Goal: Find contact information: Find contact information

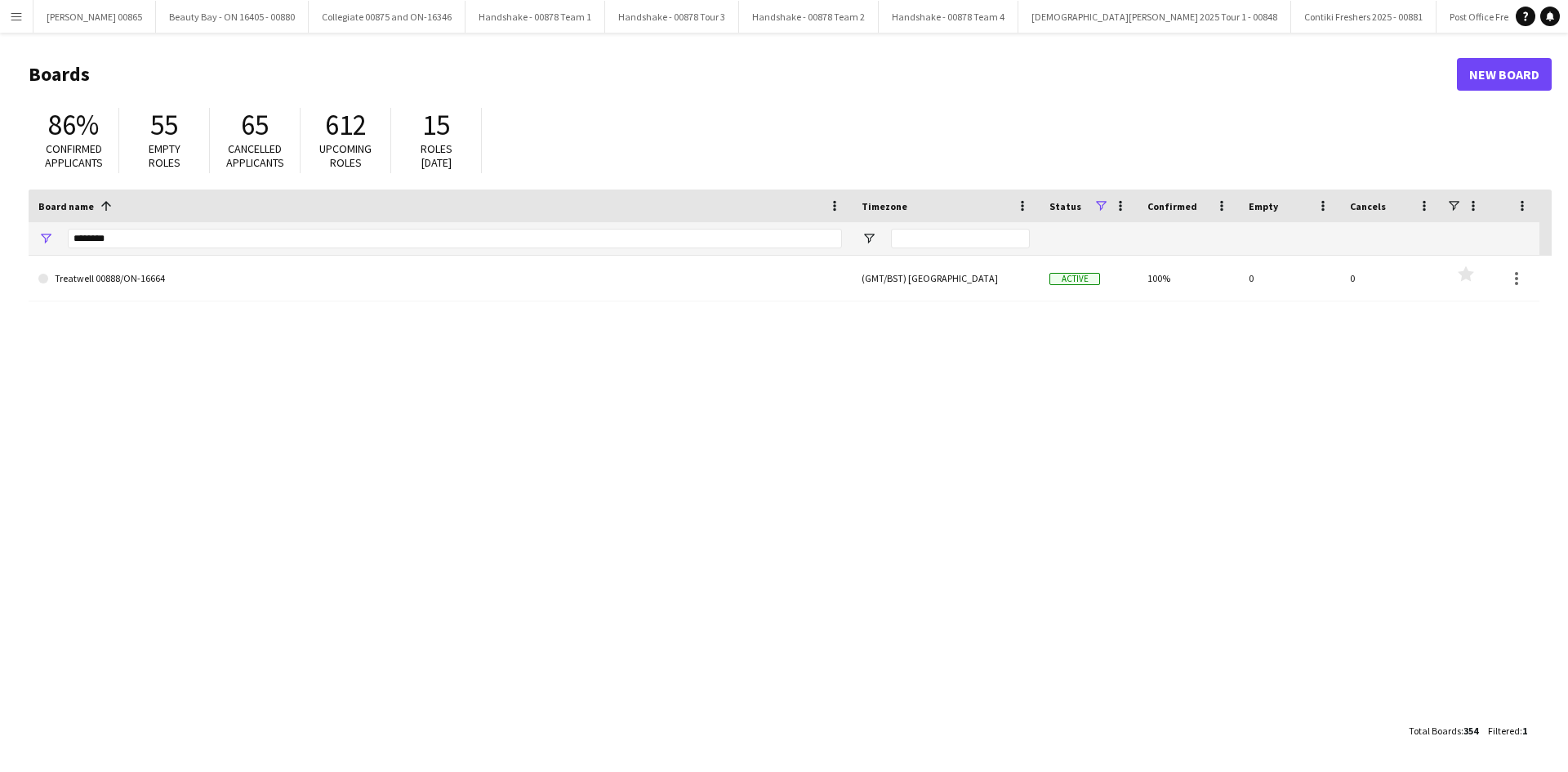
drag, startPoint x: 136, startPoint y: 228, endPoint x: 142, endPoint y: 245, distance: 18.0
click at [136, 228] on div "********" at bounding box center [455, 239] width 774 height 33
click at [142, 245] on input "********" at bounding box center [455, 239] width 774 height 19
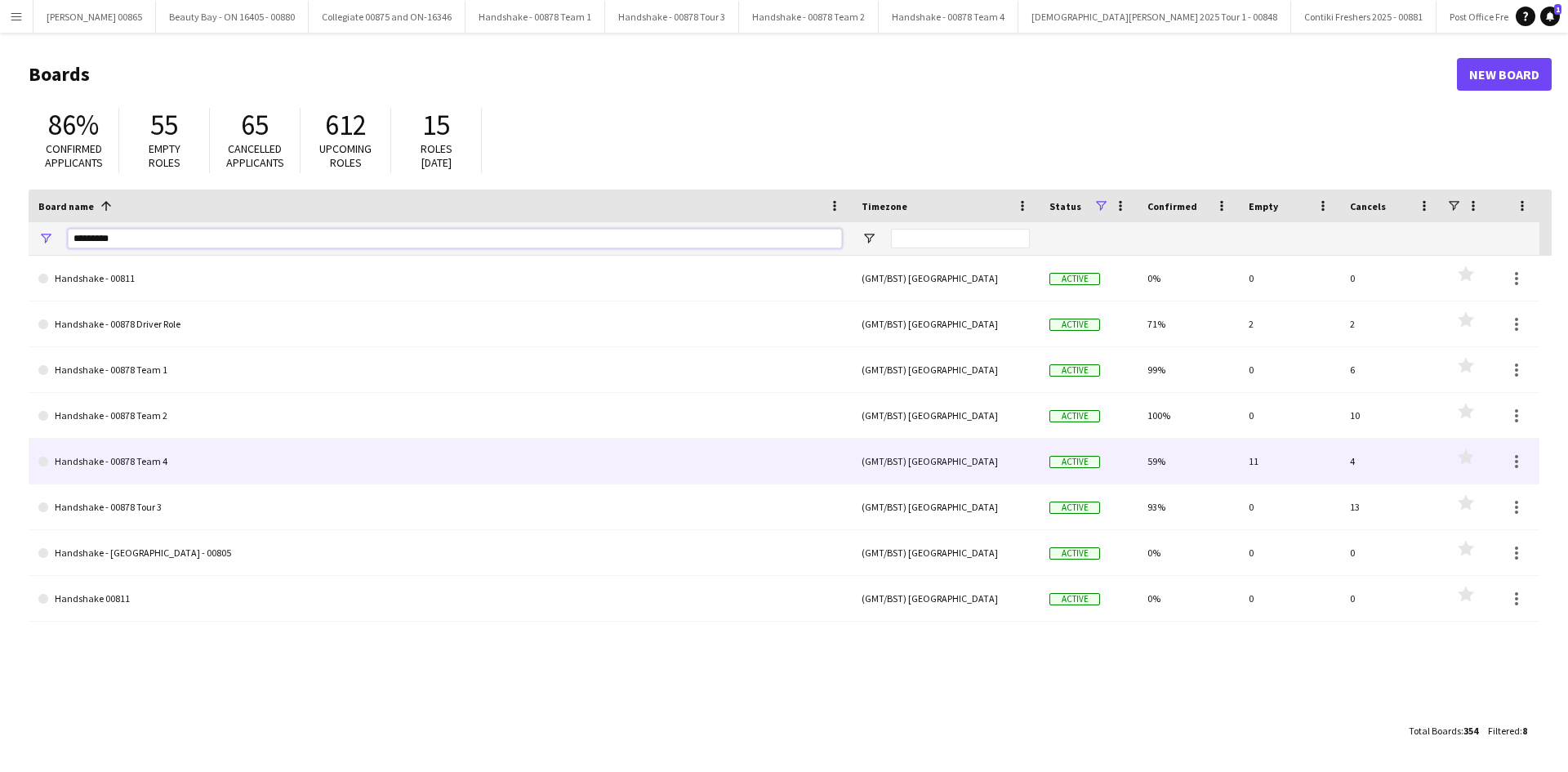
type input "*********"
click at [230, 472] on link "Handshake - 00878 Team 4" at bounding box center [441, 461] width 803 height 46
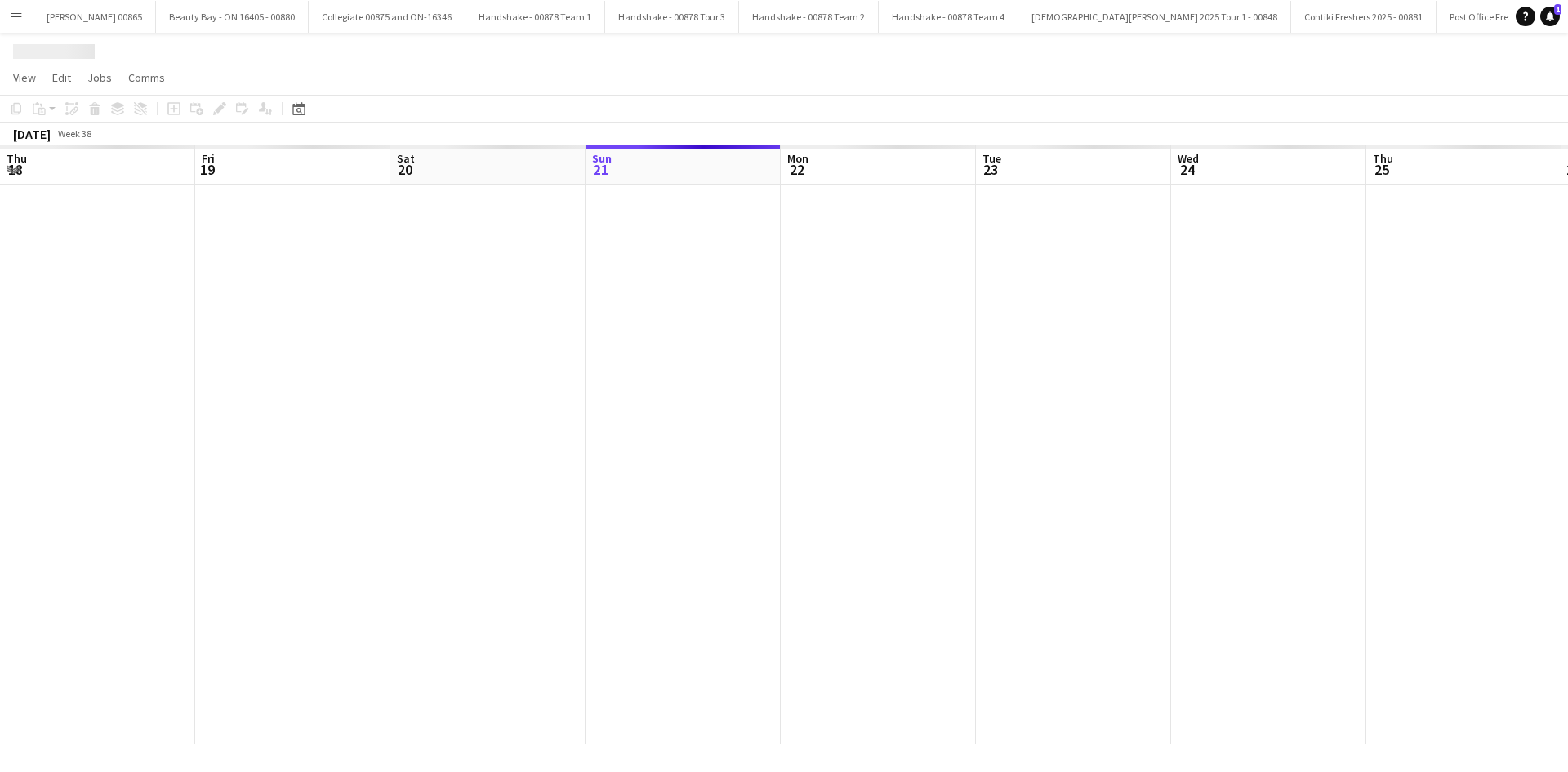
scroll to position [0, 390]
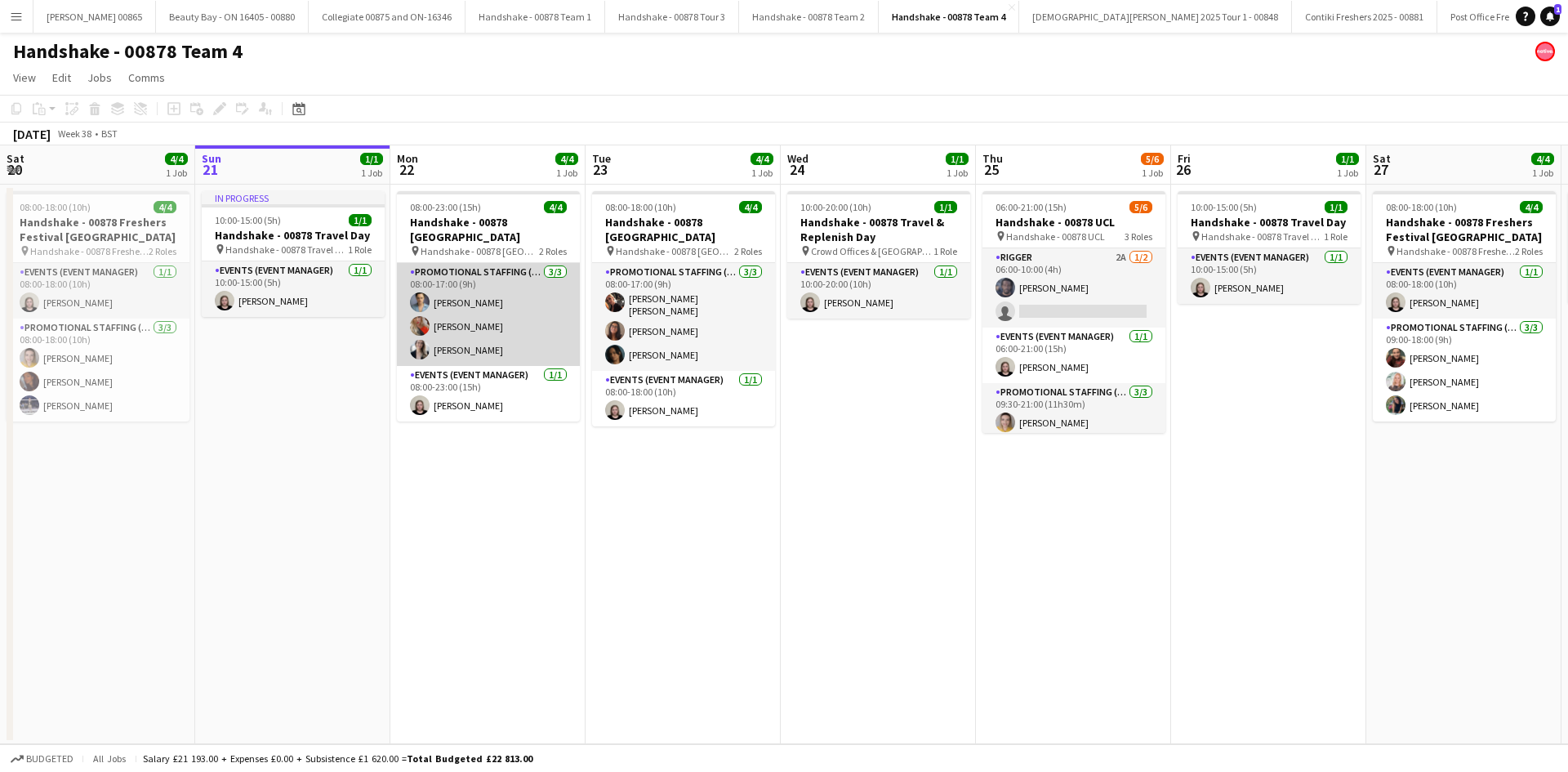
click at [488, 336] on app-card-role "Promotional Staffing (Brand Ambassadors) [DATE] 08:00-17:00 (9h) [PERSON_NAME] …" at bounding box center [488, 314] width 183 height 103
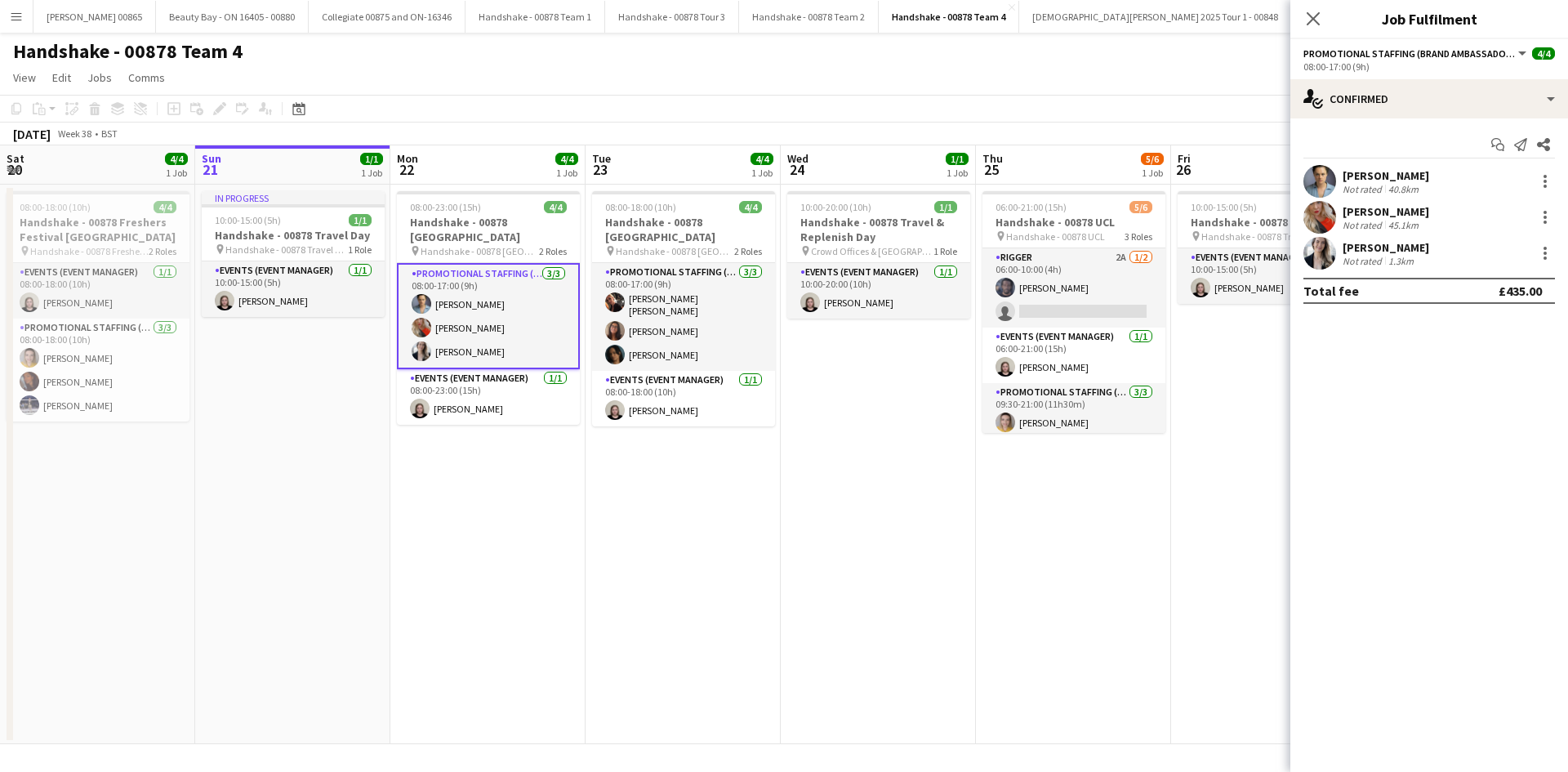
click at [1401, 173] on div "[PERSON_NAME]" at bounding box center [1386, 175] width 86 height 15
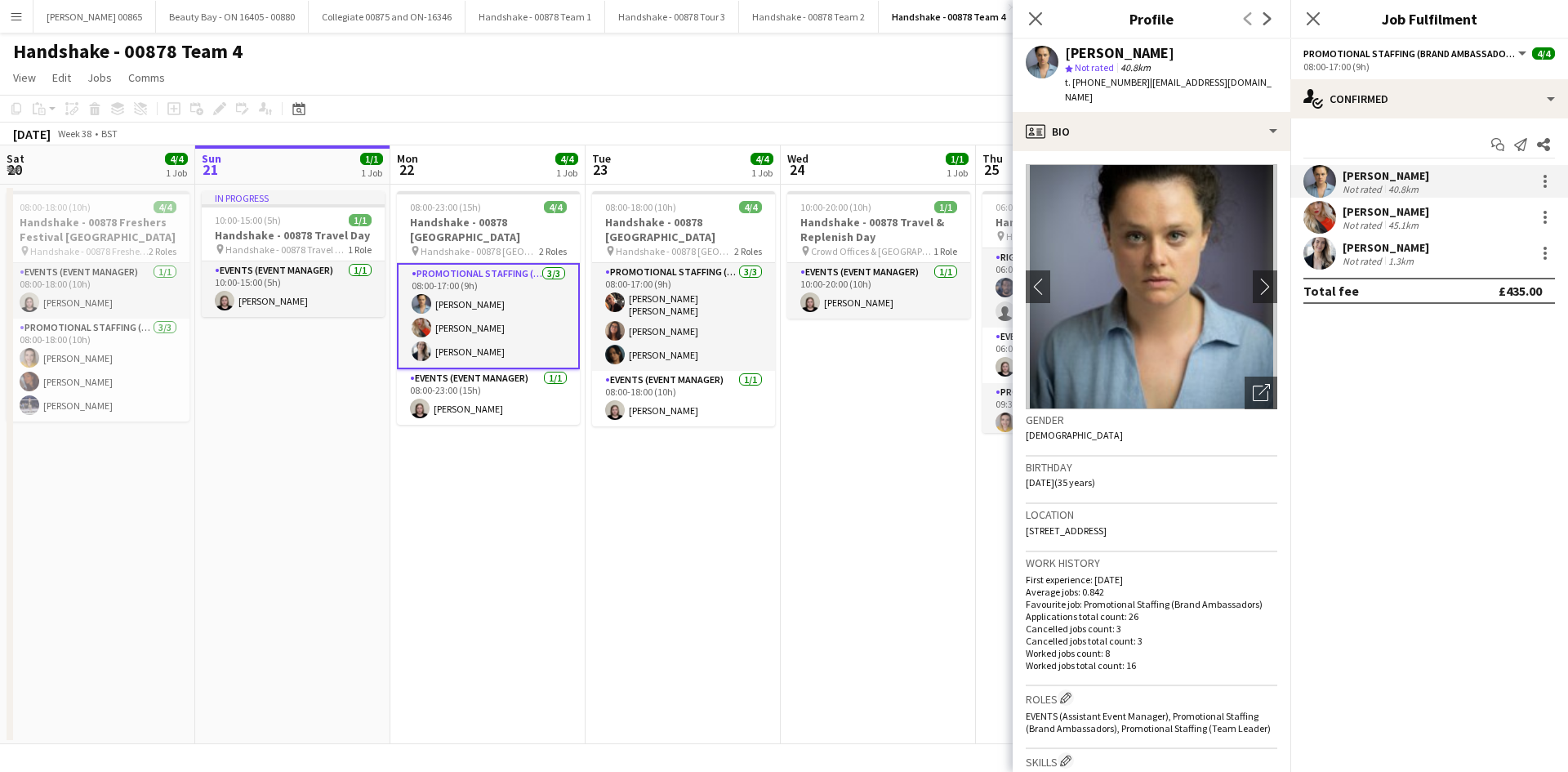
click at [499, 302] on app-card-role "Promotional Staffing (Brand Ambassadors) [DATE] 08:00-17:00 (9h) [PERSON_NAME] …" at bounding box center [488, 315] width 183 height 106
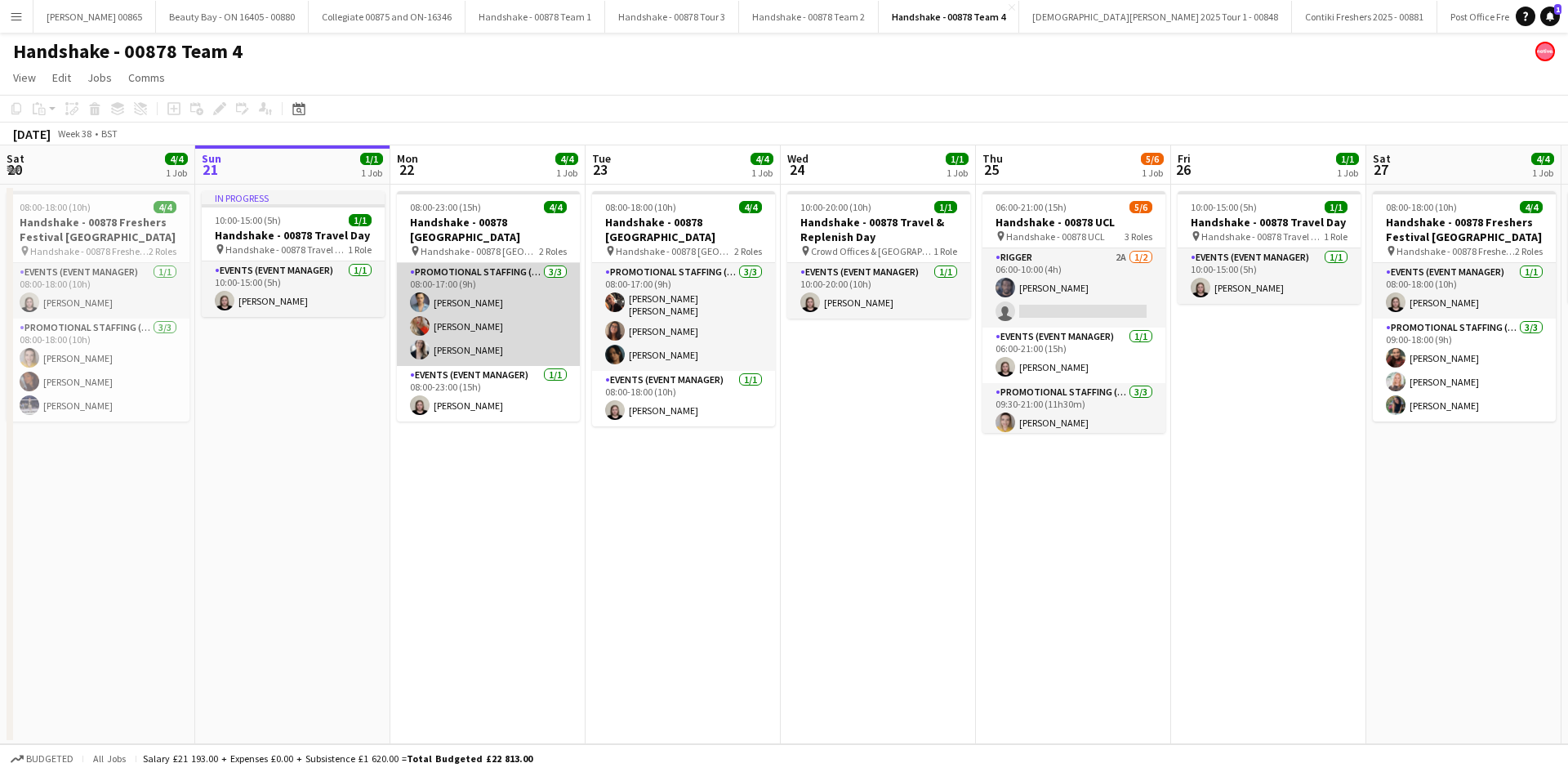
click at [504, 307] on app-card-role "Promotional Staffing (Brand Ambassadors) [DATE] 08:00-17:00 (9h) [PERSON_NAME] …" at bounding box center [488, 314] width 183 height 103
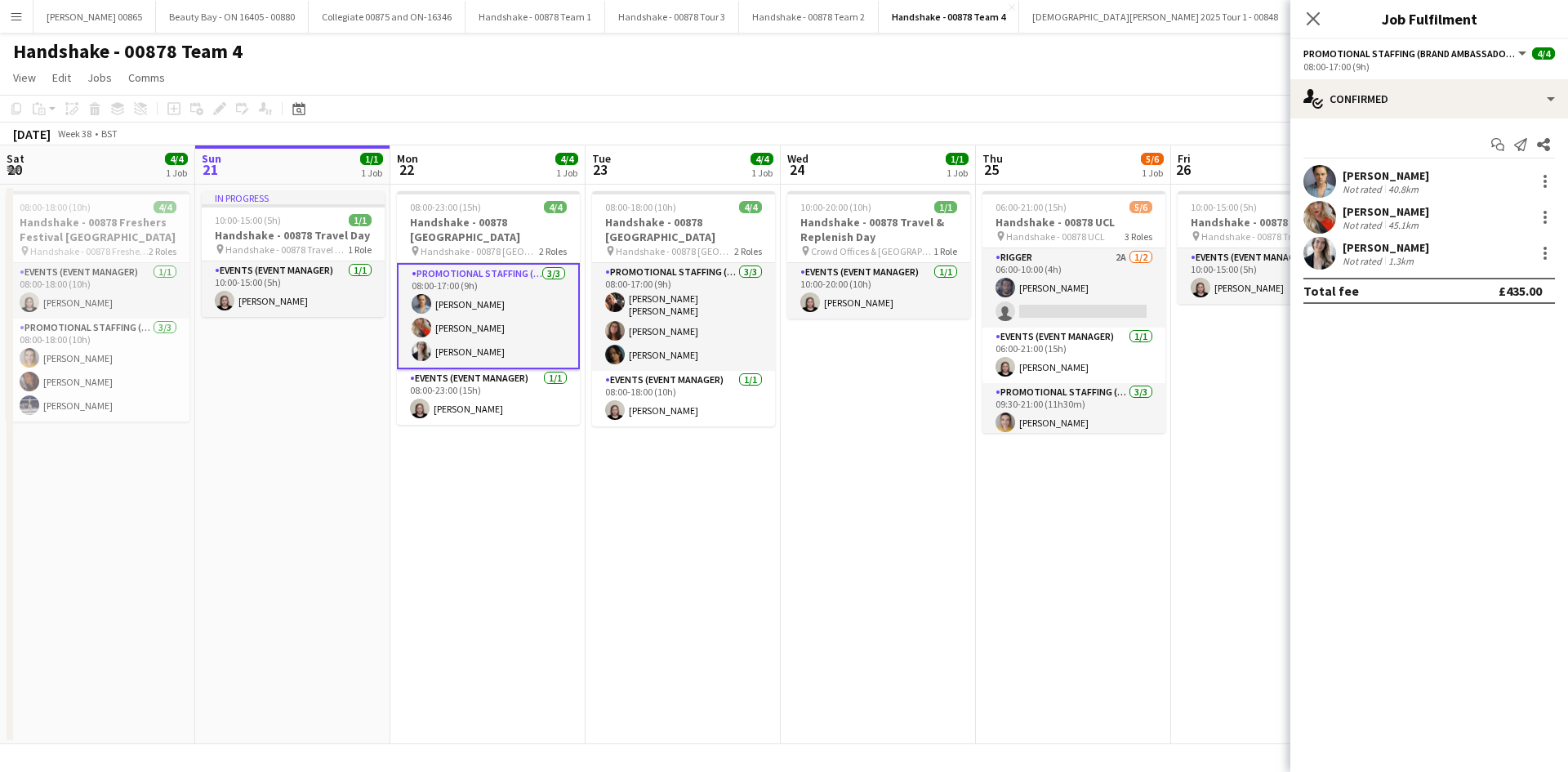
click at [1462, 225] on div "[PERSON_NAME] Not rated 45.1km" at bounding box center [1429, 217] width 278 height 33
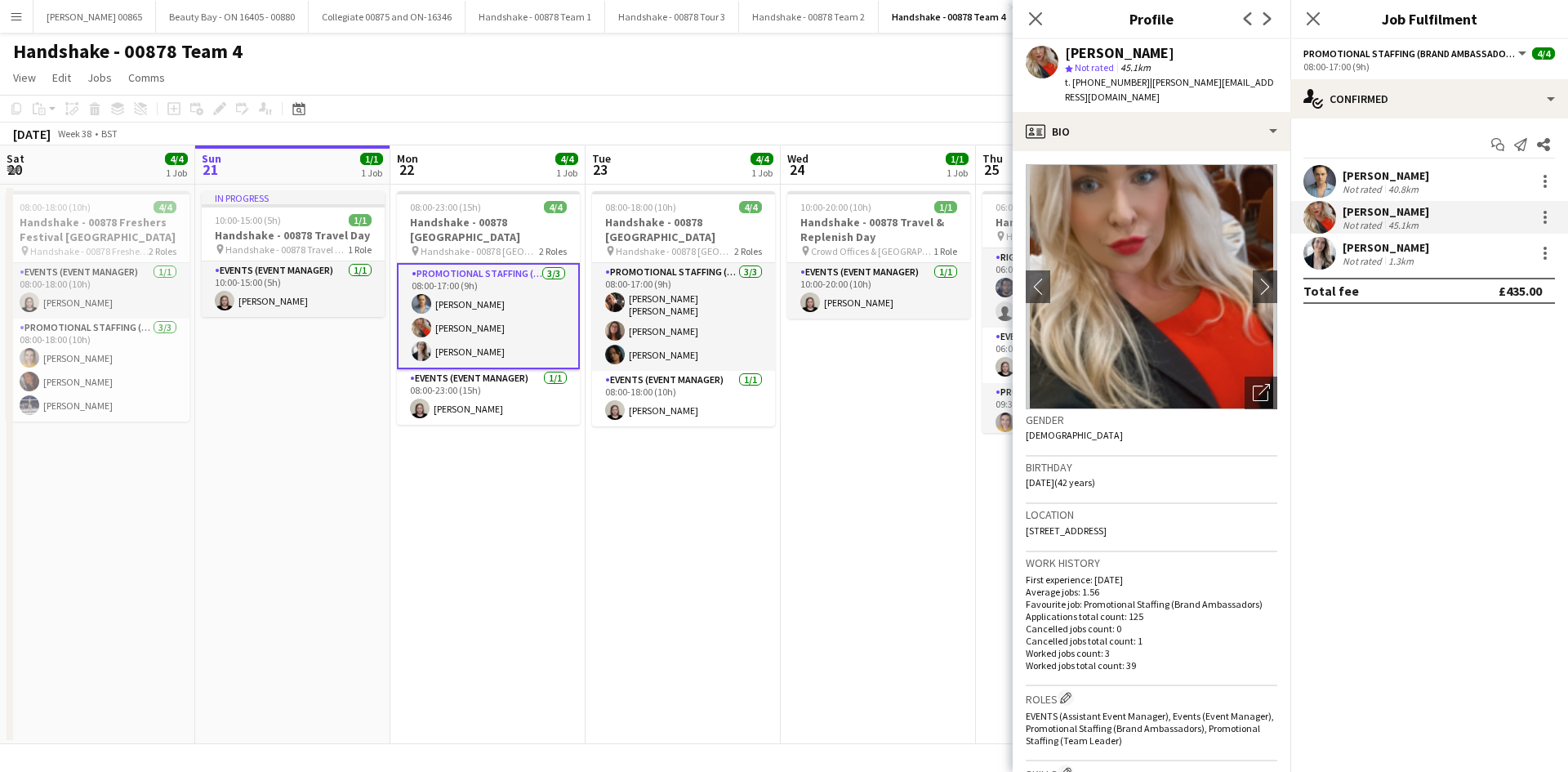
drag, startPoint x: 1140, startPoint y: 81, endPoint x: 1087, endPoint y: 89, distance: 53.6
click at [1087, 89] on div "t. [PHONE_NUMBER] | [PERSON_NAME][EMAIL_ADDRESS][DOMAIN_NAME]" at bounding box center [1171, 89] width 212 height 29
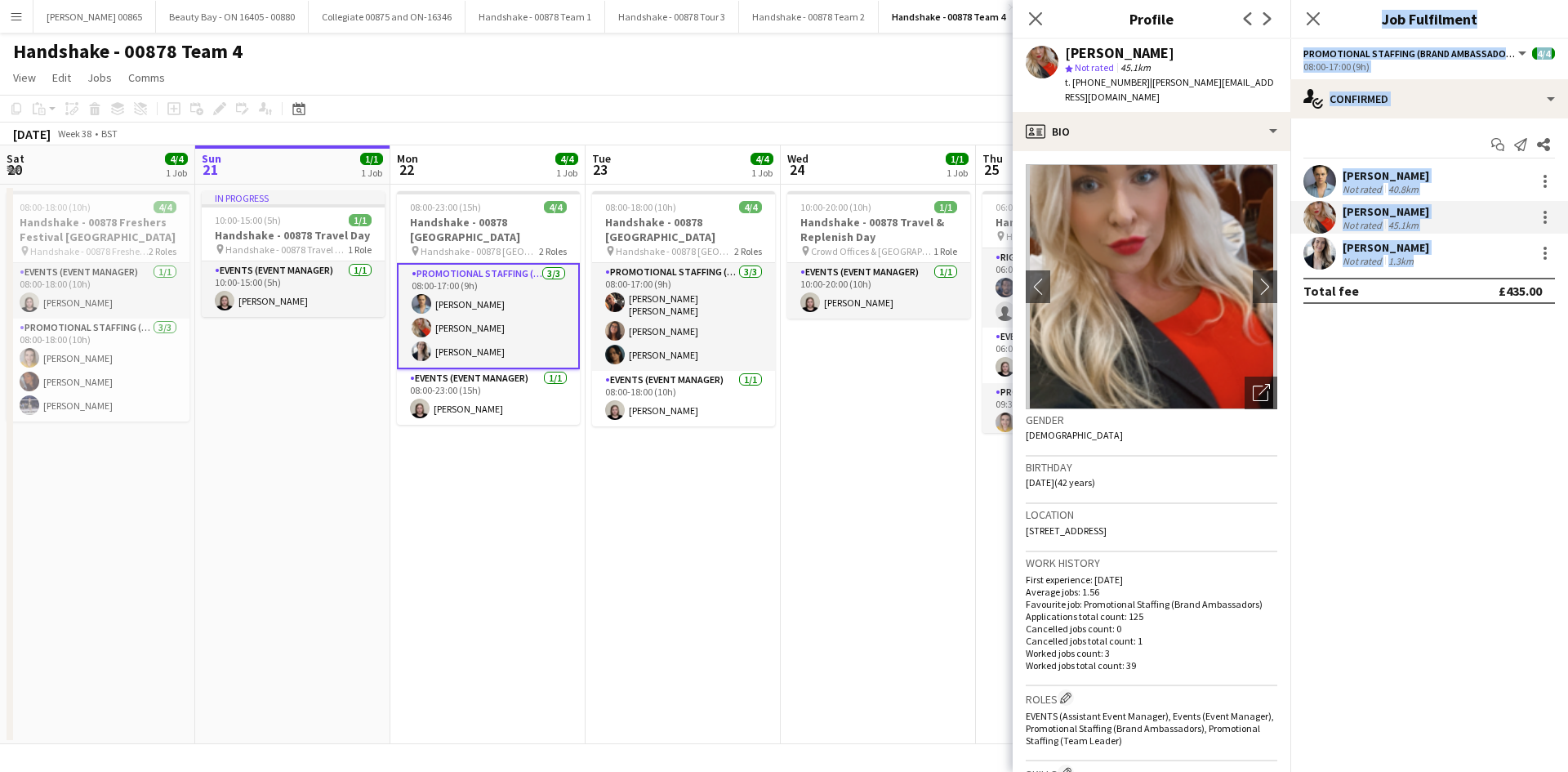
copy body "Close pop-in Job Fulfilment Promotional Staffing (Brand Ambassadors) All roles …"
drag, startPoint x: 1625, startPoint y: 254, endPoint x: 2622, endPoint y: 806, distance: 1139.6
click at [1568, 771] on html "Menu Boards Boards Boards All jobs Status Workforce Workforce My Workforce Recr…" at bounding box center [784, 386] width 1568 height 772
drag, startPoint x: 1093, startPoint y: 82, endPoint x: 1141, endPoint y: 81, distance: 48.0
click at [1141, 81] on span "t. [PHONE_NUMBER]" at bounding box center [1108, 81] width 85 height 13
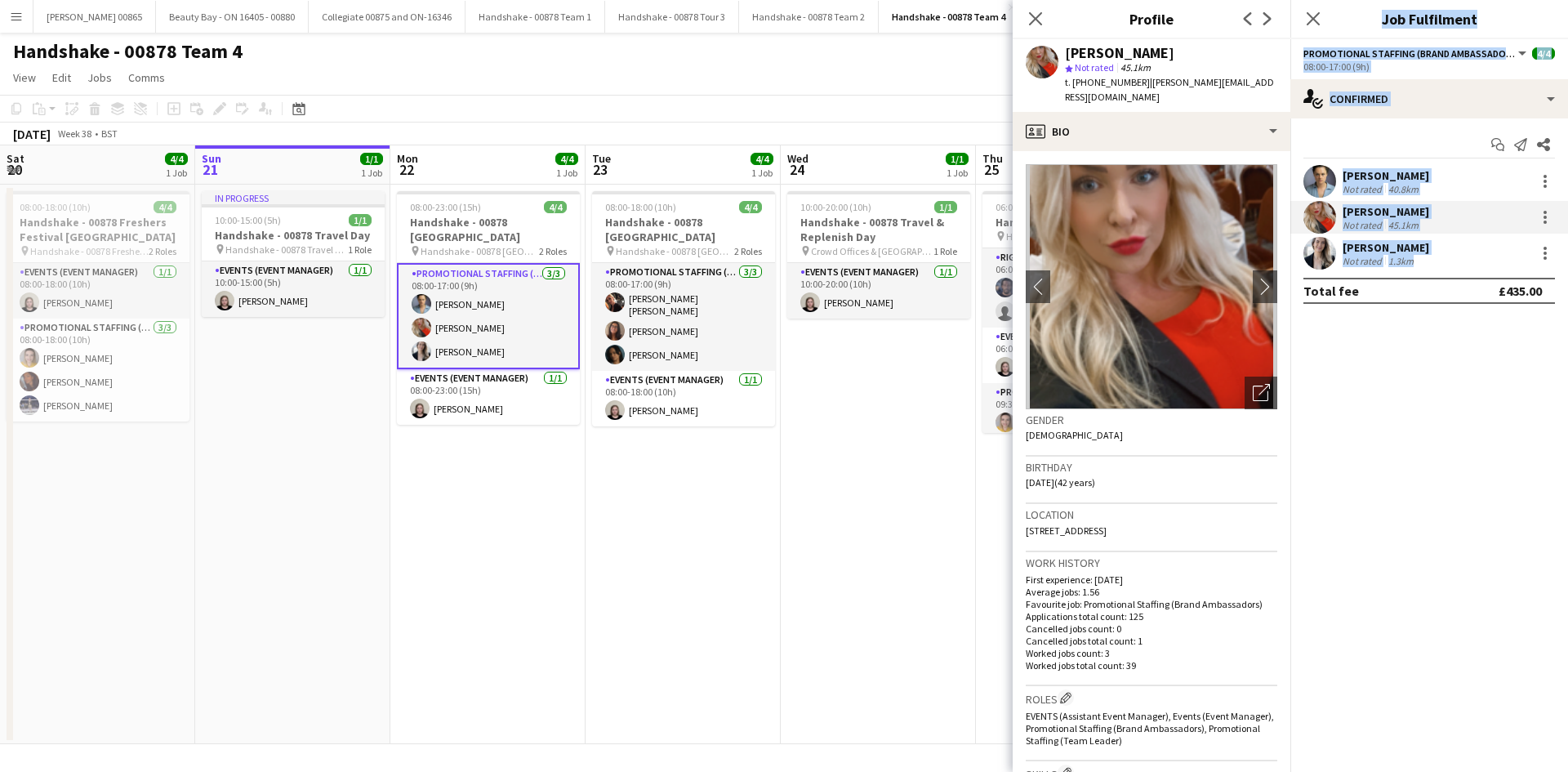
copy span "7860393455"
click at [488, 338] on app-card-role "Promotional Staffing (Brand Ambassadors) [DATE] 08:00-17:00 (9h) [PERSON_NAME] …" at bounding box center [488, 315] width 183 height 106
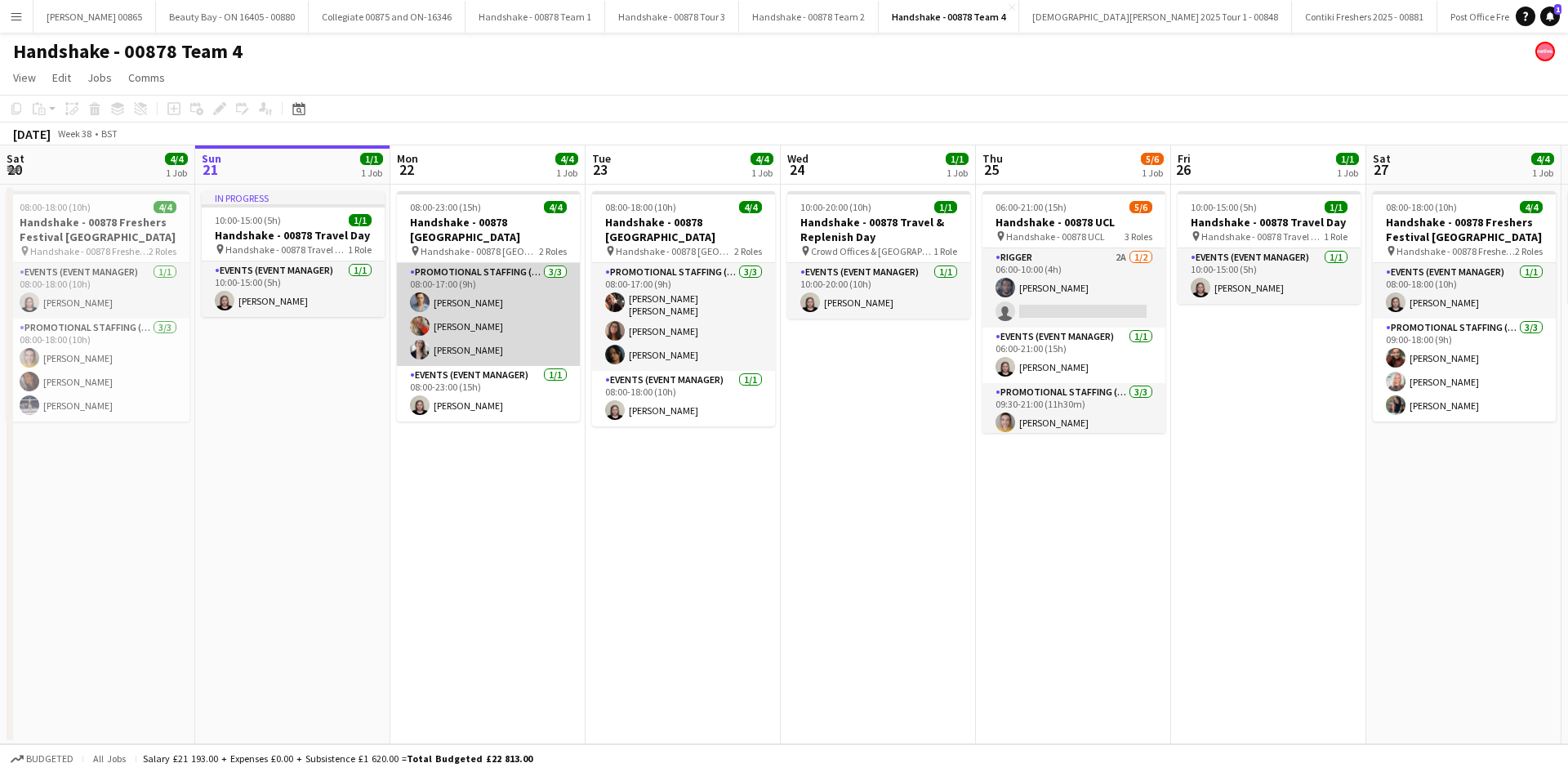
click at [536, 334] on app-card-role "Promotional Staffing (Brand Ambassadors) [DATE] 08:00-17:00 (9h) [PERSON_NAME] …" at bounding box center [488, 314] width 183 height 103
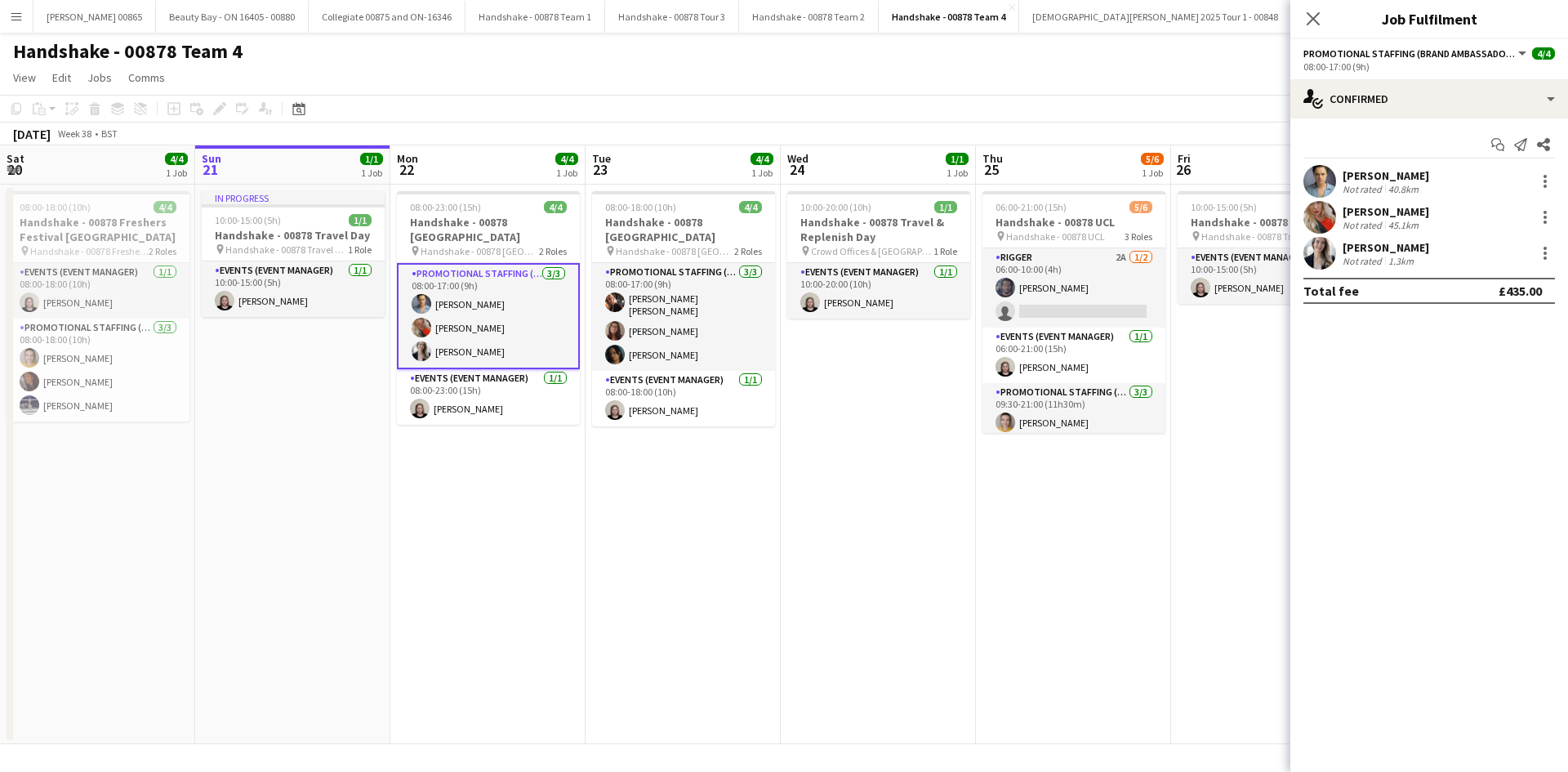
click at [1346, 242] on div "[PERSON_NAME]" at bounding box center [1386, 247] width 86 height 15
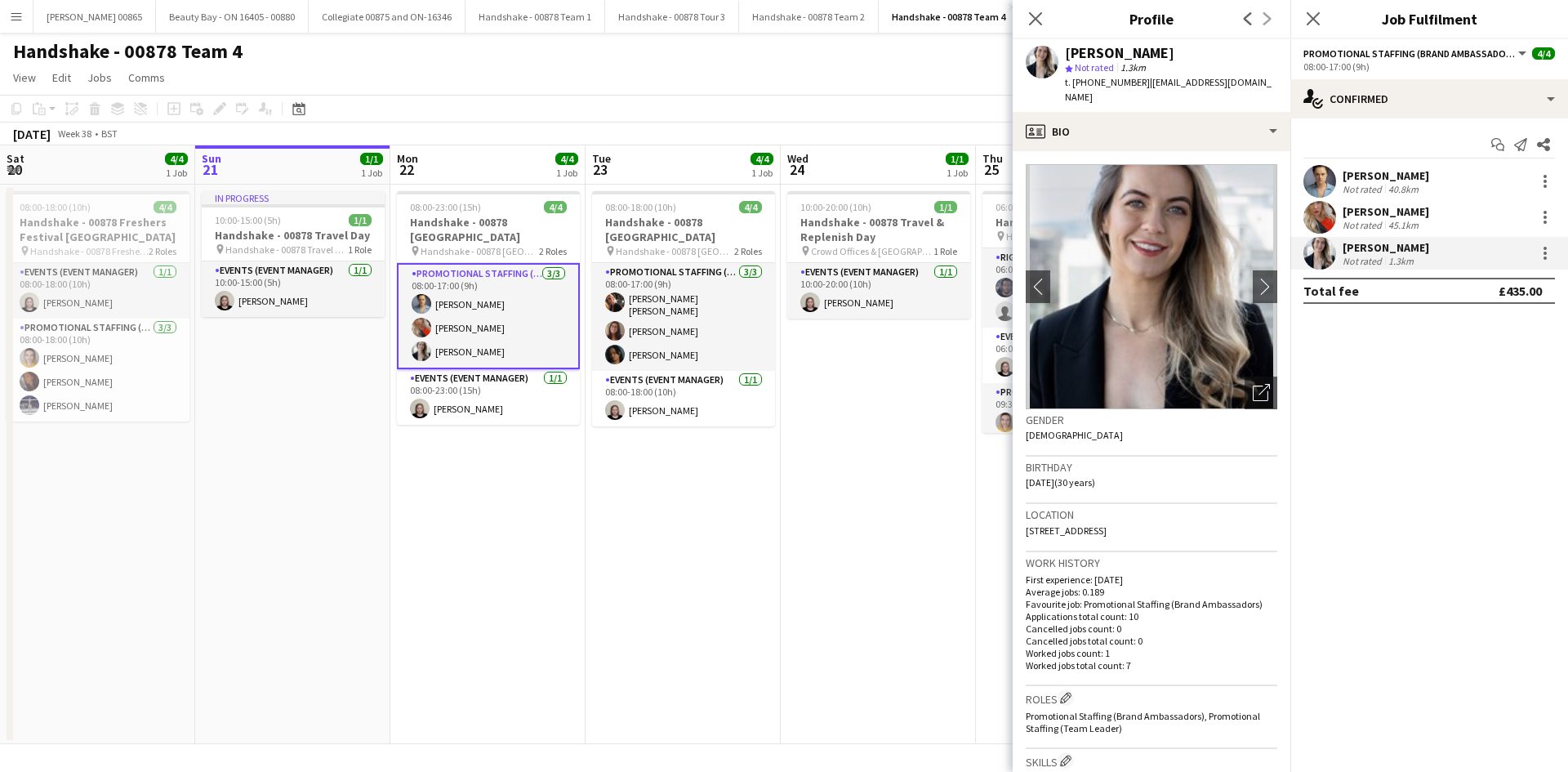
click at [1099, 77] on span "t. [PHONE_NUMBER]" at bounding box center [1108, 81] width 85 height 13
click at [1093, 86] on span "t. [PHONE_NUMBER]" at bounding box center [1108, 81] width 85 height 13
drag, startPoint x: 1088, startPoint y: 83, endPoint x: 1134, endPoint y: 87, distance: 46.2
click at [1134, 87] on span "t. [PHONE_NUMBER]" at bounding box center [1108, 81] width 85 height 13
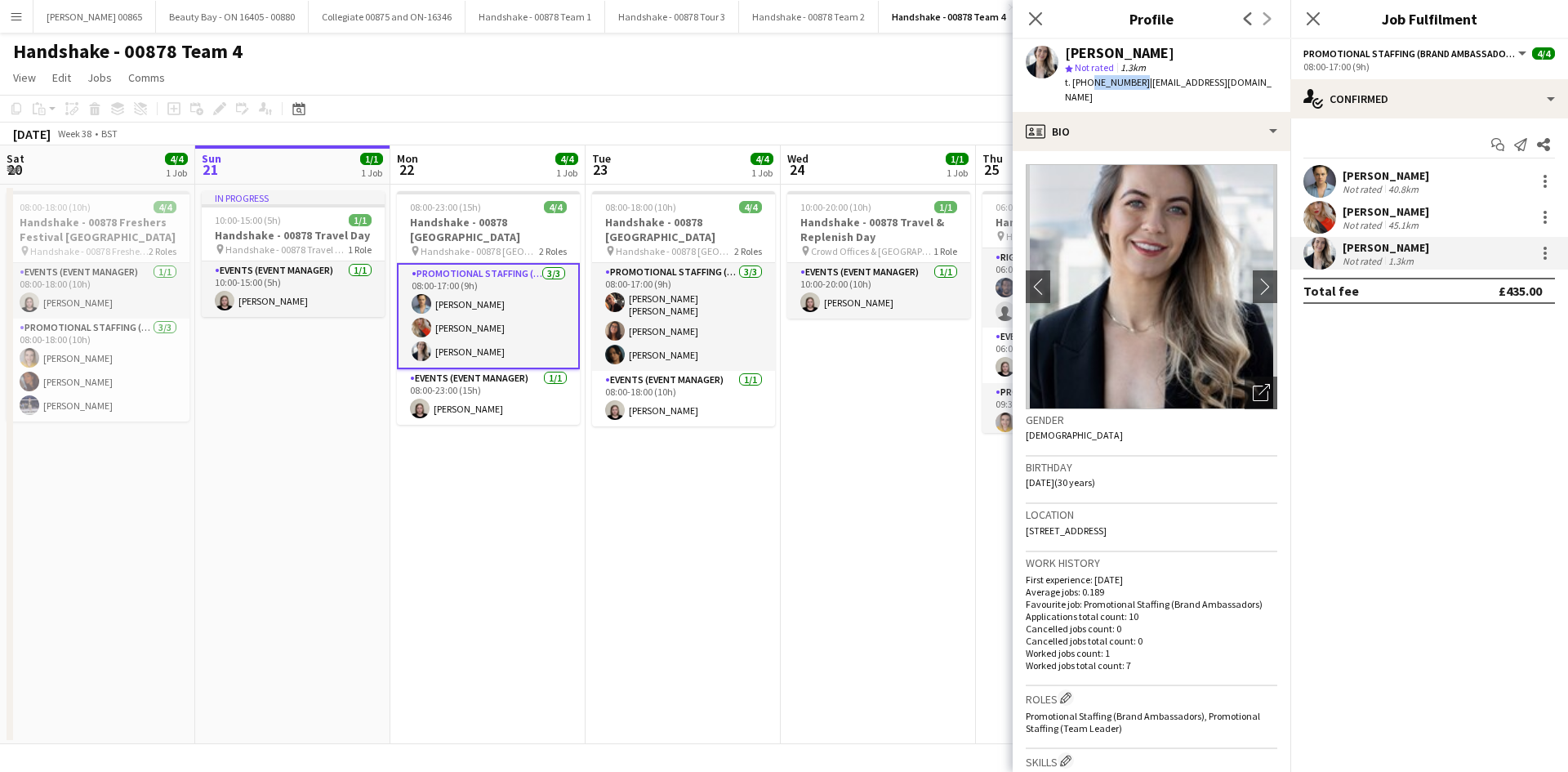
copy span "7584119671"
click at [22, 24] on button "Menu" at bounding box center [16, 16] width 33 height 33
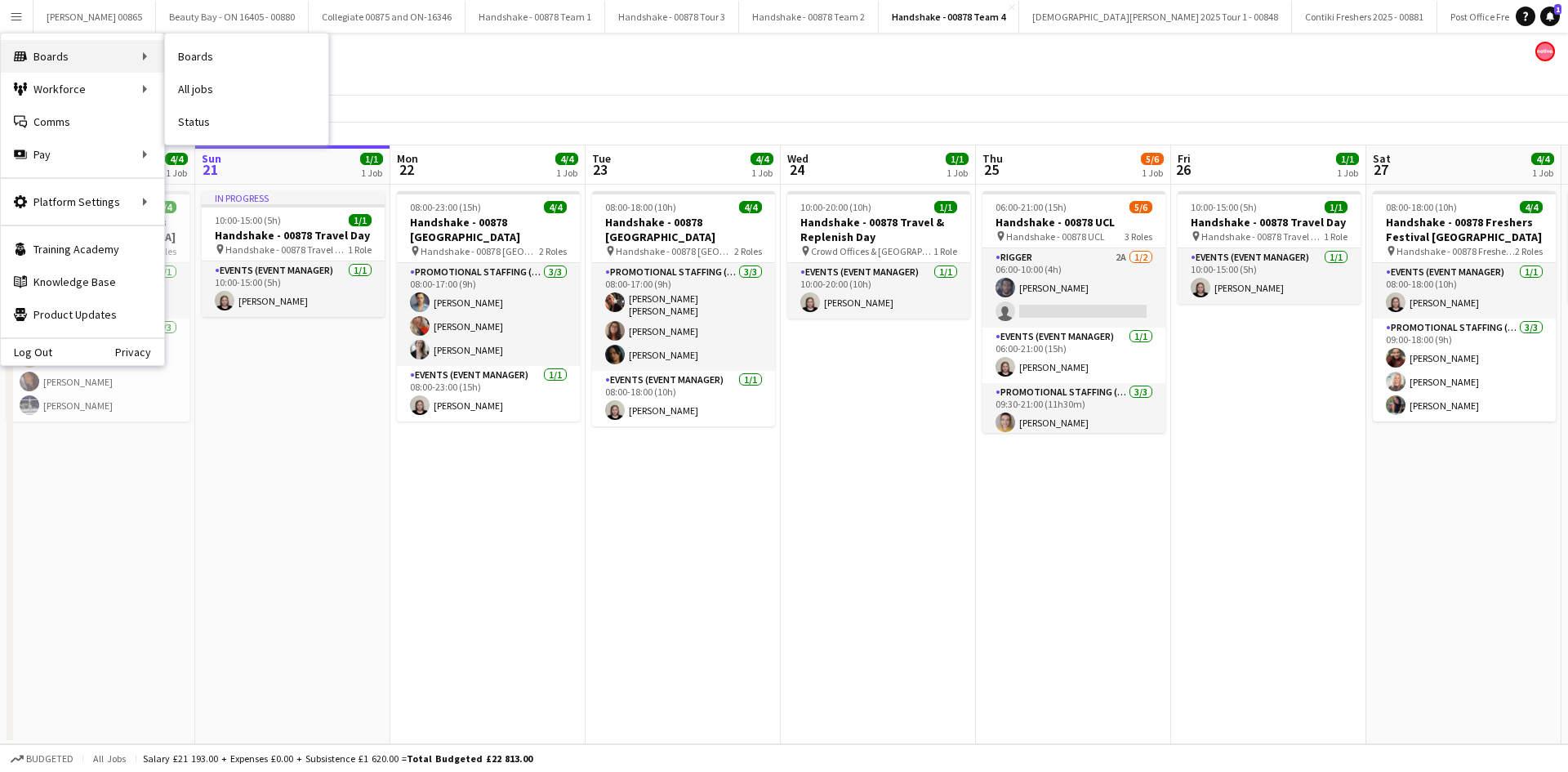
click at [113, 65] on div "Boards Boards" at bounding box center [82, 56] width 163 height 33
click at [126, 90] on div "Workforce Workforce" at bounding box center [82, 89] width 163 height 33
click at [234, 94] on link "All jobs" at bounding box center [246, 89] width 163 height 33
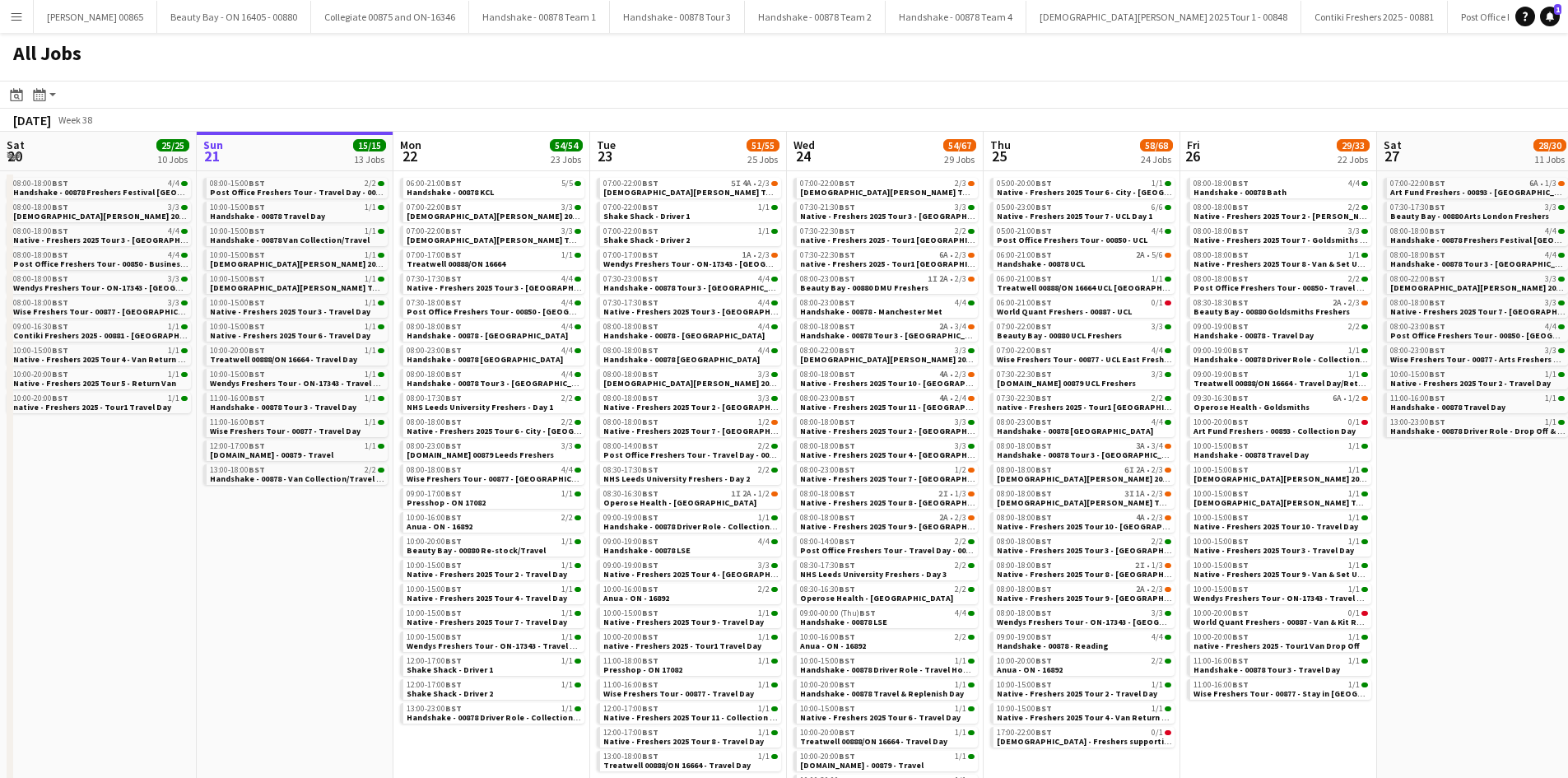
click at [24, 19] on button "Menu" at bounding box center [17, 17] width 33 height 33
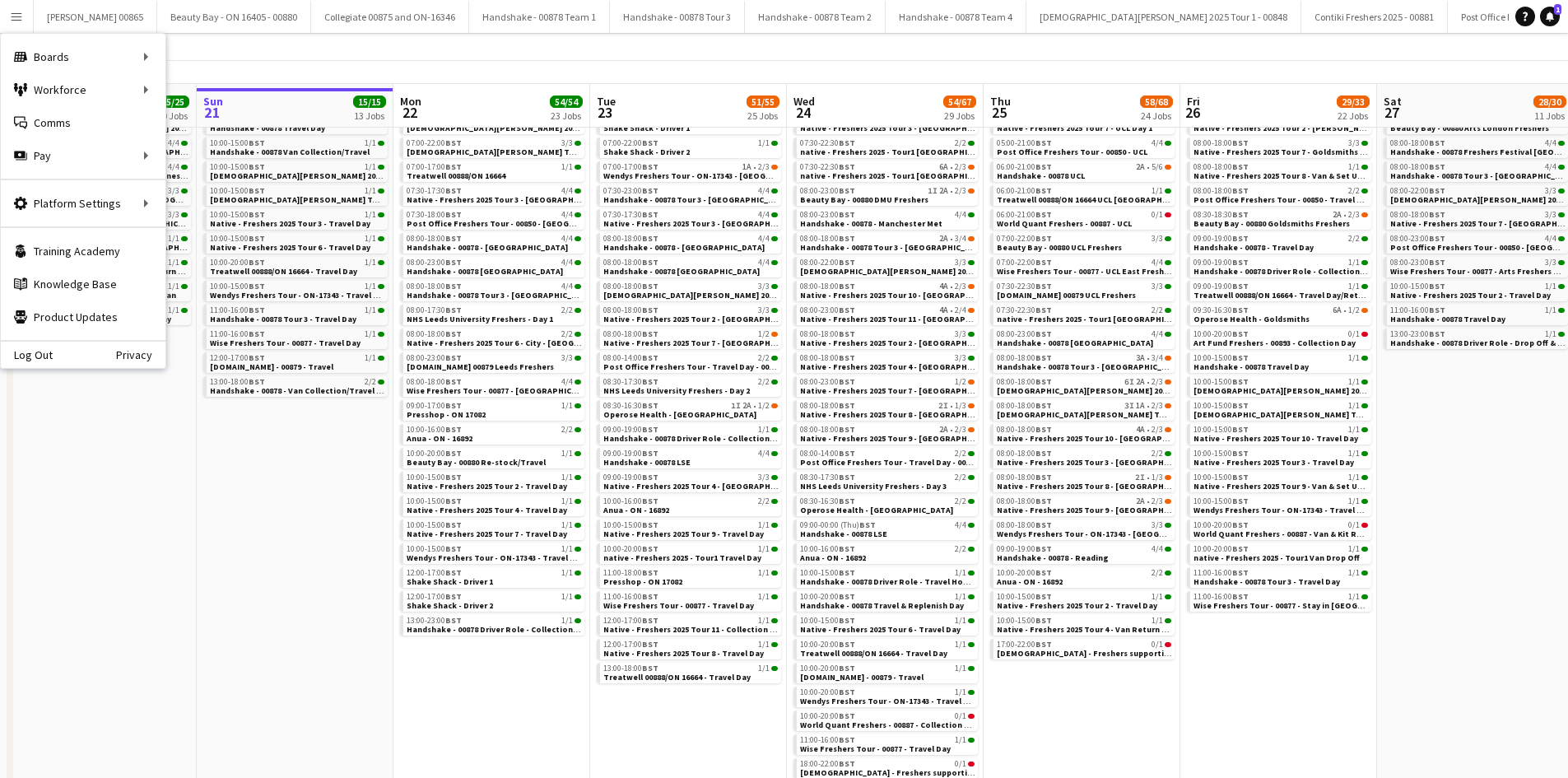
scroll to position [0, 392]
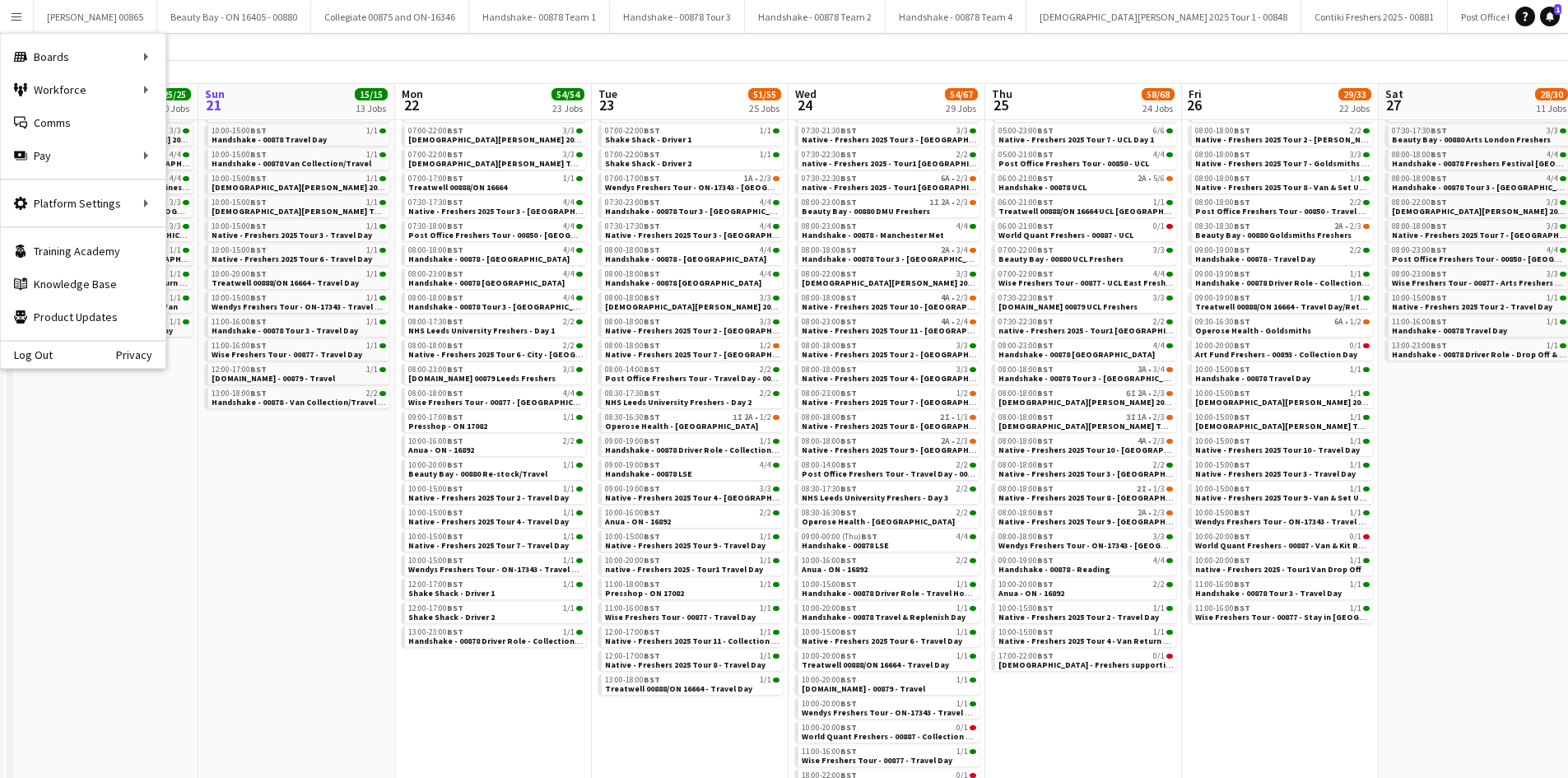
drag, startPoint x: 1038, startPoint y: 726, endPoint x: 1039, endPoint y: 704, distance: 22.0
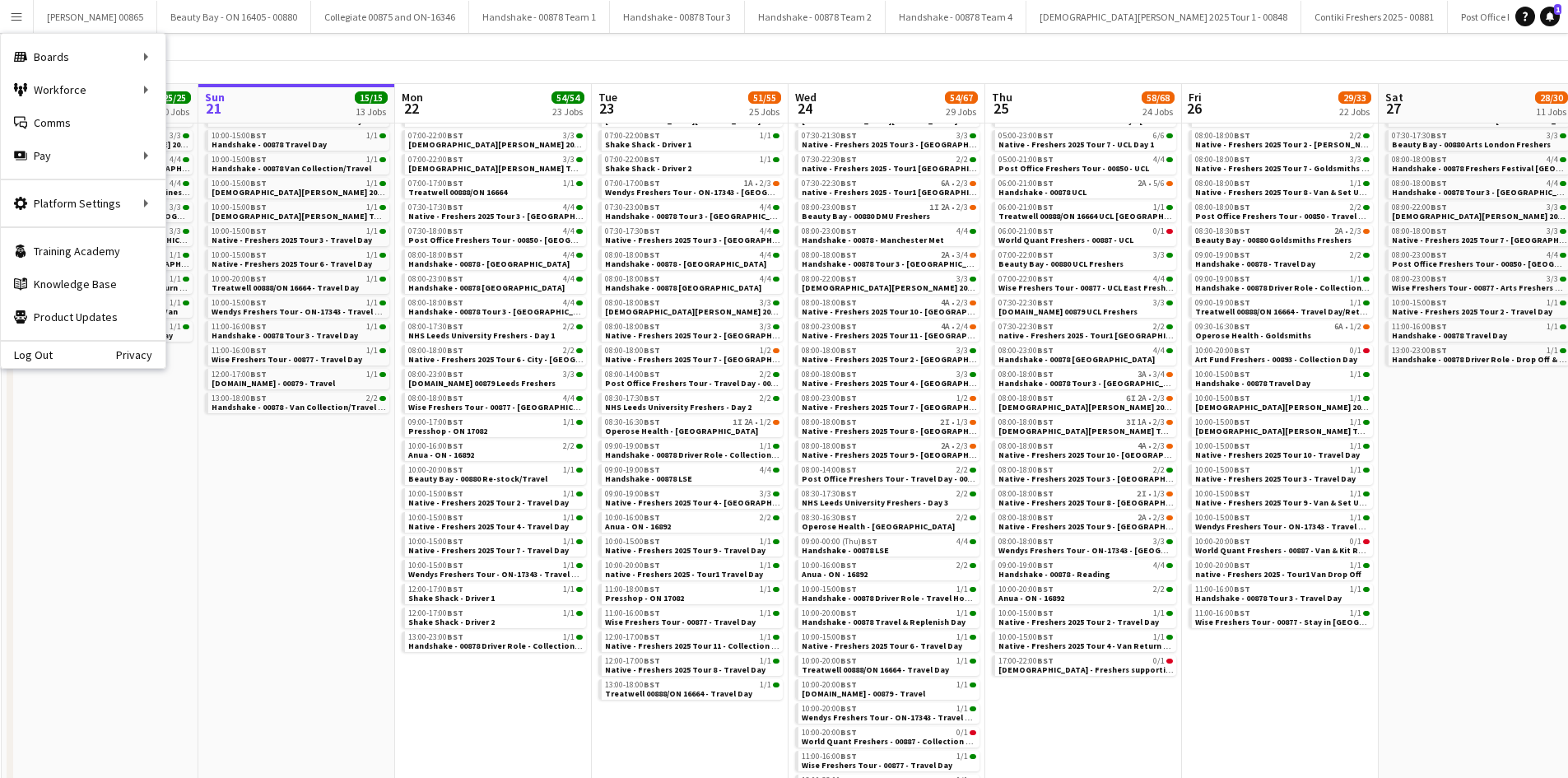
click at [1218, 51] on app-toolbar "Date picker [DATE] [DATE] [DATE] M [DATE] T [DATE] W [DATE] T [DATE] F [DATE] S…" at bounding box center [784, 47] width 1568 height 28
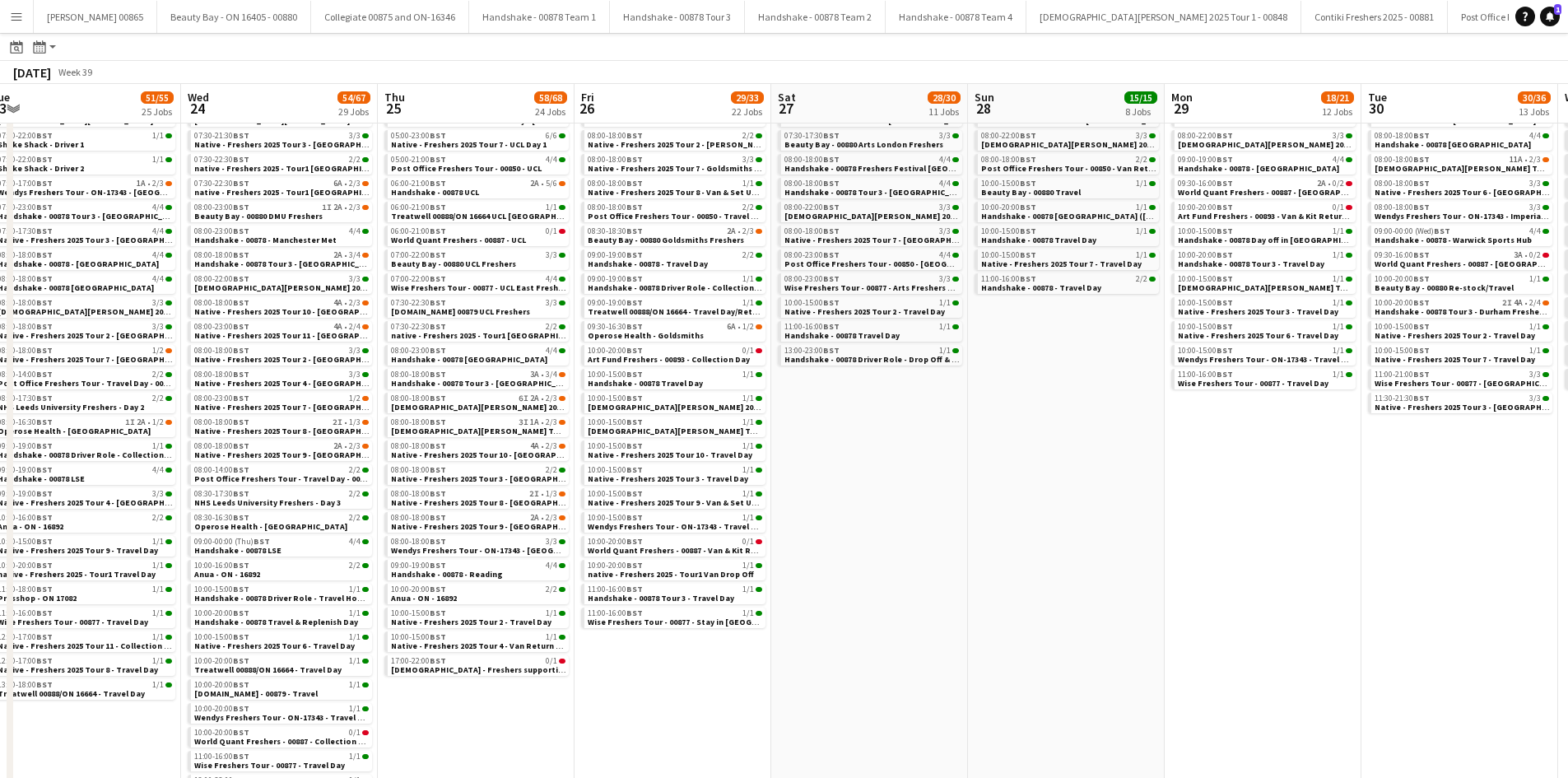
drag, startPoint x: 1126, startPoint y: 459, endPoint x: 912, endPoint y: 445, distance: 214.5
click at [912, 445] on app-calendar-viewport "Sat 20 25/25 10 Jobs Sun 21 15/15 13 Jobs Mon 22 54/54 23 Jobs Tue 23 51/55 25 …" at bounding box center [784, 405] width 1568 height 788
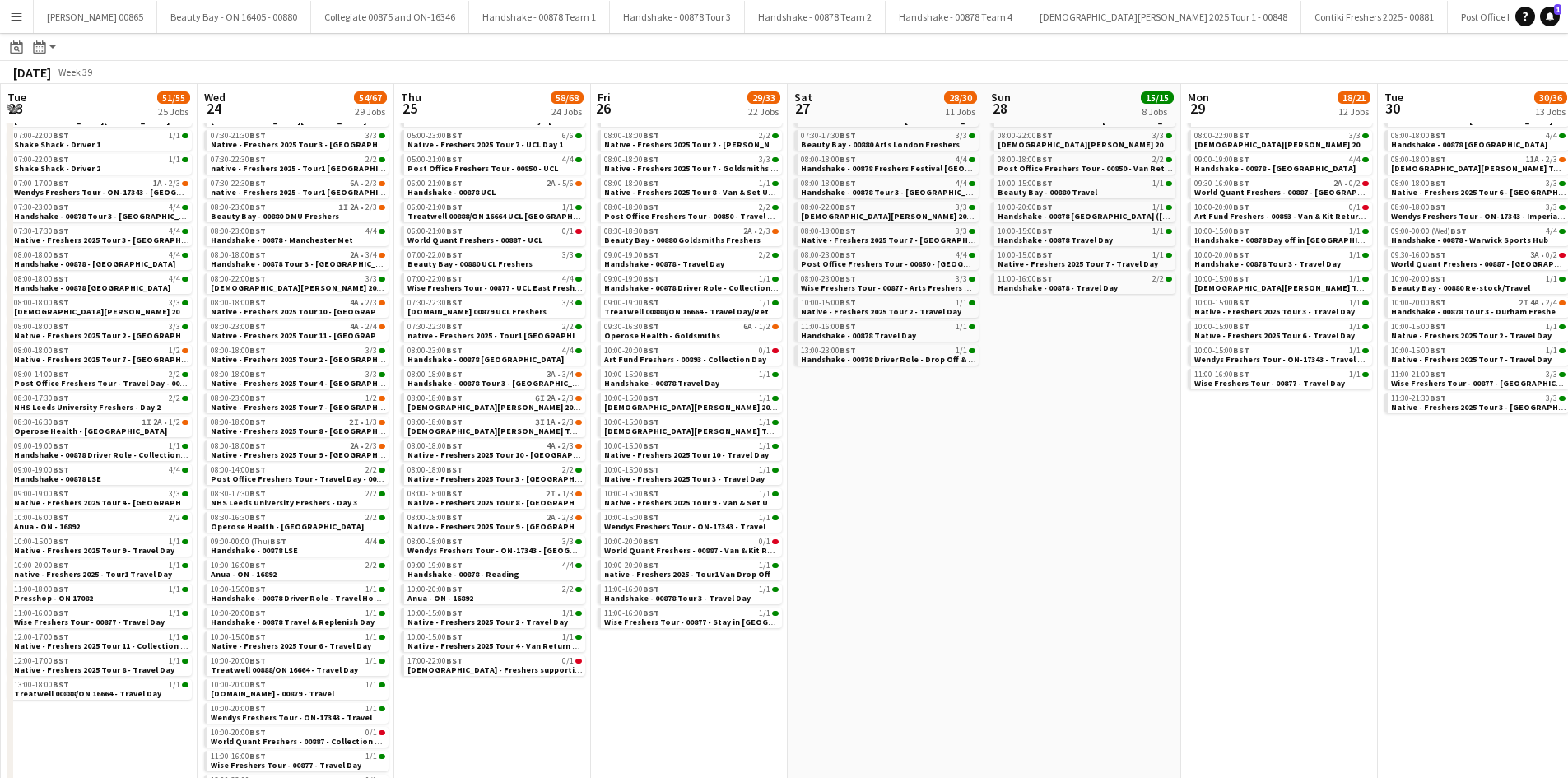
click at [762, 497] on app-all-jobs "All Jobs Date picker [DATE] [DATE] [DATE] M [DATE] T [DATE] W [DATE] T [DATE] F…" at bounding box center [784, 380] width 1568 height 836
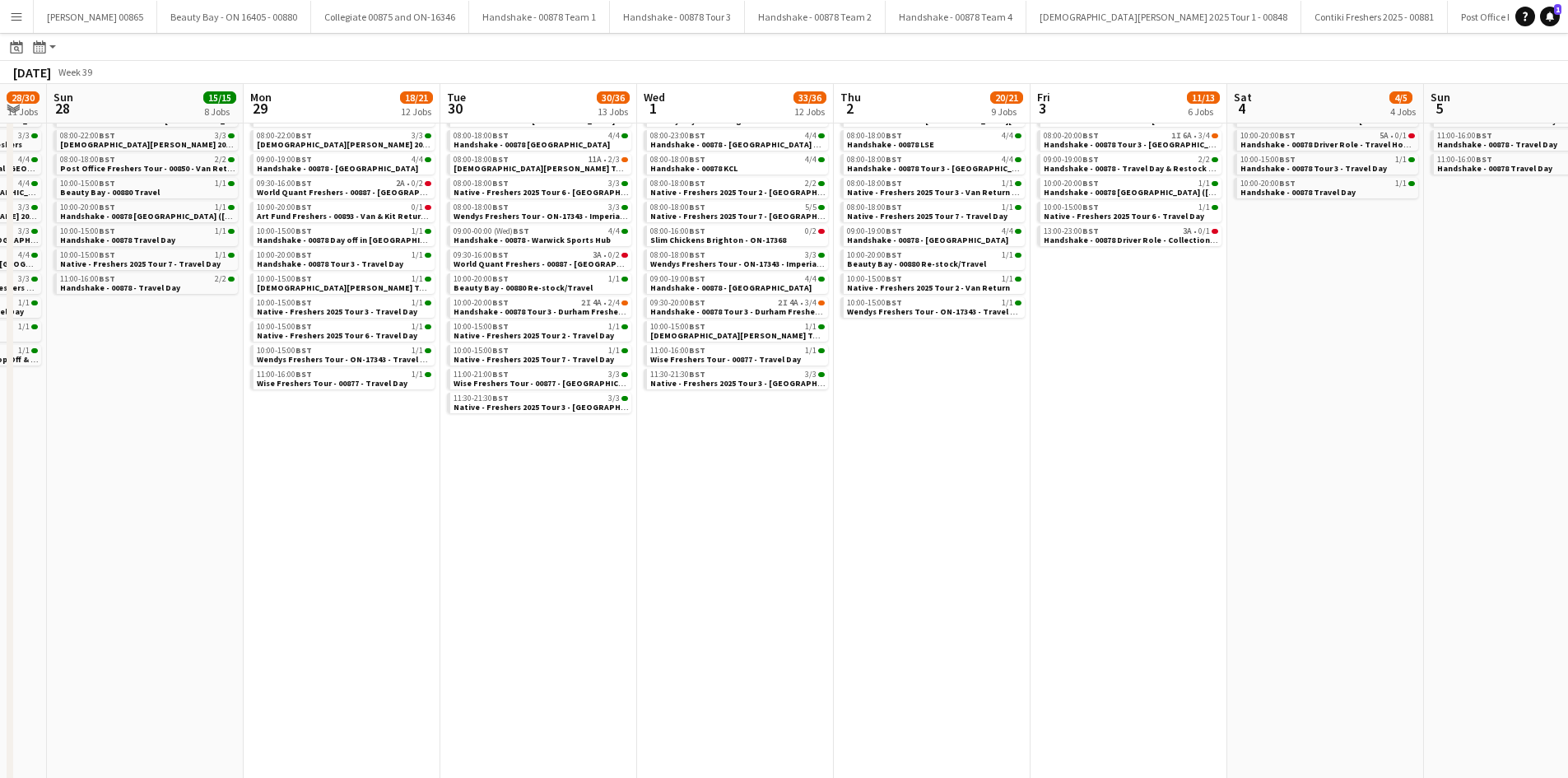
scroll to position [0, 763]
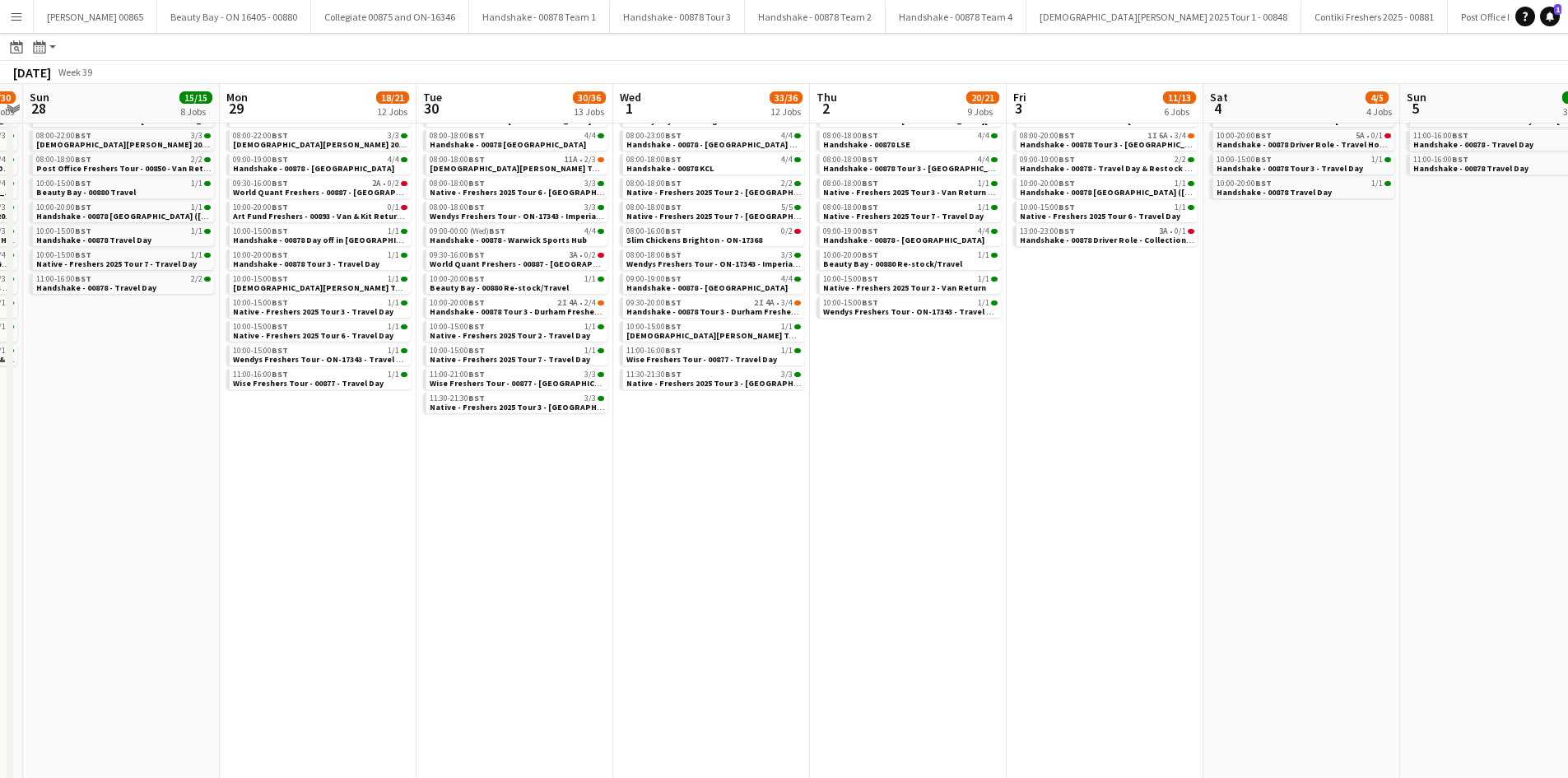
drag, startPoint x: 955, startPoint y: 544, endPoint x: 498, endPoint y: 545, distance: 457.0
click at [498, 545] on app-calendar-viewport "Wed 24 54/67 29 Jobs Thu 25 58/68 24 Jobs Fri 26 29/33 22 Jobs Sat 27 28/30 11 …" at bounding box center [784, 405] width 1568 height 788
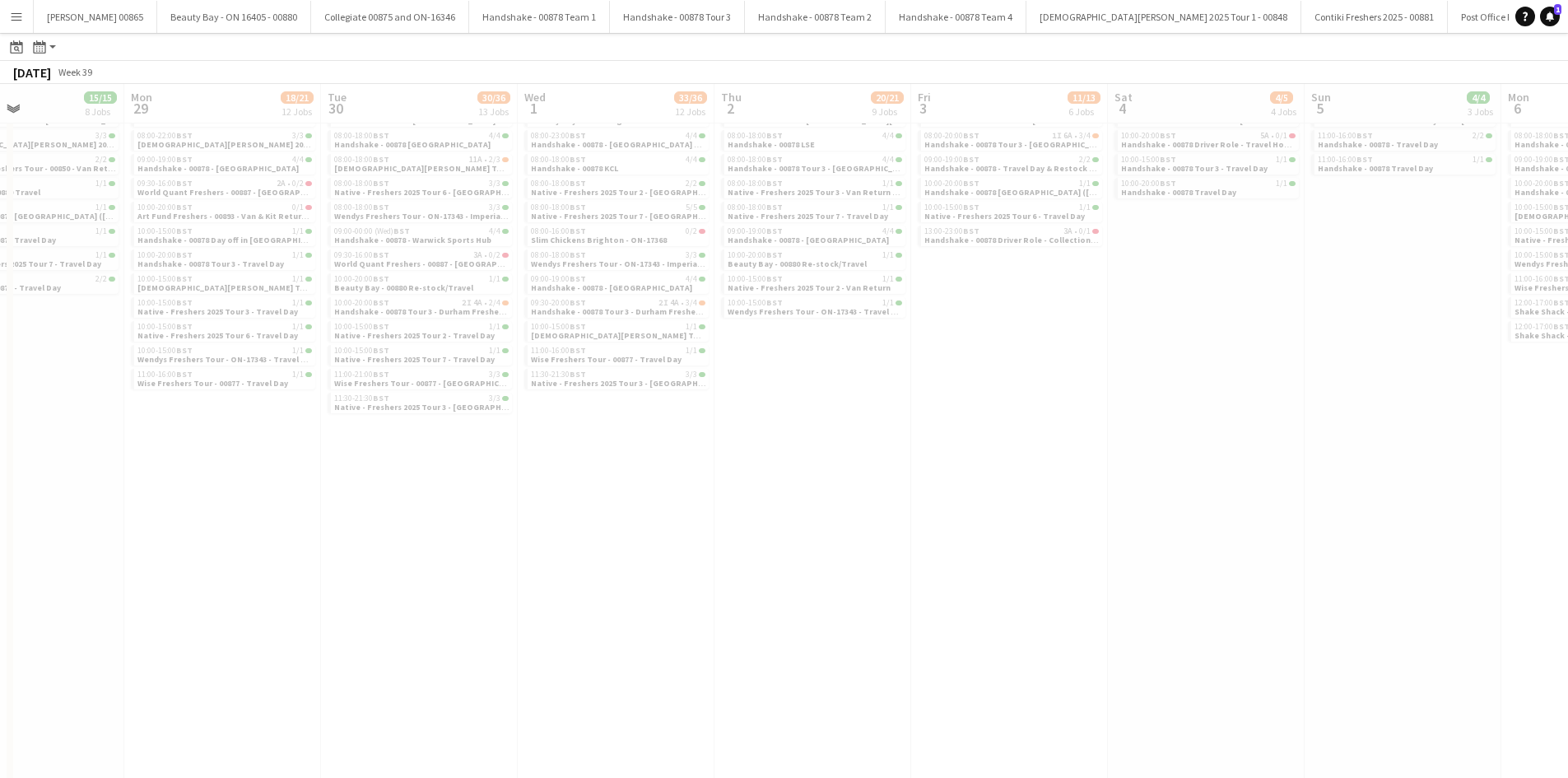
drag, startPoint x: 498, startPoint y: 545, endPoint x: 402, endPoint y: 547, distance: 96.0
click at [379, 547] on app-all-jobs "All Jobs Date picker [DATE] [DATE] [DATE] M [DATE] T [DATE] W [DATE] T [DATE] F…" at bounding box center [784, 380] width 1568 height 836
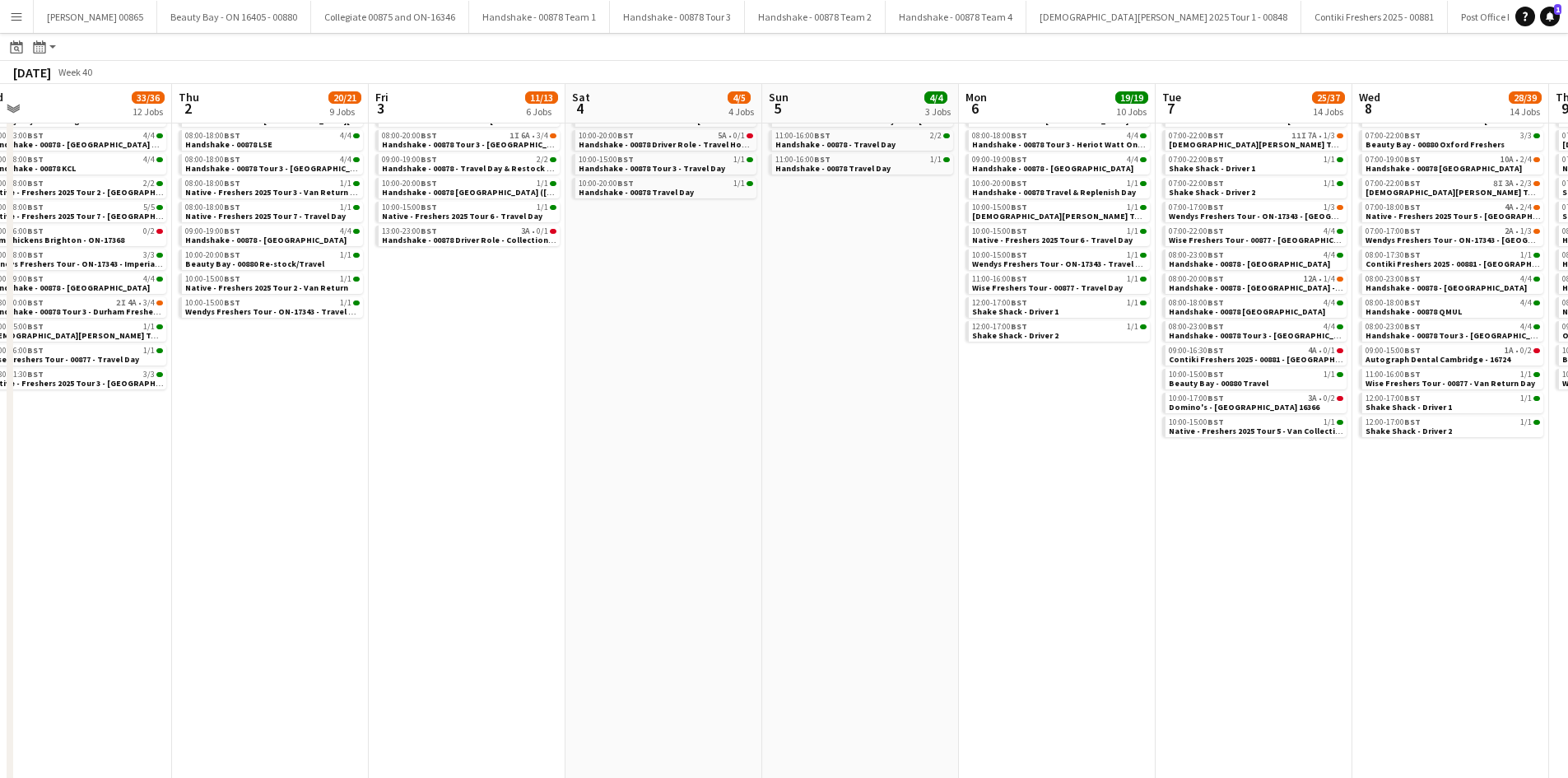
drag, startPoint x: 1363, startPoint y: 501, endPoint x: 829, endPoint y: 506, distance: 534.0
click at [777, 506] on app-calendar-viewport "Sun 28 15/15 8 Jobs Mon 29 18/21 12 Jobs Tue 30 30/36 13 Jobs Wed 1 33/36 12 Jo…" at bounding box center [784, 405] width 1568 height 788
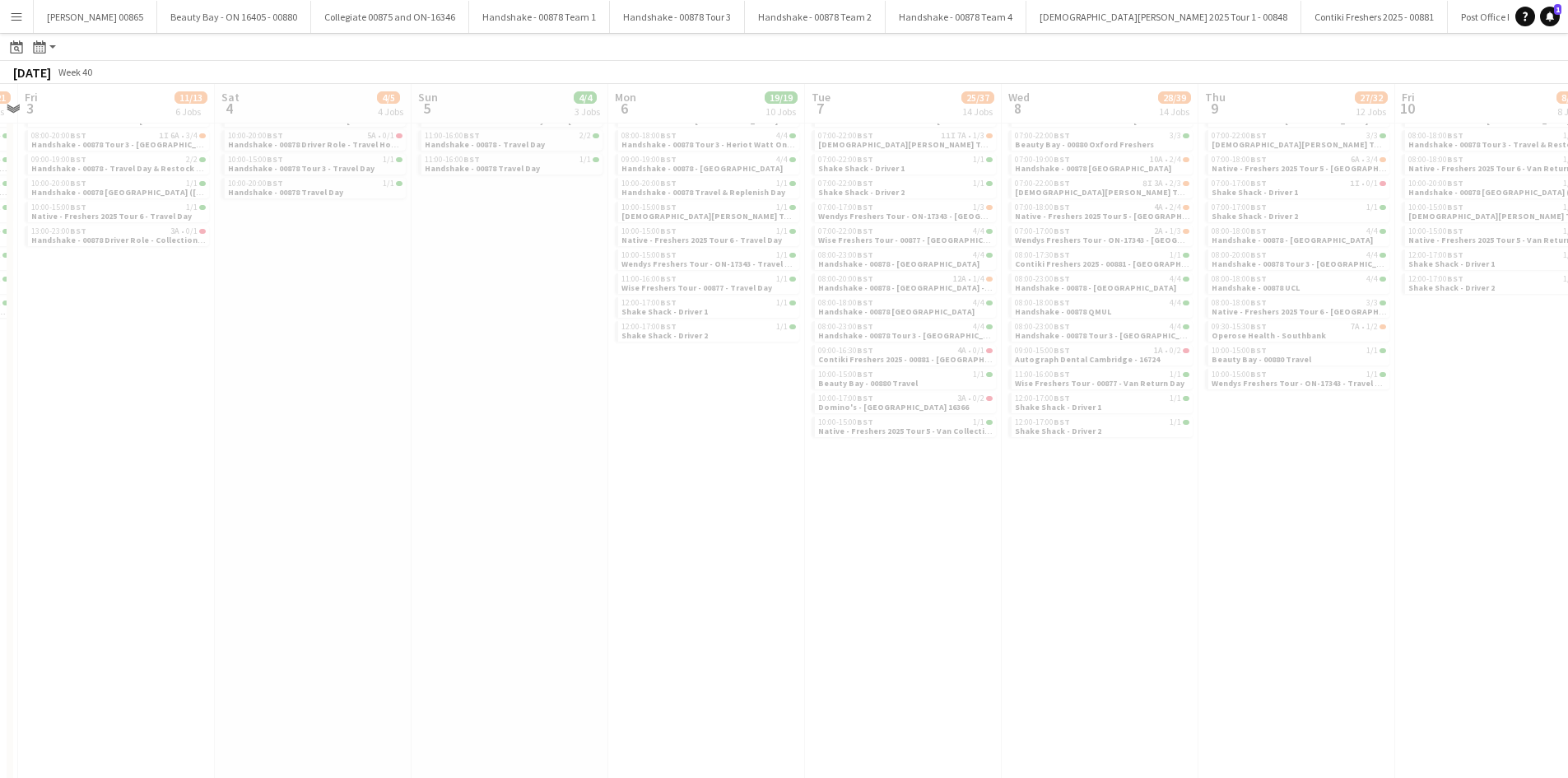
drag, startPoint x: 898, startPoint y: 537, endPoint x: 699, endPoint y: 537, distance: 199.0
click at [699, 537] on app-all-jobs "All Jobs Date picker [DATE] [DATE] [DATE] M [DATE] T [DATE] W [DATE] T [DATE] F…" at bounding box center [784, 380] width 1568 height 836
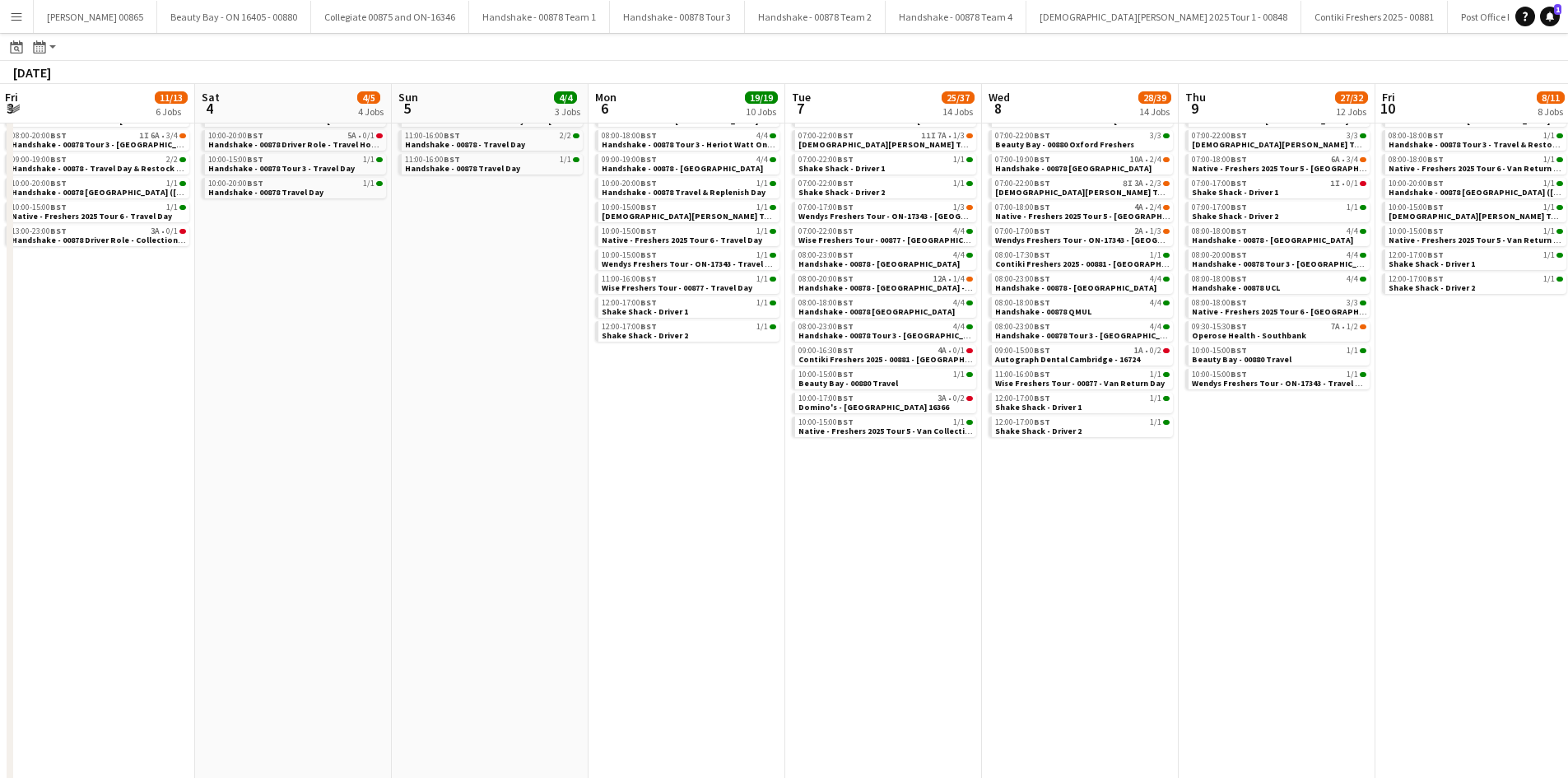
drag, startPoint x: 1260, startPoint y: 542, endPoint x: 635, endPoint y: 535, distance: 625.0
click at [635, 535] on app-calendar-viewport "Tue 30 30/36 13 Jobs Wed 1 33/36 12 Jobs Thu 2 20/21 9 Jobs Fri 3 11/13 6 Jobs …" at bounding box center [784, 405] width 1568 height 788
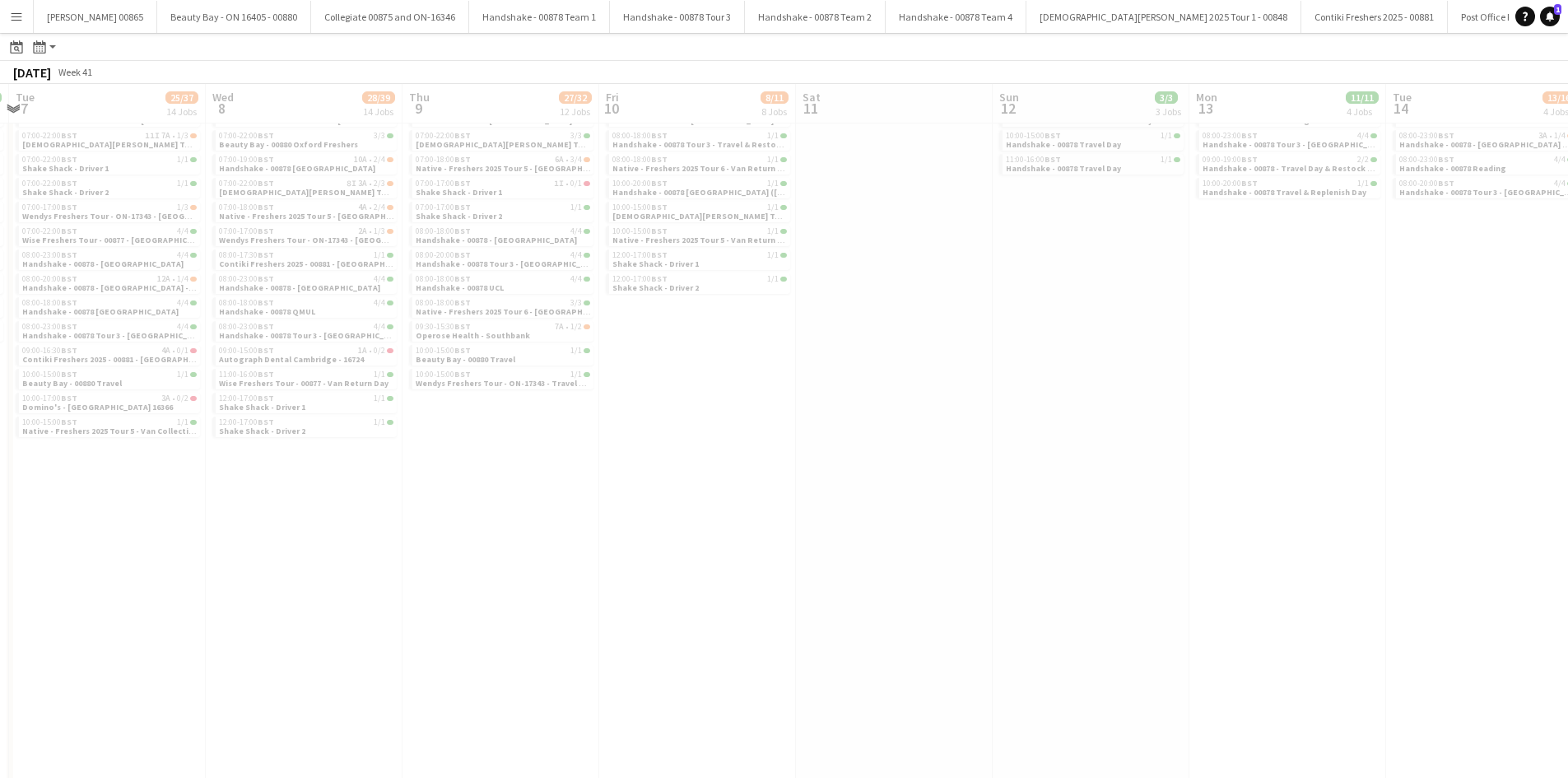
drag, startPoint x: 1204, startPoint y: 524, endPoint x: 860, endPoint y: 523, distance: 344.0
click at [844, 524] on app-all-jobs "All Jobs Date picker [DATE] [DATE] [DATE] M [DATE] T [DATE] W [DATE] T [DATE] F…" at bounding box center [784, 380] width 1568 height 836
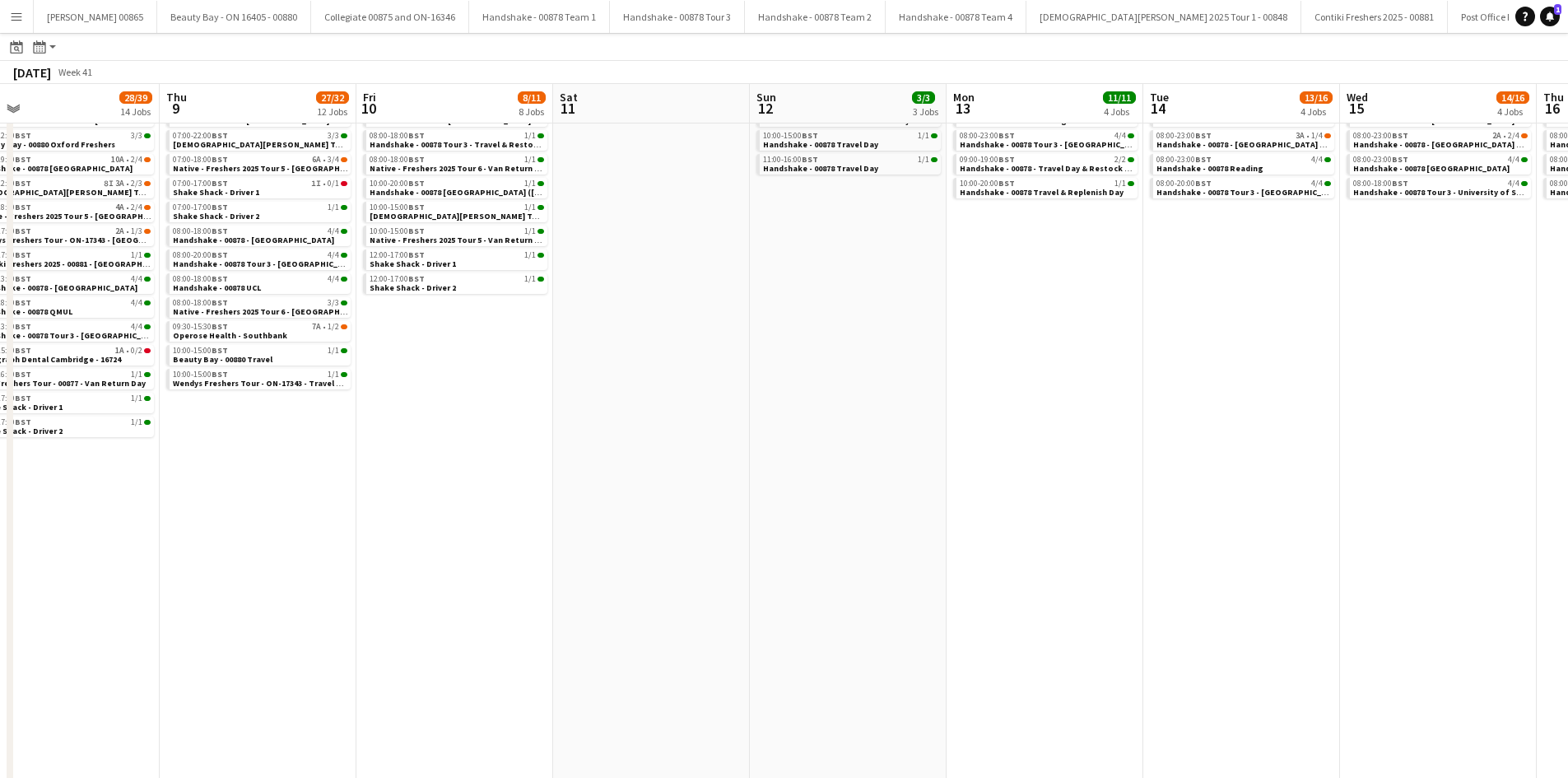
drag, startPoint x: 1053, startPoint y: 499, endPoint x: 952, endPoint y: 499, distance: 101.0
click at [952, 499] on app-calendar-viewport "Sat 4 4/5 4 Jobs Sun 5 4/4 3 Jobs Mon 6 19/19 10 Jobs Tue 7 25/37 14 Jobs Wed 8…" at bounding box center [784, 405] width 1568 height 788
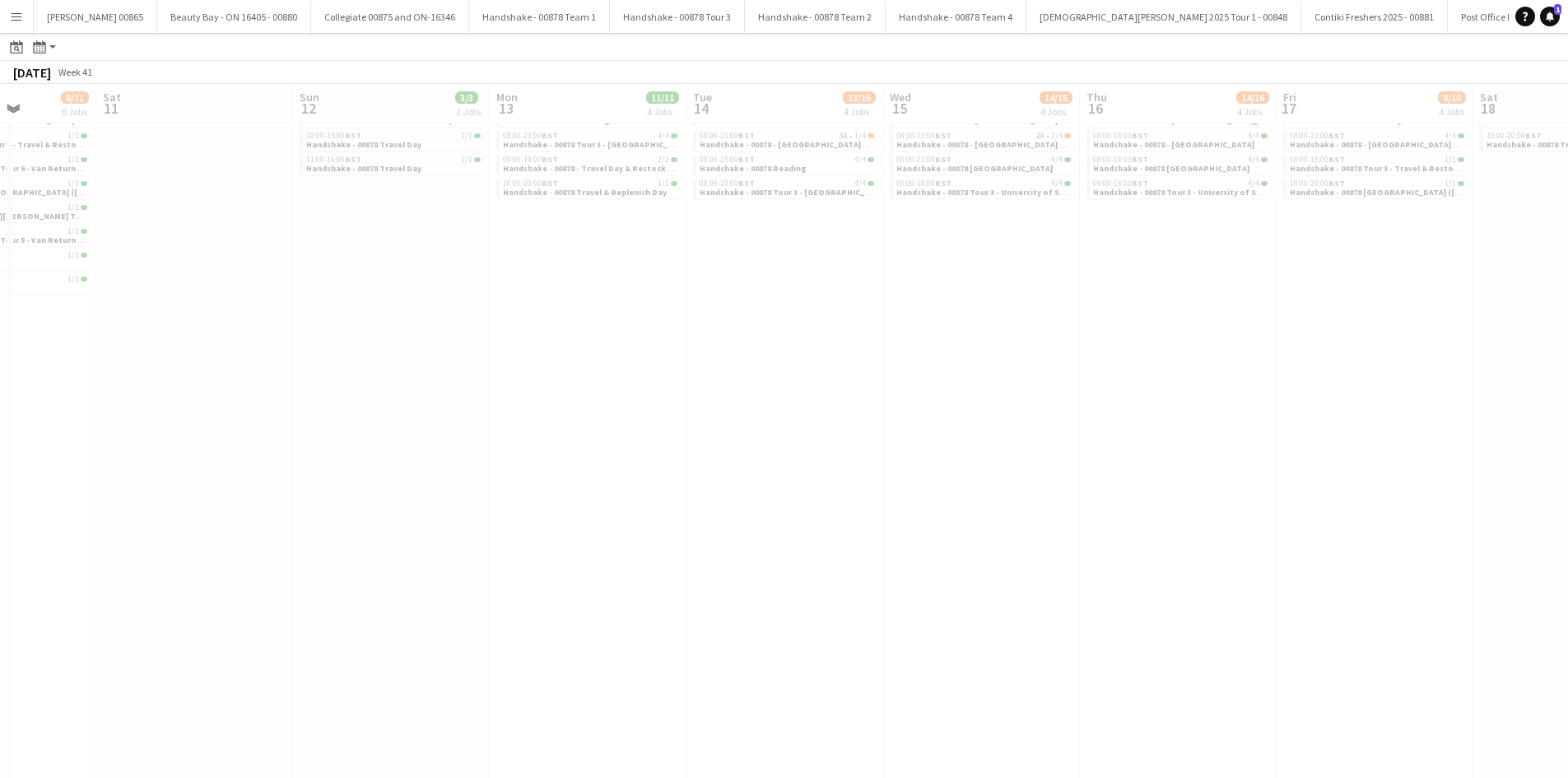
drag, startPoint x: 1048, startPoint y: 476, endPoint x: 832, endPoint y: 472, distance: 216.0
click at [833, 472] on app-all-jobs "All Jobs Date picker [DATE] [DATE] [DATE] M [DATE] T [DATE] W [DATE] T [DATE] F…" at bounding box center [784, 380] width 1568 height 836
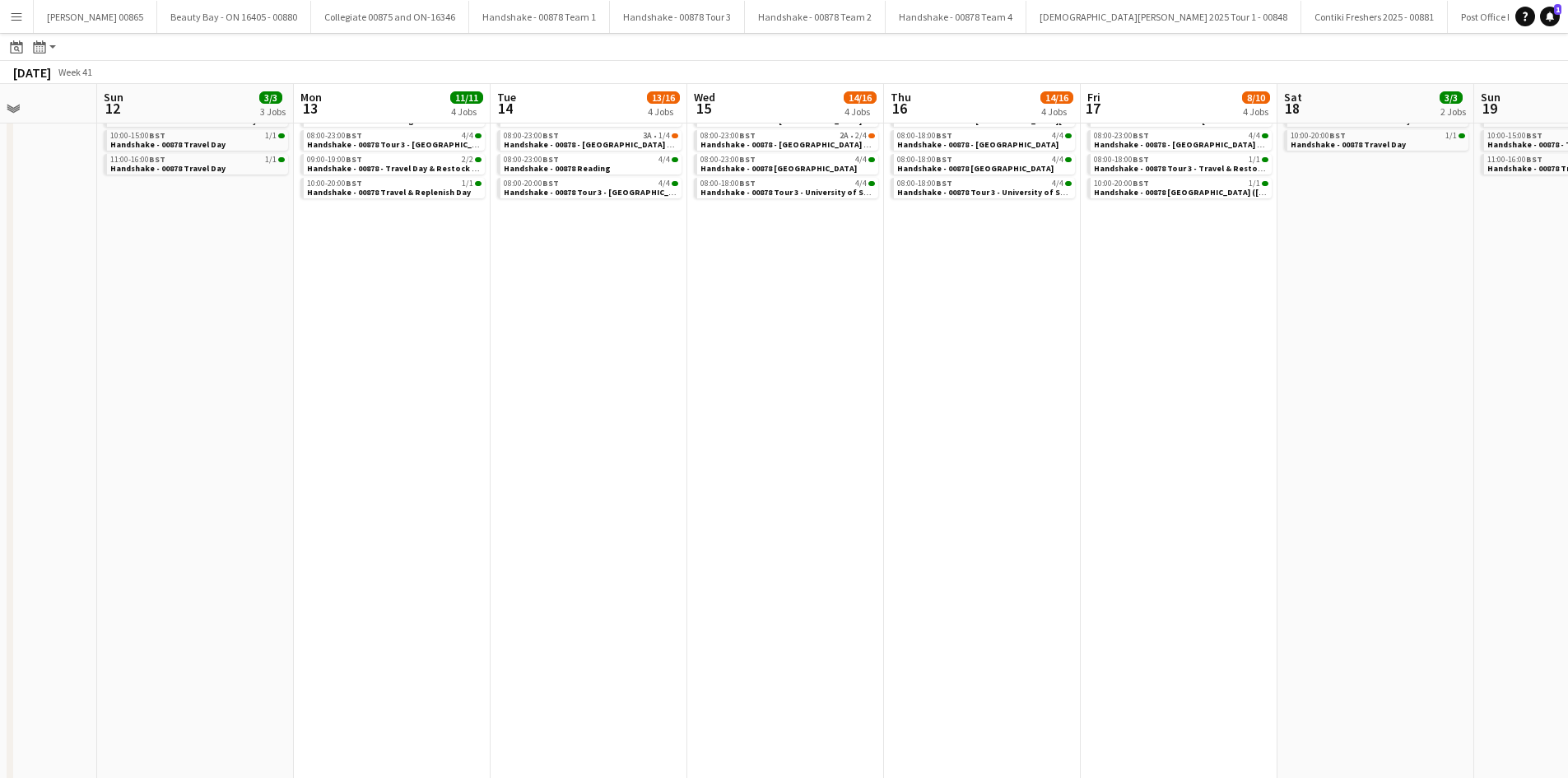
drag, startPoint x: 1199, startPoint y: 443, endPoint x: 1024, endPoint y: 448, distance: 175.1
click at [1024, 448] on app-calendar-viewport "Wed 8 28/39 14 Jobs Thu 9 27/32 12 Jobs Fri 10 8/11 8 Jobs Sat 11 Sun 12 3/3 3 …" at bounding box center [784, 405] width 1568 height 788
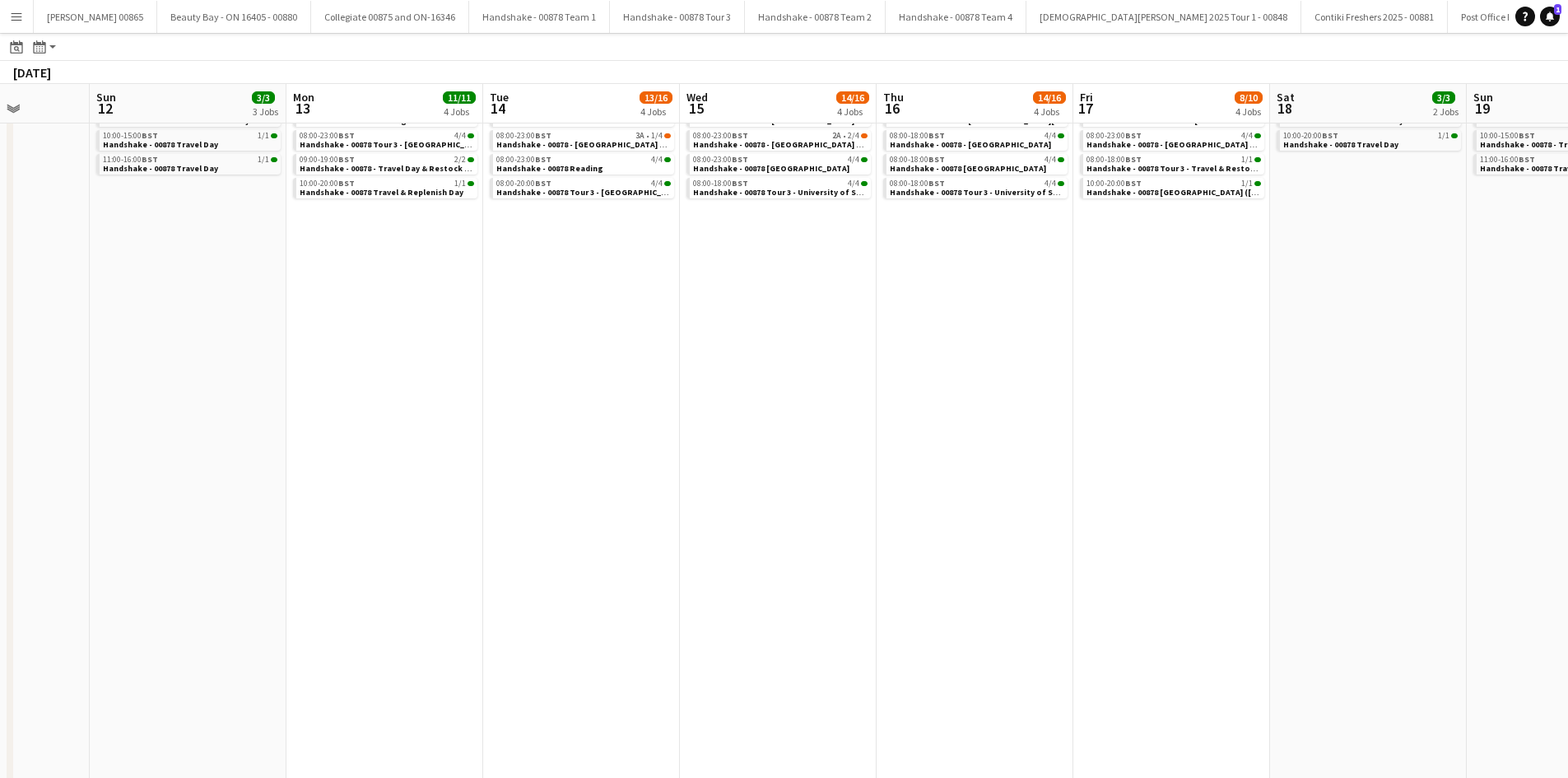
click at [757, 435] on app-all-jobs "All Jobs Date picker [DATE] [DATE] [DATE] M [DATE] T [DATE] W [DATE] T [DATE] F…" at bounding box center [784, 380] width 1568 height 836
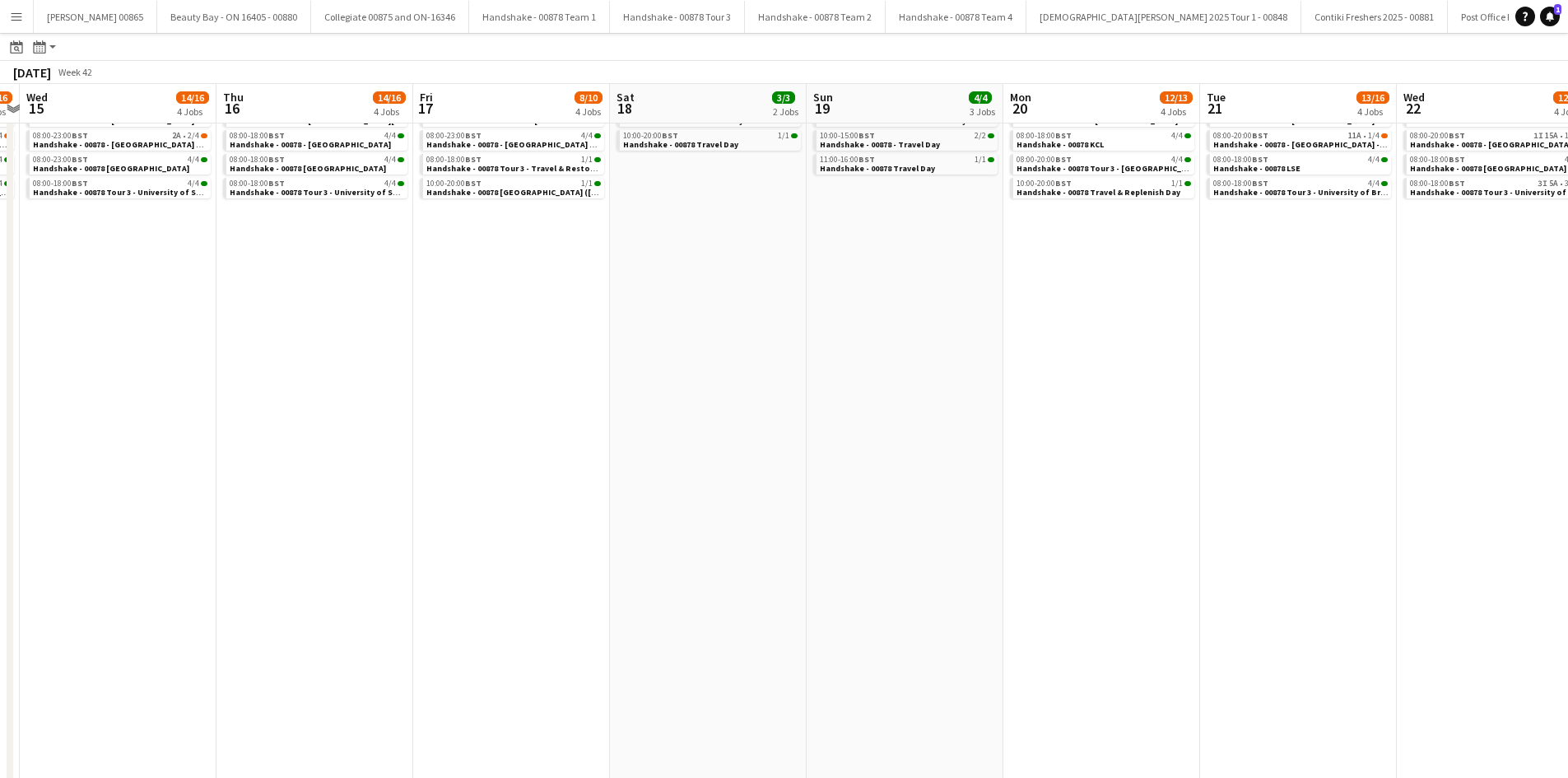
drag, startPoint x: 851, startPoint y: 450, endPoint x: 742, endPoint y: 450, distance: 109.0
click at [745, 450] on app-calendar-viewport "Sun 12 3/3 3 Jobs Mon 13 11/11 4 Jobs Tue 14 13/16 4 Jobs Wed 15 14/16 4 Jobs T…" at bounding box center [784, 405] width 1568 height 788
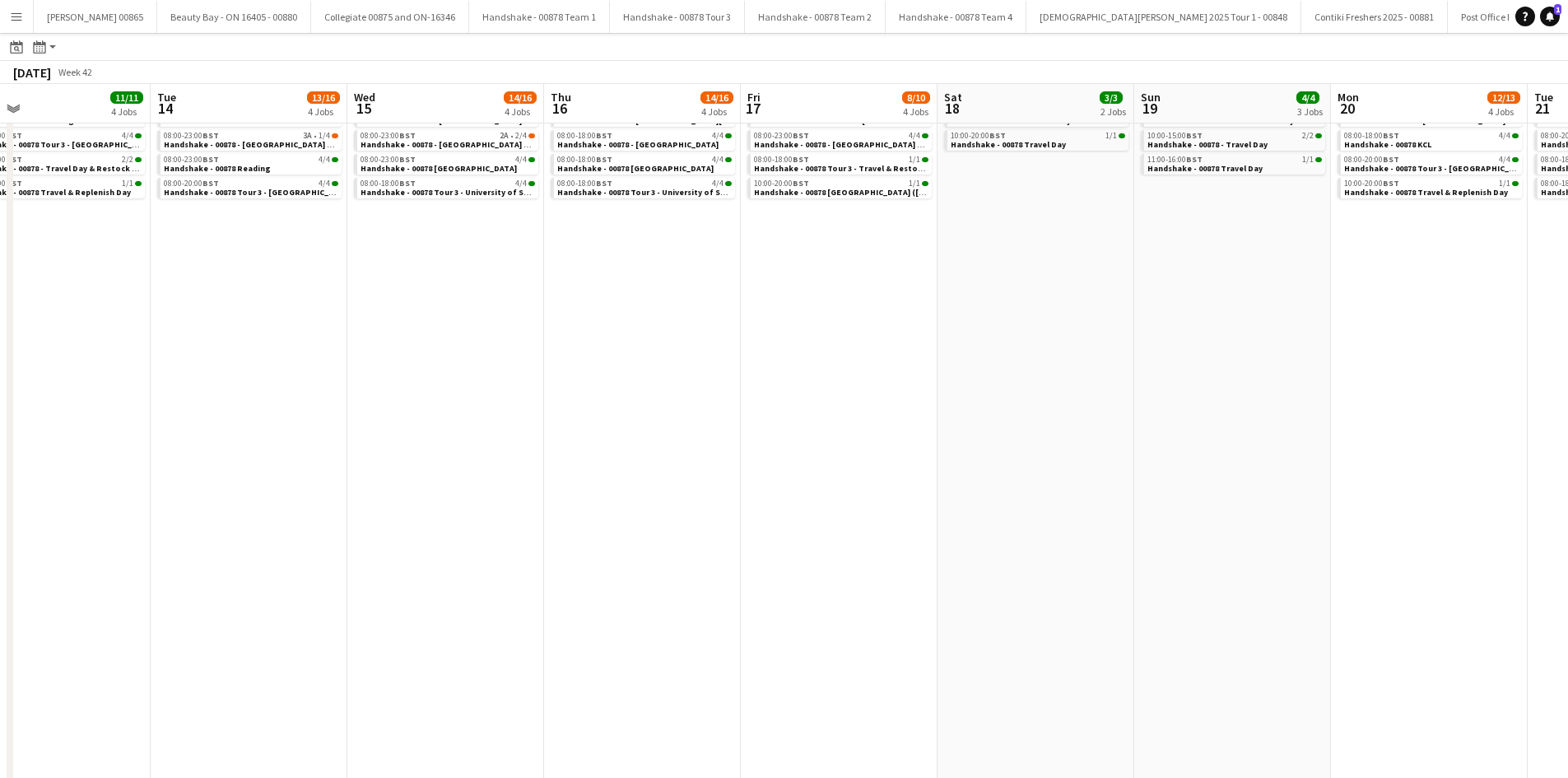
drag, startPoint x: 1105, startPoint y: 413, endPoint x: 1303, endPoint y: 406, distance: 198.1
click at [1492, 398] on app-calendar-viewport "Sat 11 Sun 12 3/3 3 Jobs Mon 13 11/11 4 Jobs Tue 14 13/16 4 Jobs Wed 15 14/16 4…" at bounding box center [784, 405] width 1568 height 788
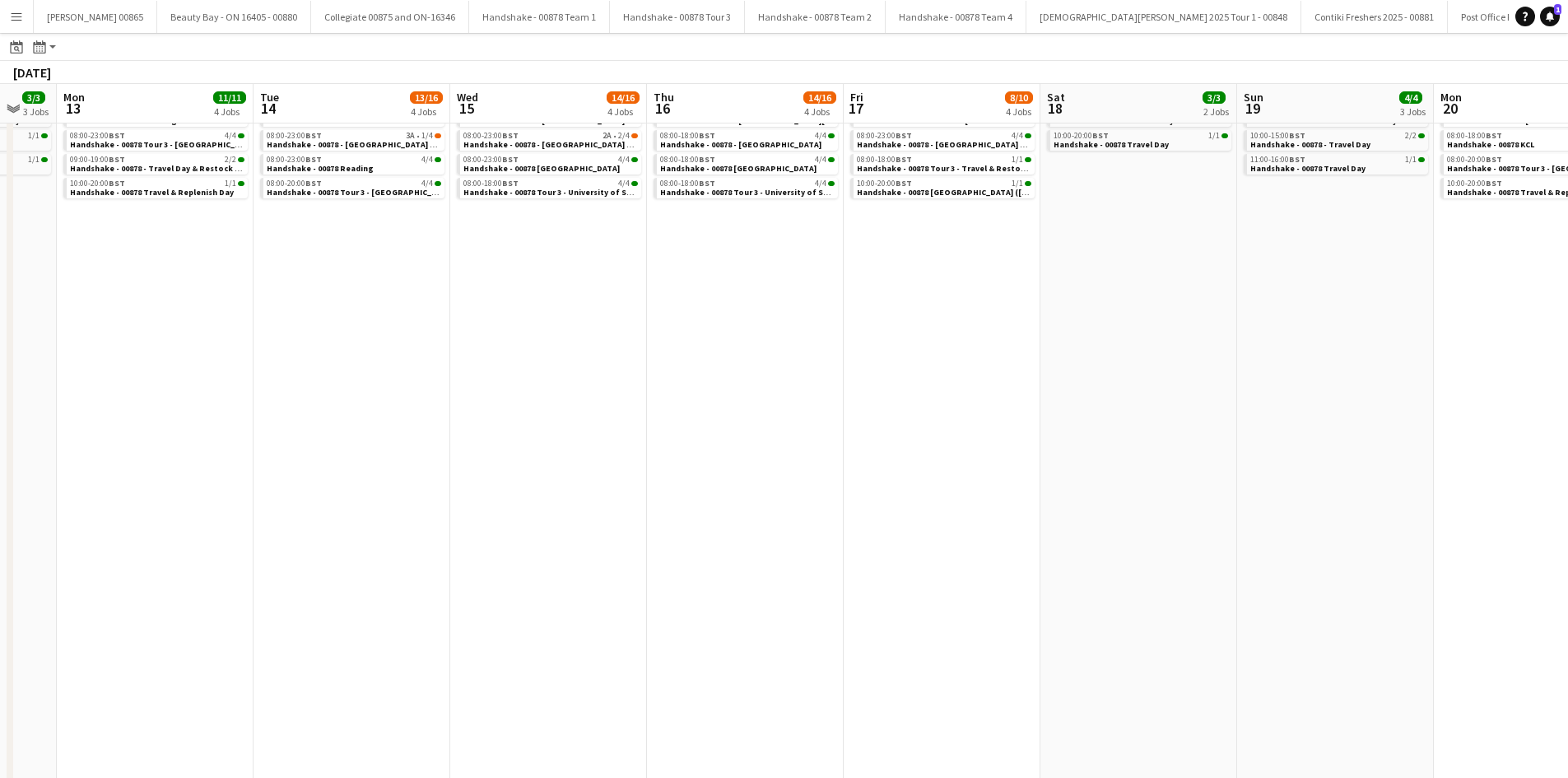
drag, startPoint x: 853, startPoint y: 406, endPoint x: 1382, endPoint y: 405, distance: 529.0
click at [1382, 405] on app-calendar-viewport "Sat 11 Sun 12 3/3 3 Jobs Mon 13 11/11 4 Jobs Tue 14 13/16 4 Jobs Wed 15 14/16 4…" at bounding box center [784, 405] width 1568 height 788
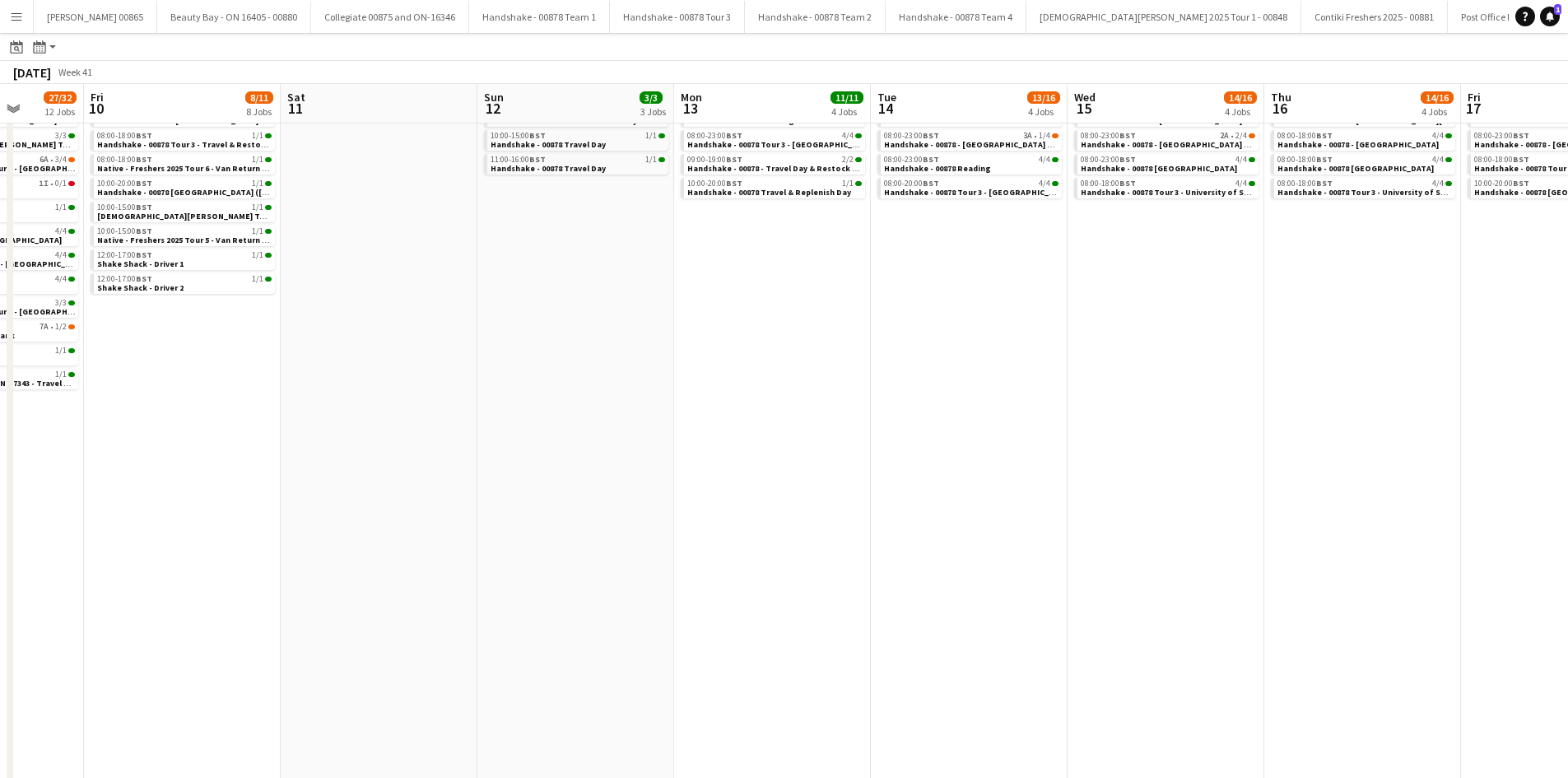
drag, startPoint x: 766, startPoint y: 408, endPoint x: 1418, endPoint y: 409, distance: 652.0
click at [1421, 408] on app-calendar-viewport "Tue 7 25/37 14 Jobs Wed 8 28/39 14 Jobs Thu 9 27/32 12 Jobs Fri 10 8/11 8 Jobs …" at bounding box center [784, 405] width 1568 height 788
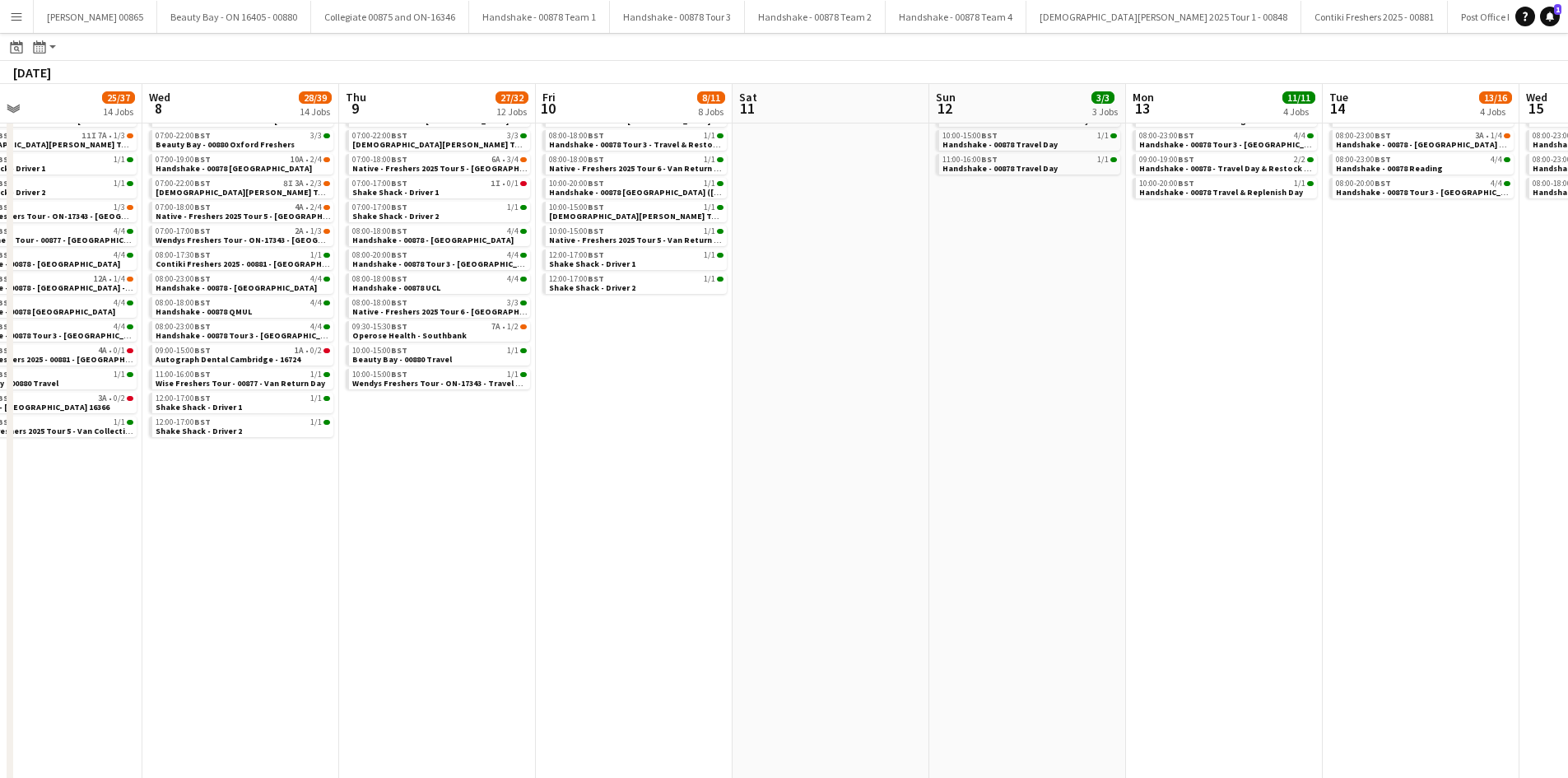
drag, startPoint x: 1111, startPoint y: 428, endPoint x: 1400, endPoint y: 433, distance: 289.0
click at [1462, 427] on app-calendar-viewport "Sun 5 4/4 3 Jobs Mon 6 19/19 10 Jobs Tue 7 25/37 14 Jobs Wed 8 28/39 14 Jobs Th…" at bounding box center [784, 405] width 1568 height 788
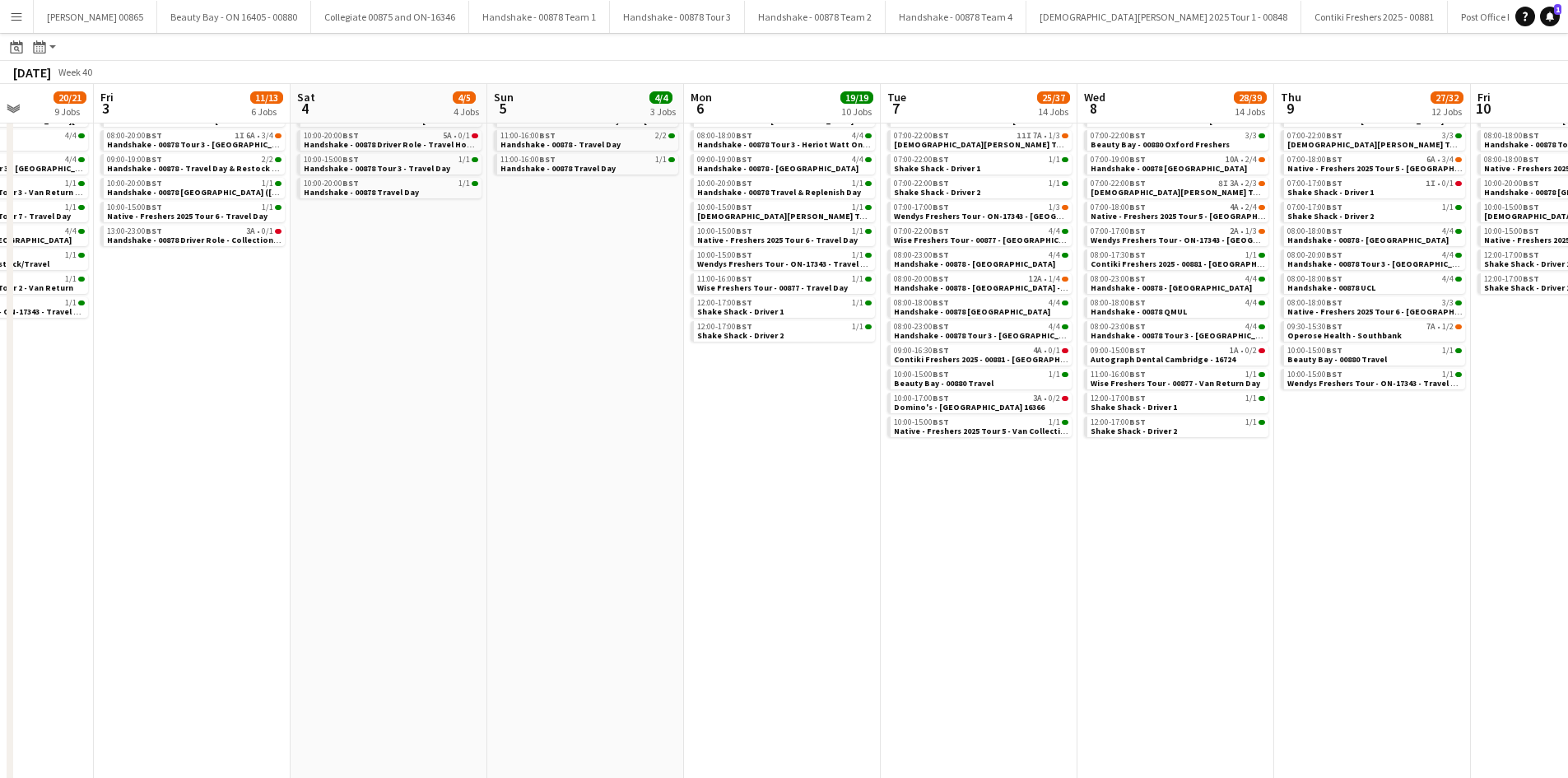
drag, startPoint x: 612, startPoint y: 479, endPoint x: 820, endPoint y: 507, distance: 209.9
click at [1349, 502] on app-calendar-viewport "Wed 1 33/36 12 Jobs Thu 2 20/21 9 Jobs Fri 3 11/13 6 Jobs Sat 4 4/5 4 Jobs Sun …" at bounding box center [784, 405] width 1568 height 788
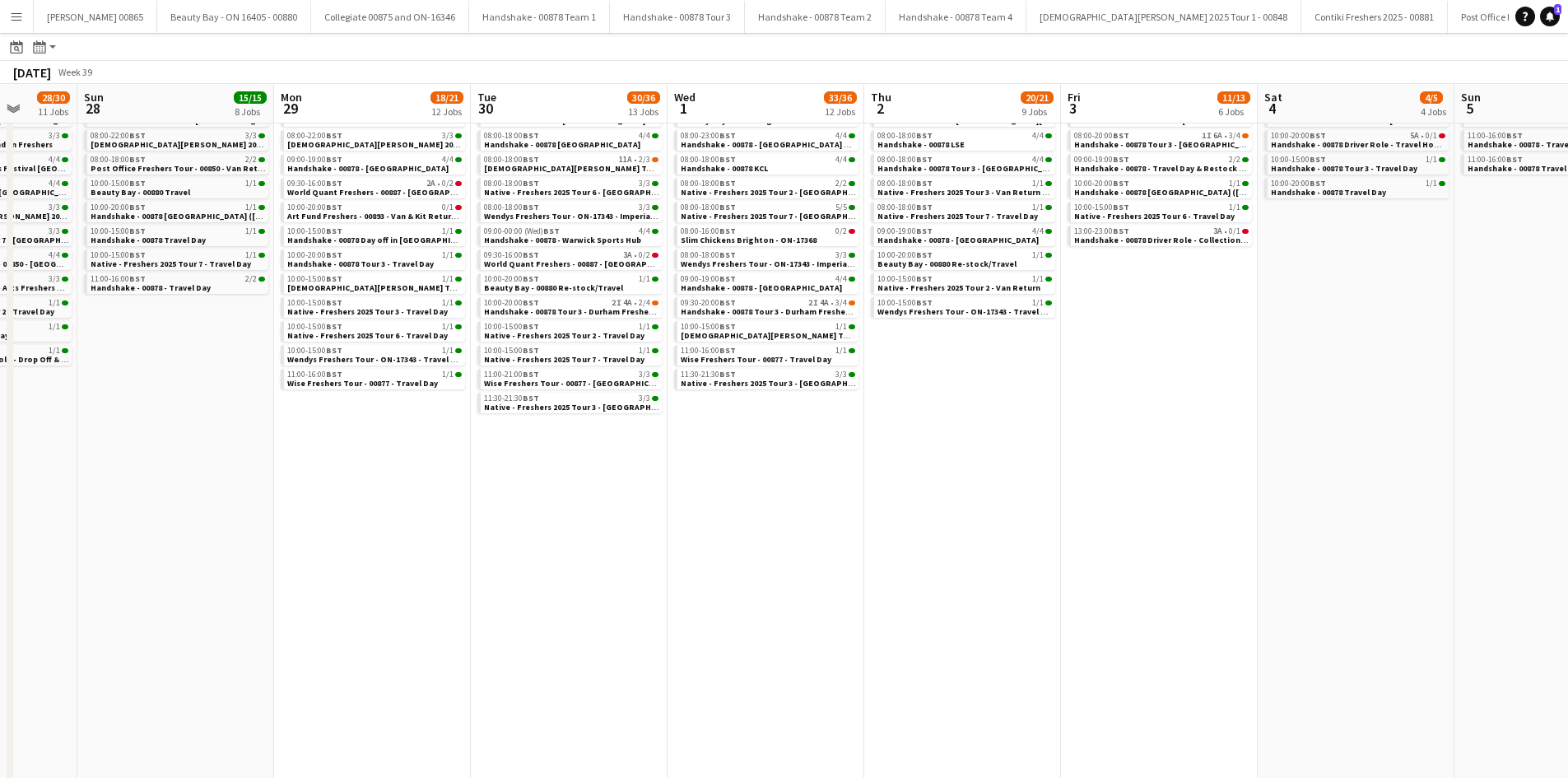
drag, startPoint x: 711, startPoint y: 507, endPoint x: 1249, endPoint y: 498, distance: 538.1
click at [1266, 497] on app-calendar-viewport "Thu 25 58/68 24 Jobs Fri 26 29/33 22 Jobs Sat 27 28/30 11 Jobs Sun 28 15/15 8 J…" at bounding box center [784, 405] width 1568 height 788
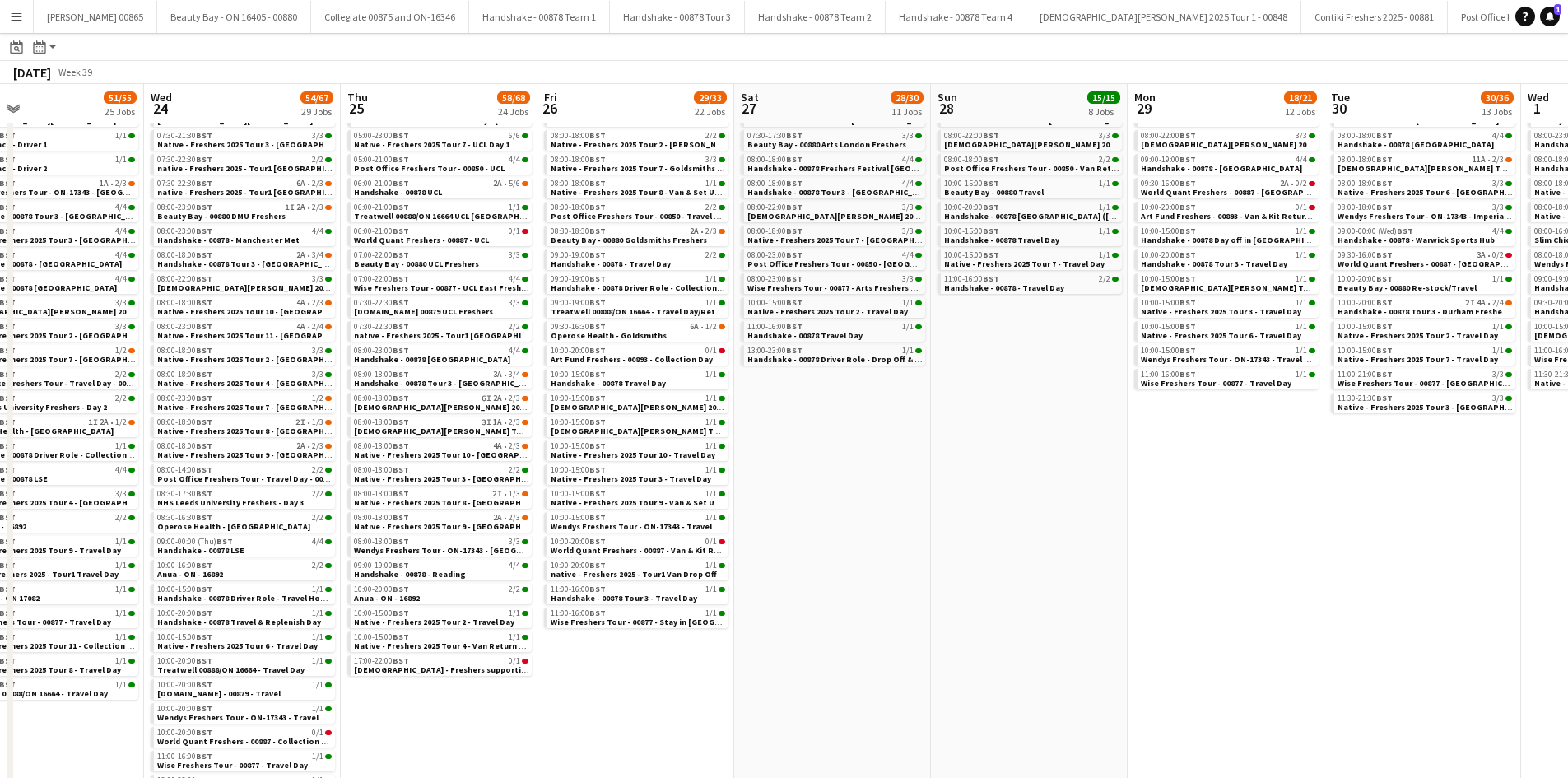
drag, startPoint x: 724, startPoint y: 501, endPoint x: 1184, endPoint y: 501, distance: 460.0
click at [1184, 501] on app-calendar-viewport "Sun 21 15/15 13 Jobs Mon 22 54/54 23 Jobs Tue 23 51/55 25 Jobs Wed 24 54/67 29 …" at bounding box center [784, 405] width 1568 height 788
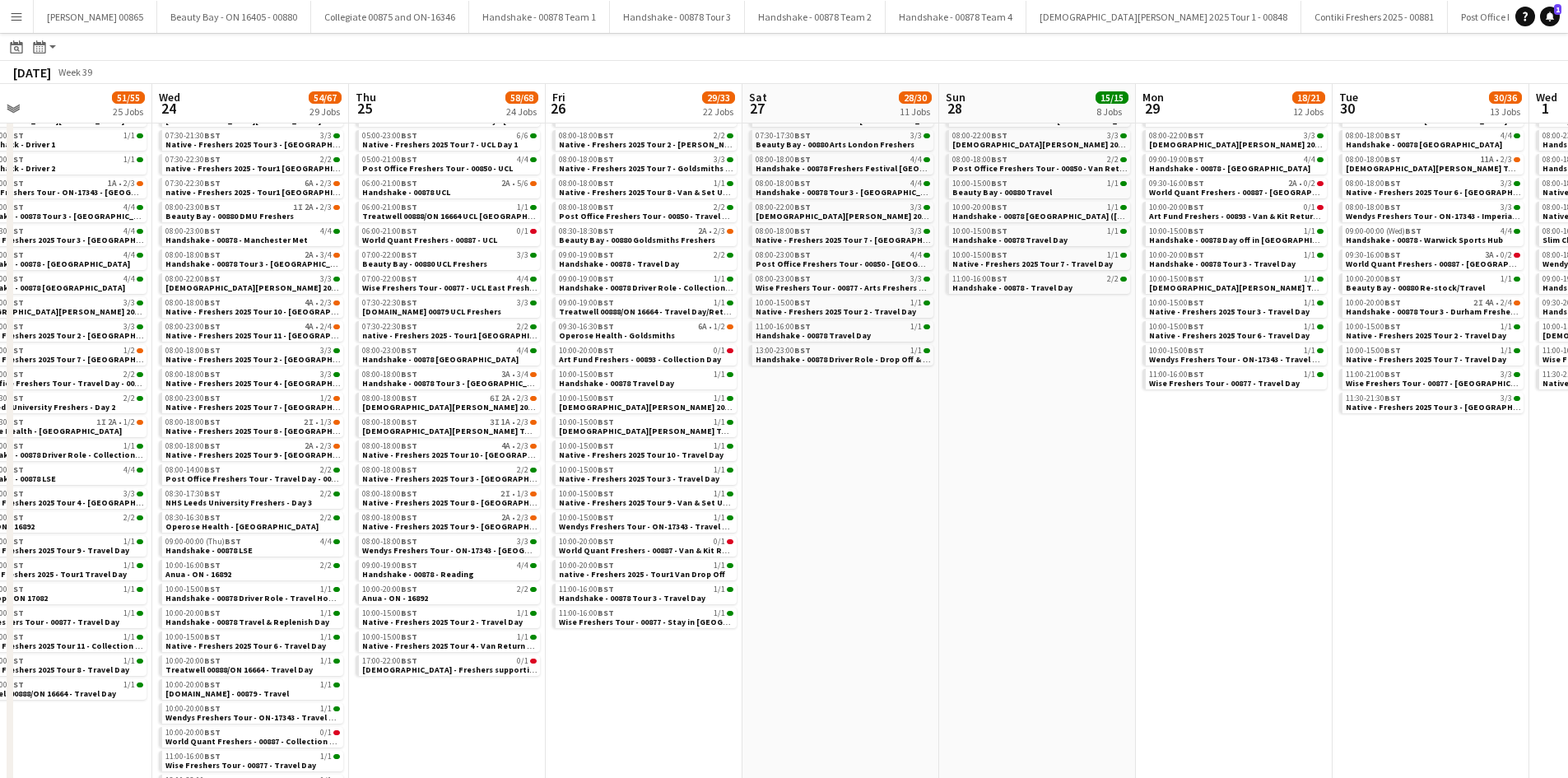
drag, startPoint x: 1184, startPoint y: 501, endPoint x: 1389, endPoint y: 501, distance: 205.0
click at [1389, 501] on app-calendar-viewport "Sun 21 15/15 13 Jobs Mon 22 54/54 23 Jobs Tue 23 51/55 25 Jobs Wed 24 54/67 29 …" at bounding box center [784, 405] width 1568 height 788
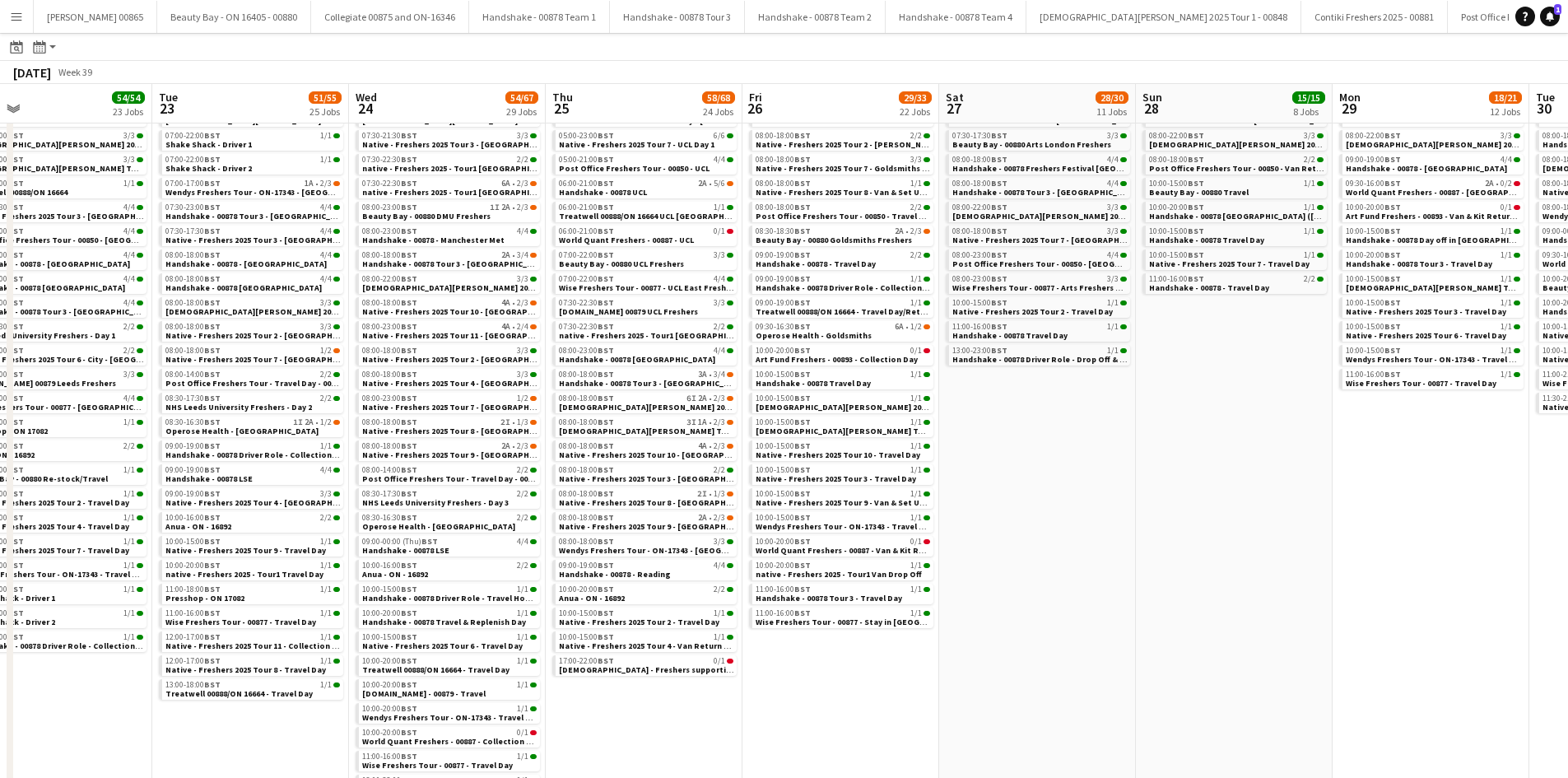
click at [8, 13] on button "Menu" at bounding box center [17, 17] width 33 height 33
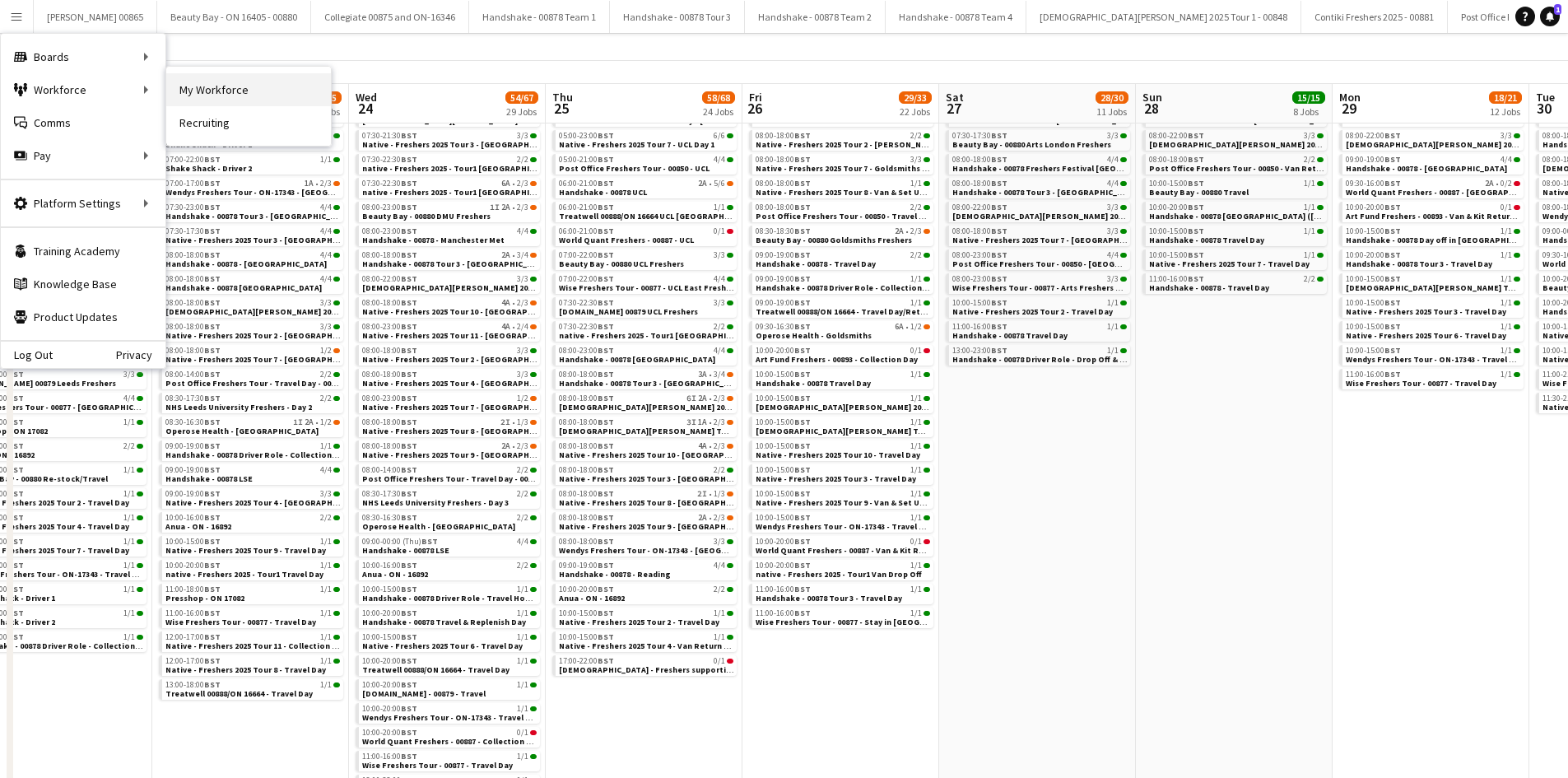
click at [240, 90] on link "My Workforce" at bounding box center [248, 90] width 164 height 33
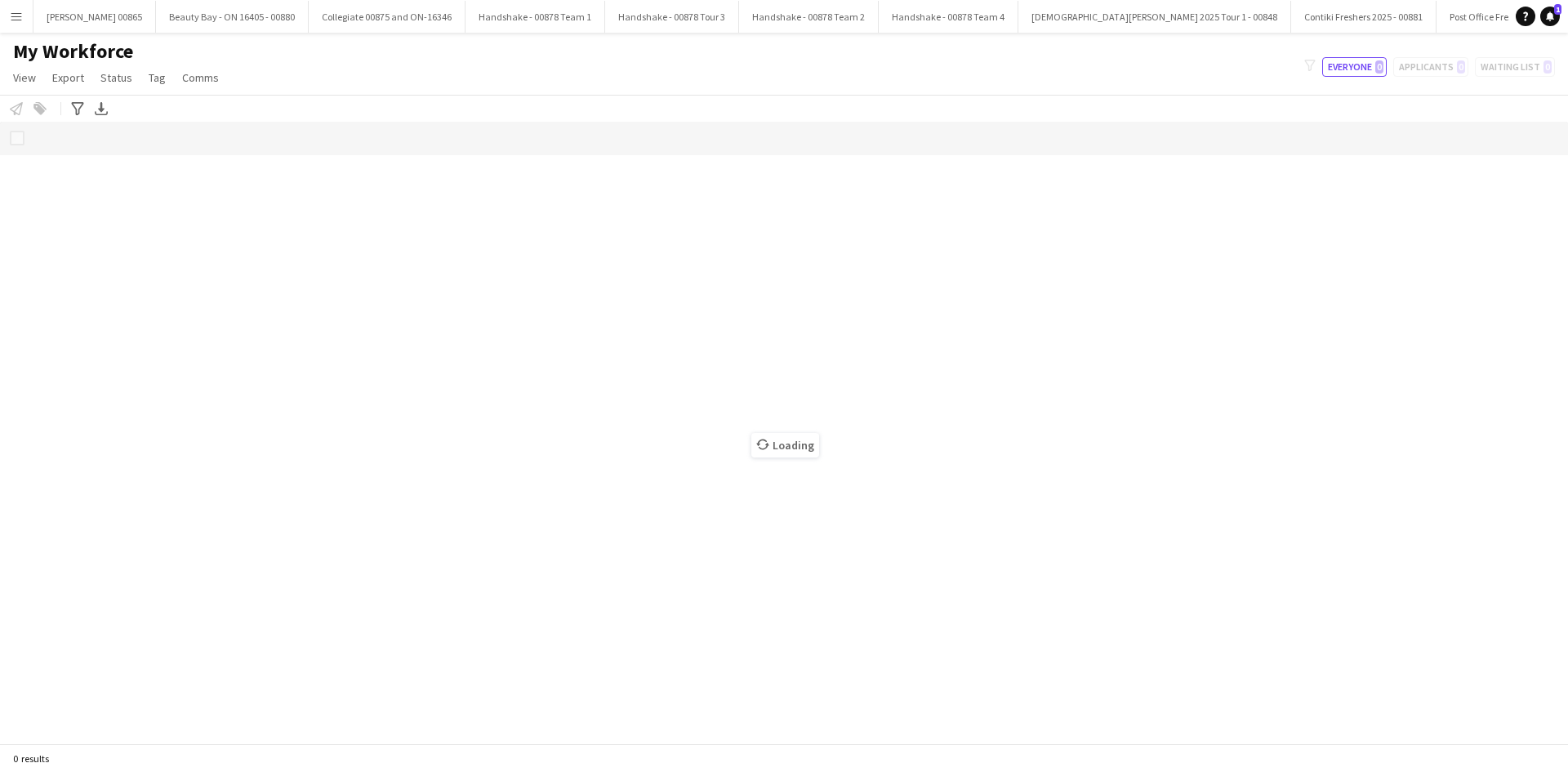
click at [10, 28] on button "Menu" at bounding box center [16, 16] width 33 height 33
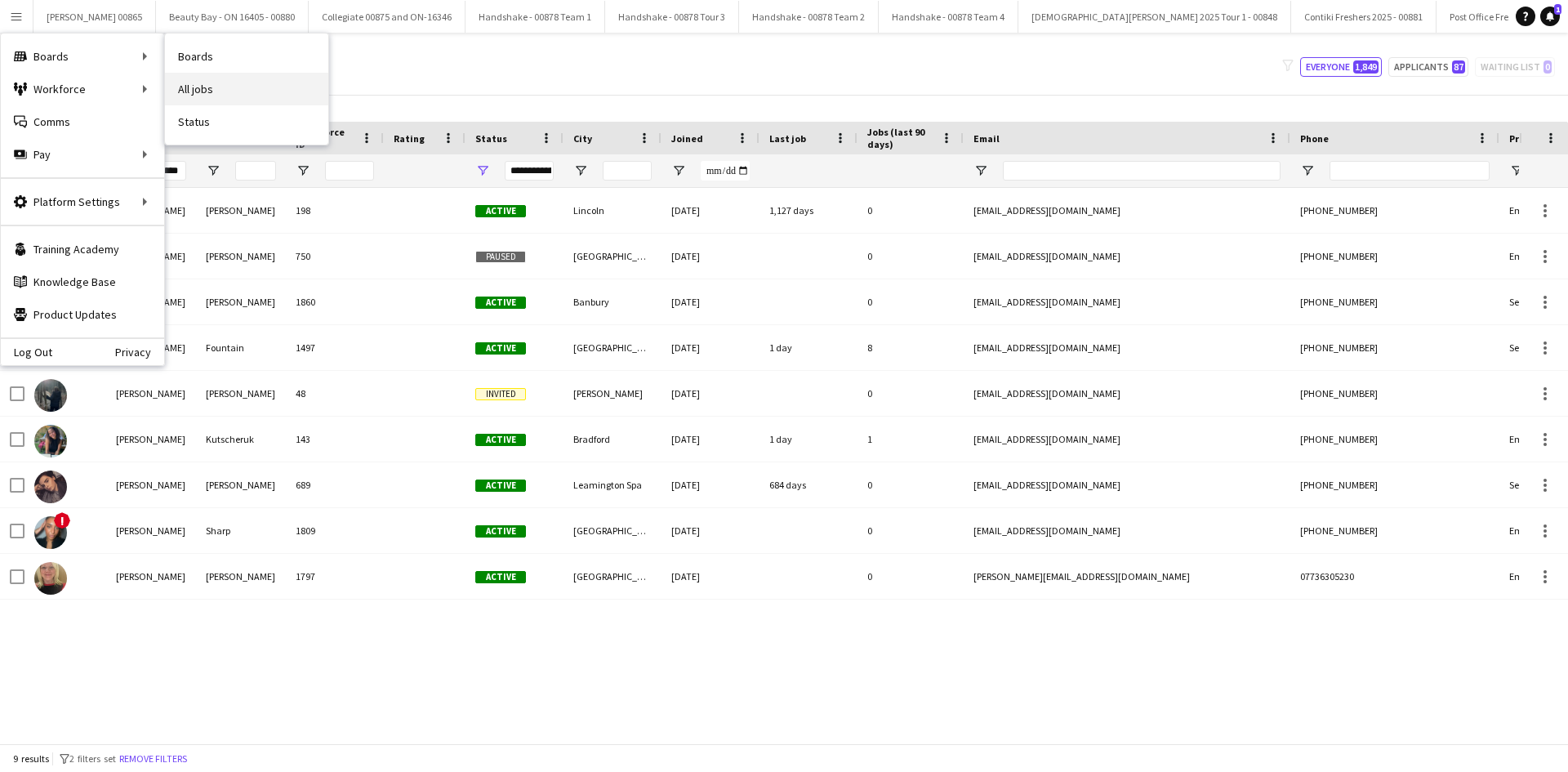
click at [199, 91] on link "All jobs" at bounding box center [246, 89] width 163 height 33
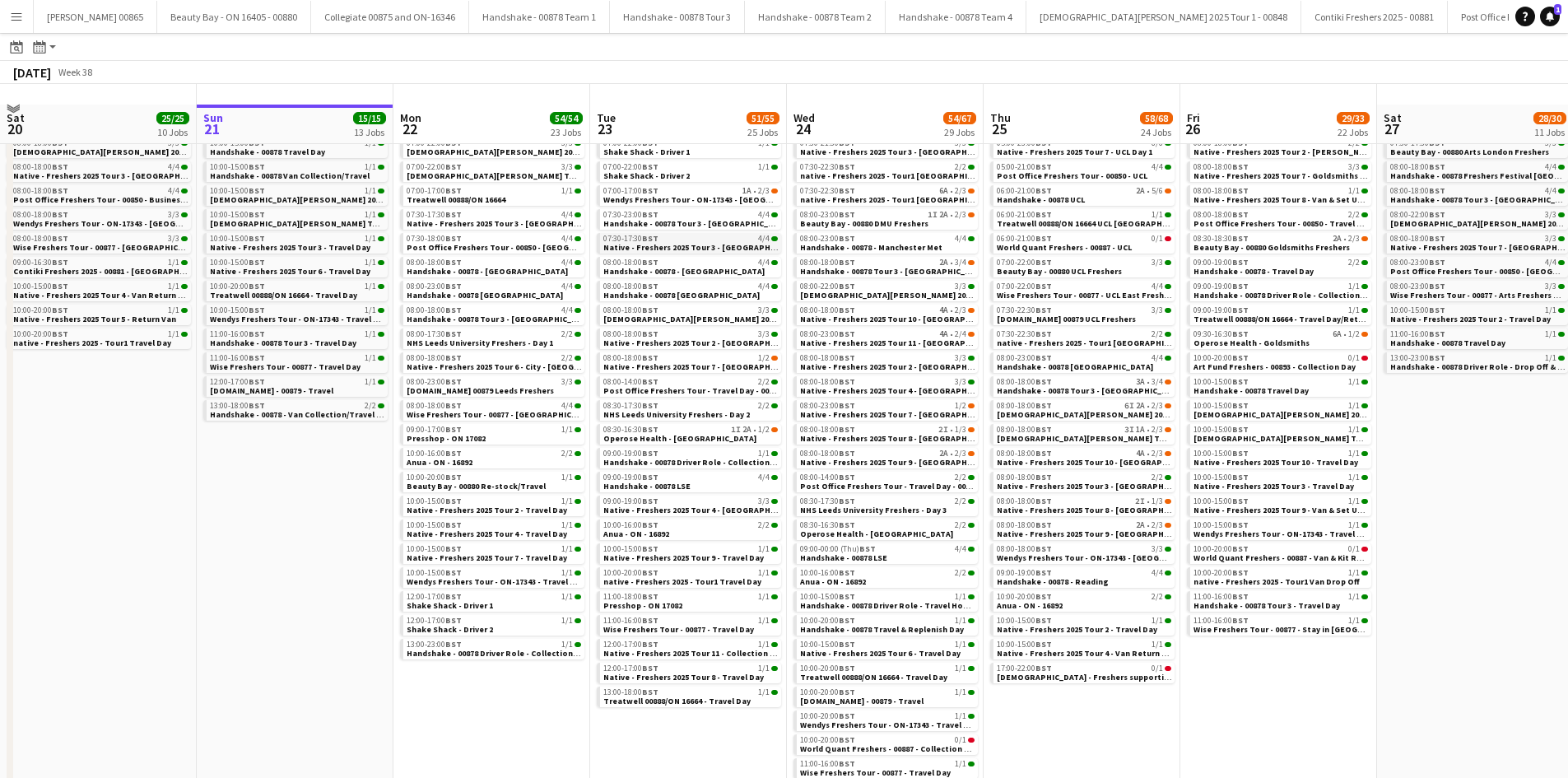
scroll to position [91, 0]
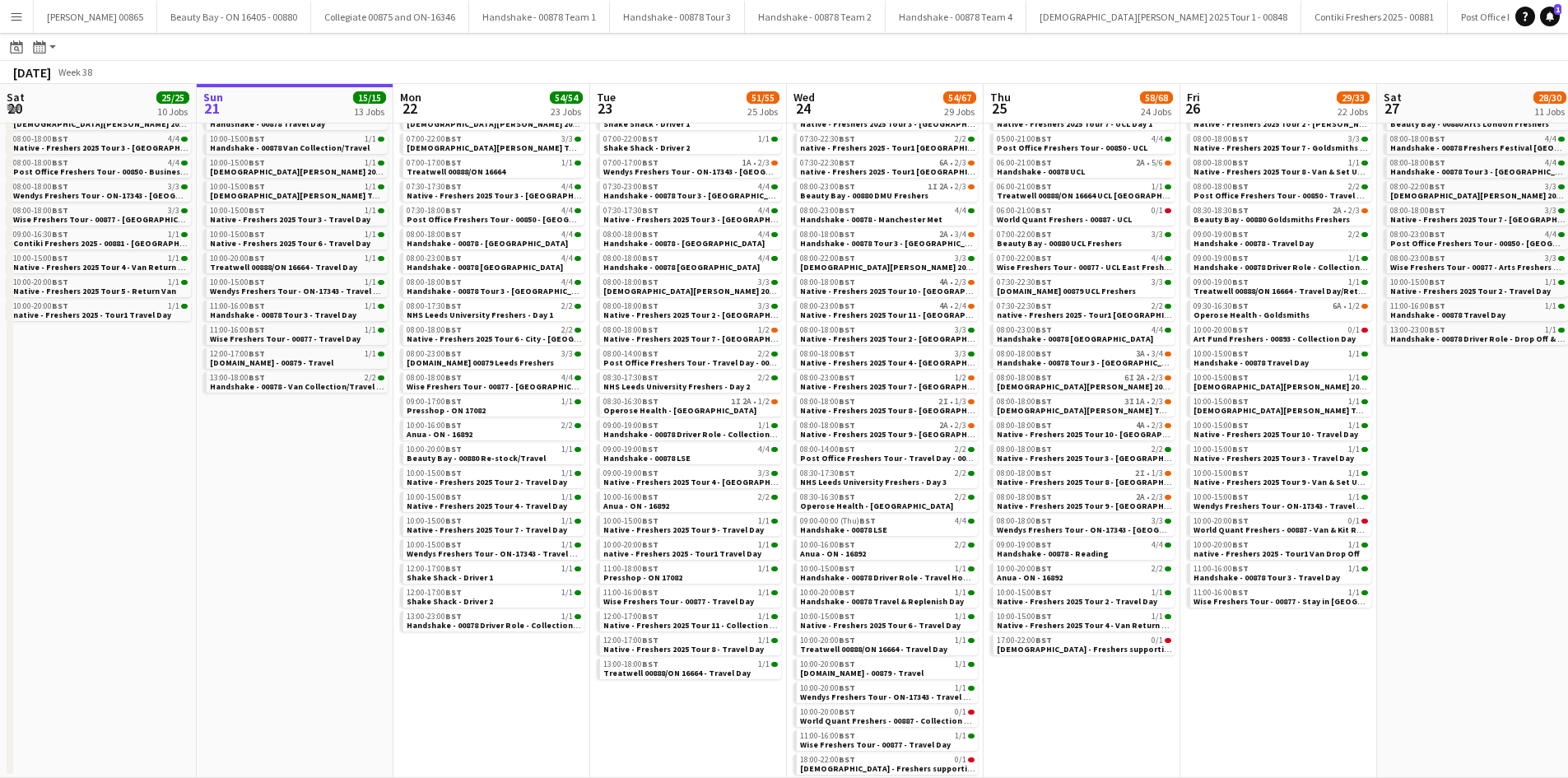
click at [1, 19] on button "Menu" at bounding box center [17, 17] width 33 height 33
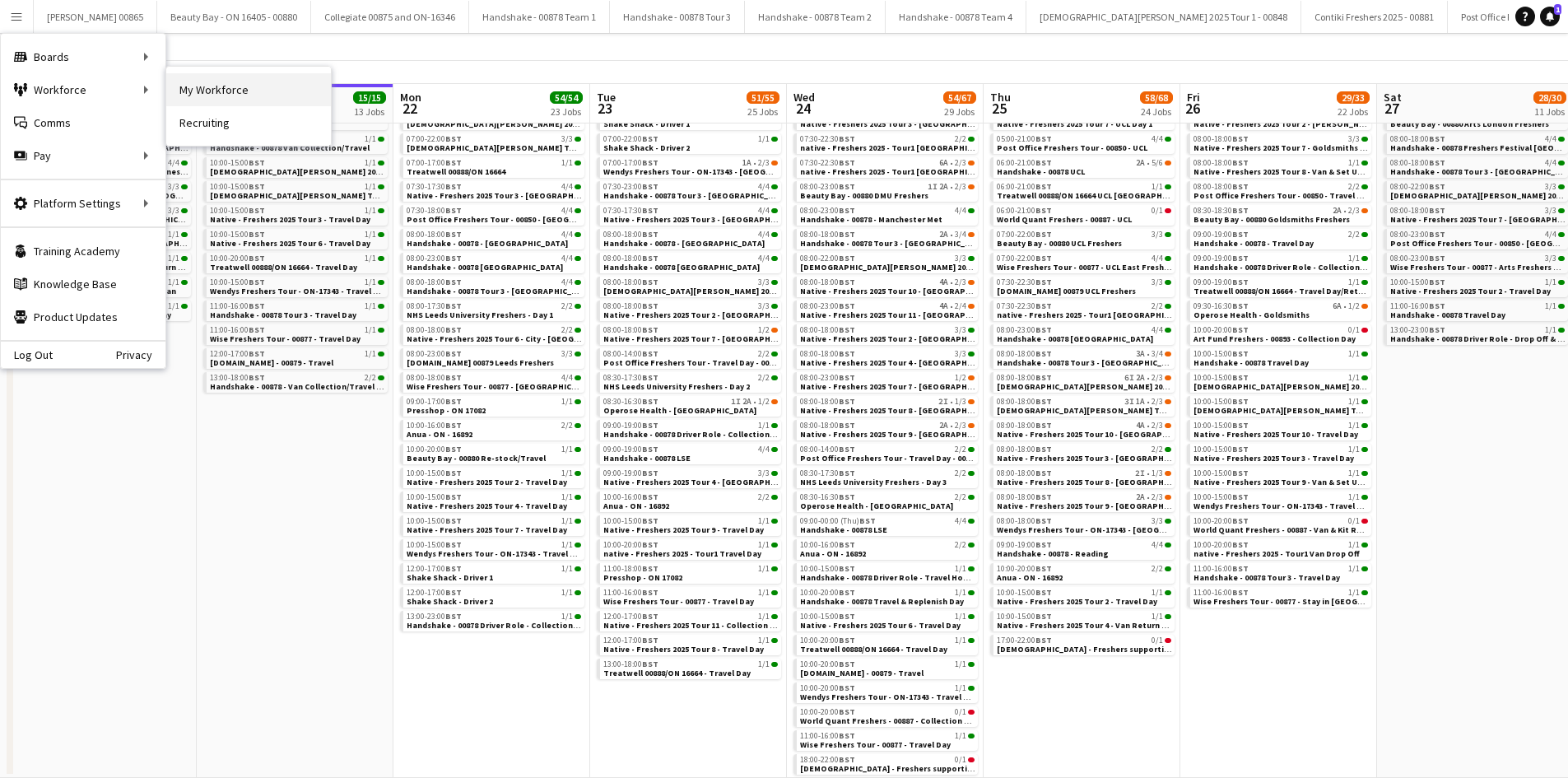
click at [183, 90] on link "My Workforce" at bounding box center [248, 90] width 164 height 33
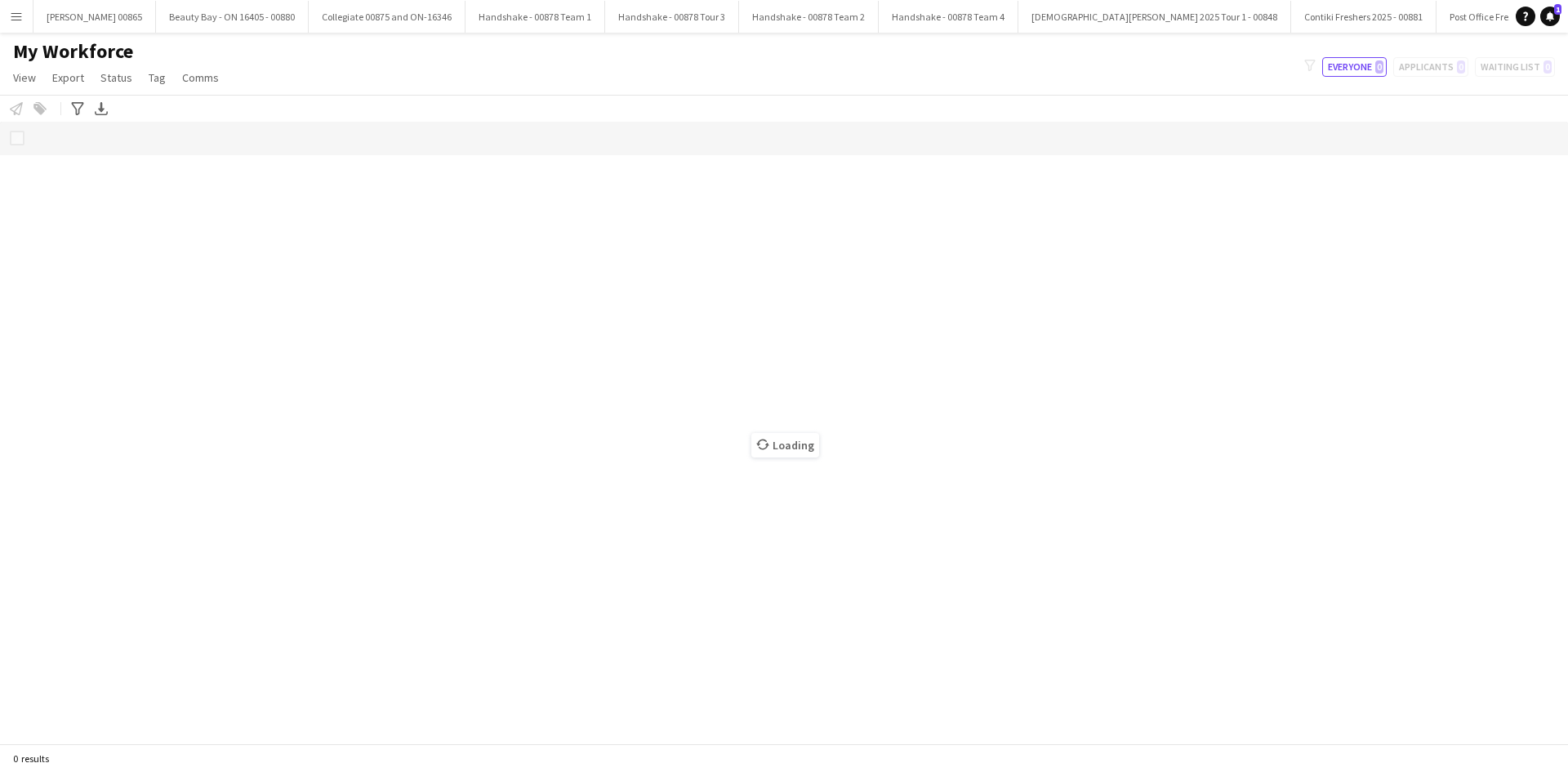
click at [22, 26] on button "Menu" at bounding box center [16, 16] width 33 height 33
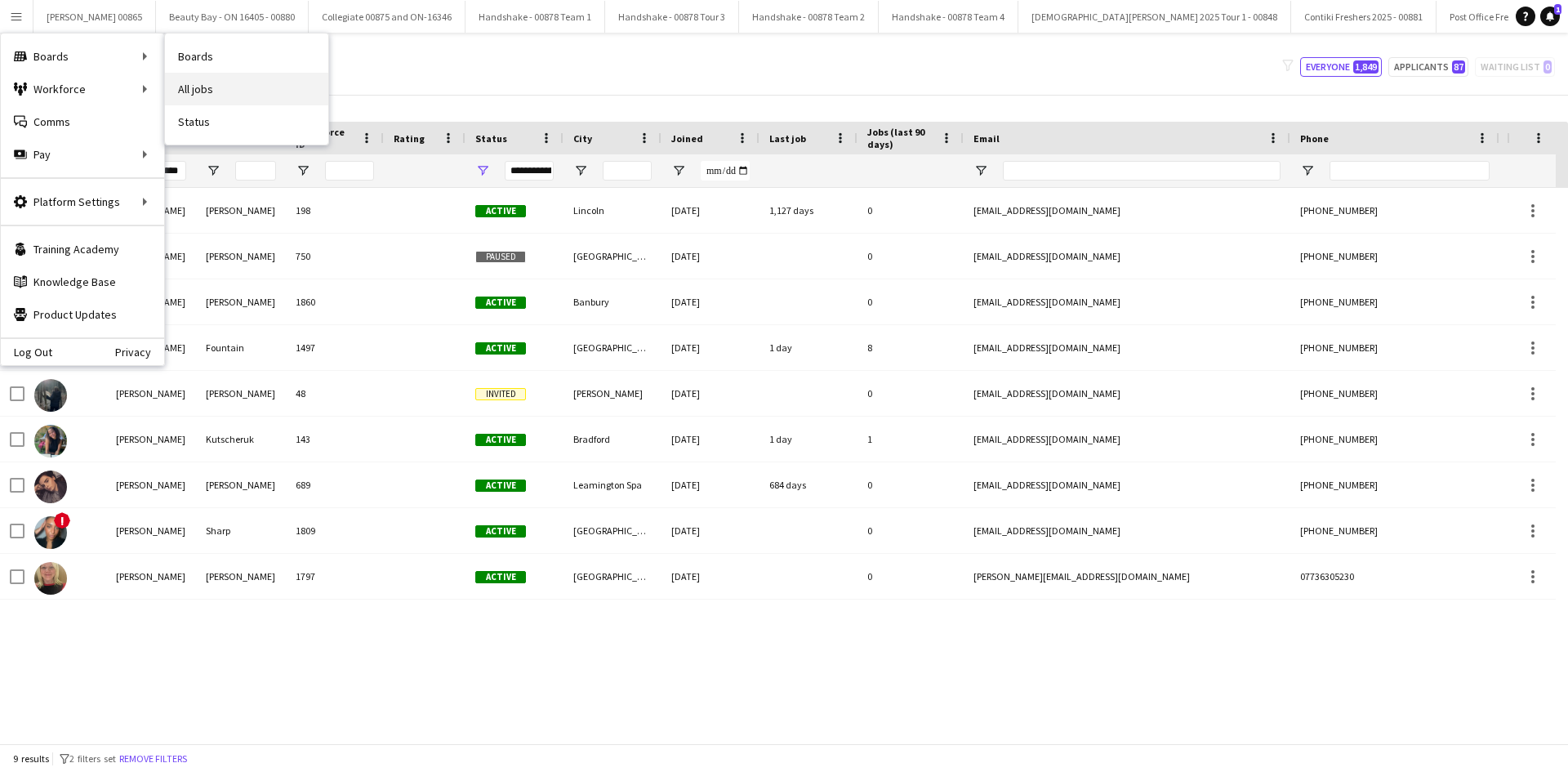
click at [201, 89] on link "All jobs" at bounding box center [246, 89] width 163 height 33
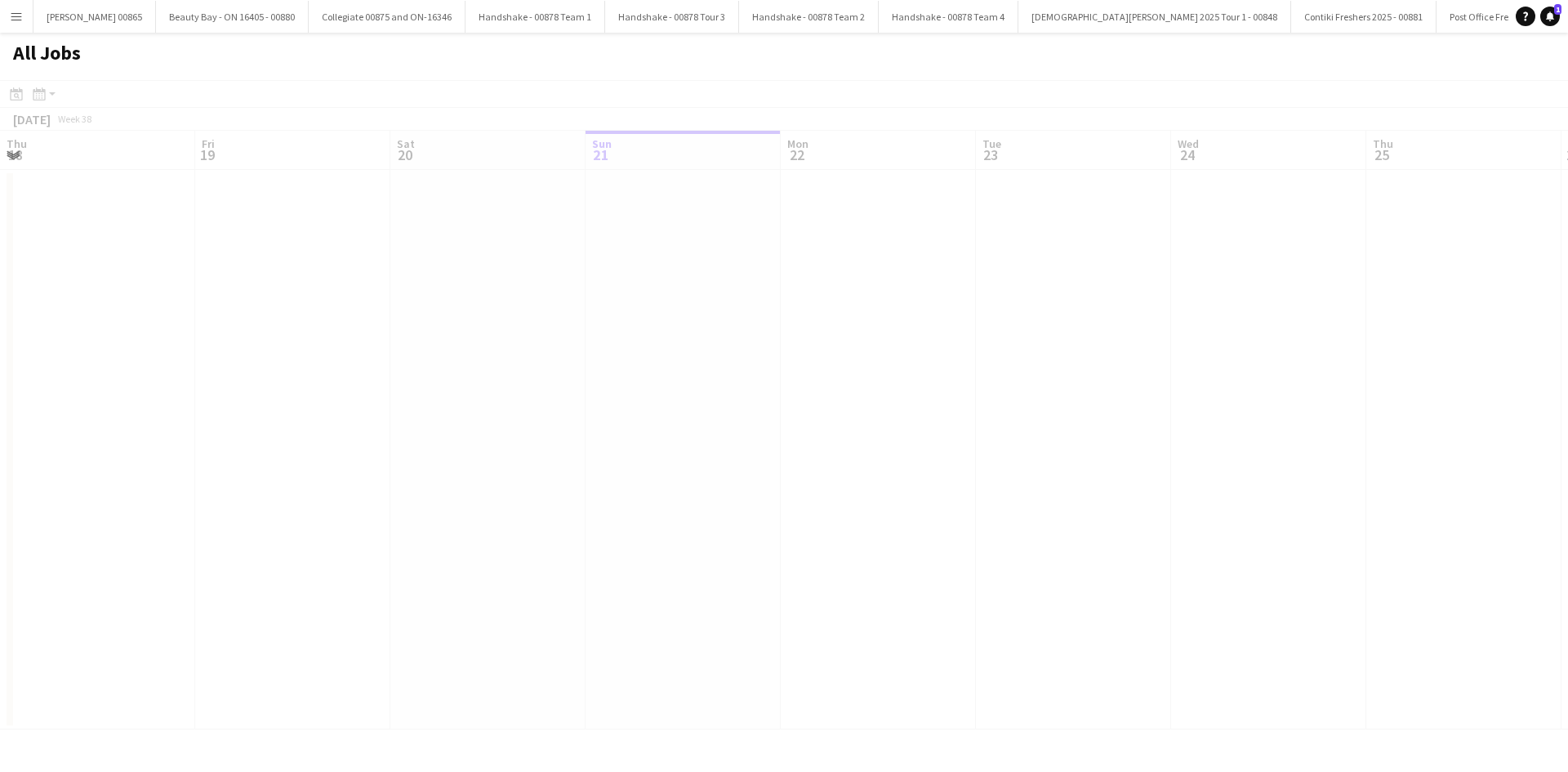
scroll to position [0, 390]
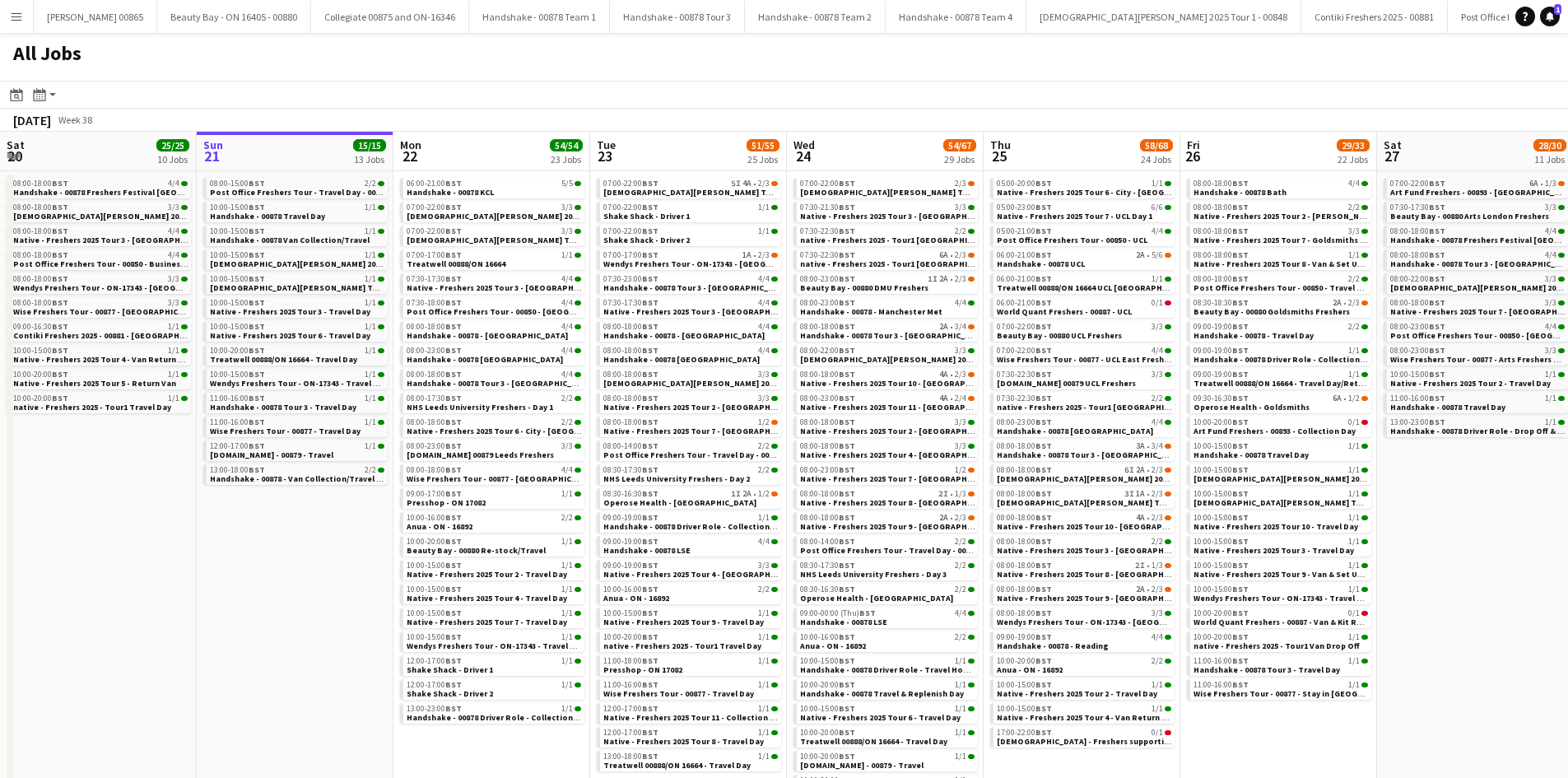
click at [19, 19] on app-icon "Menu" at bounding box center [16, 16] width 13 height 13
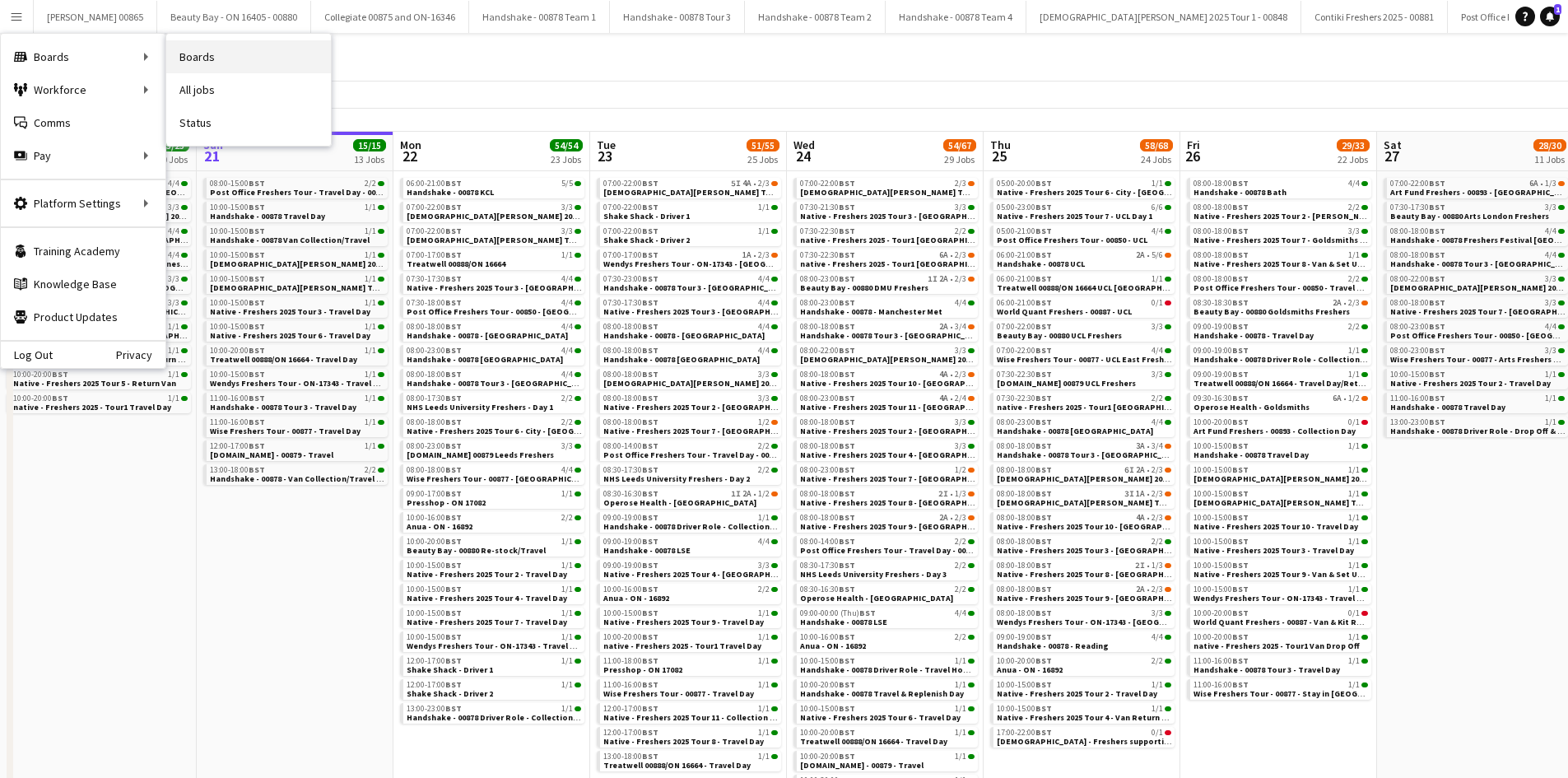
click at [253, 64] on link "Boards" at bounding box center [248, 57] width 164 height 33
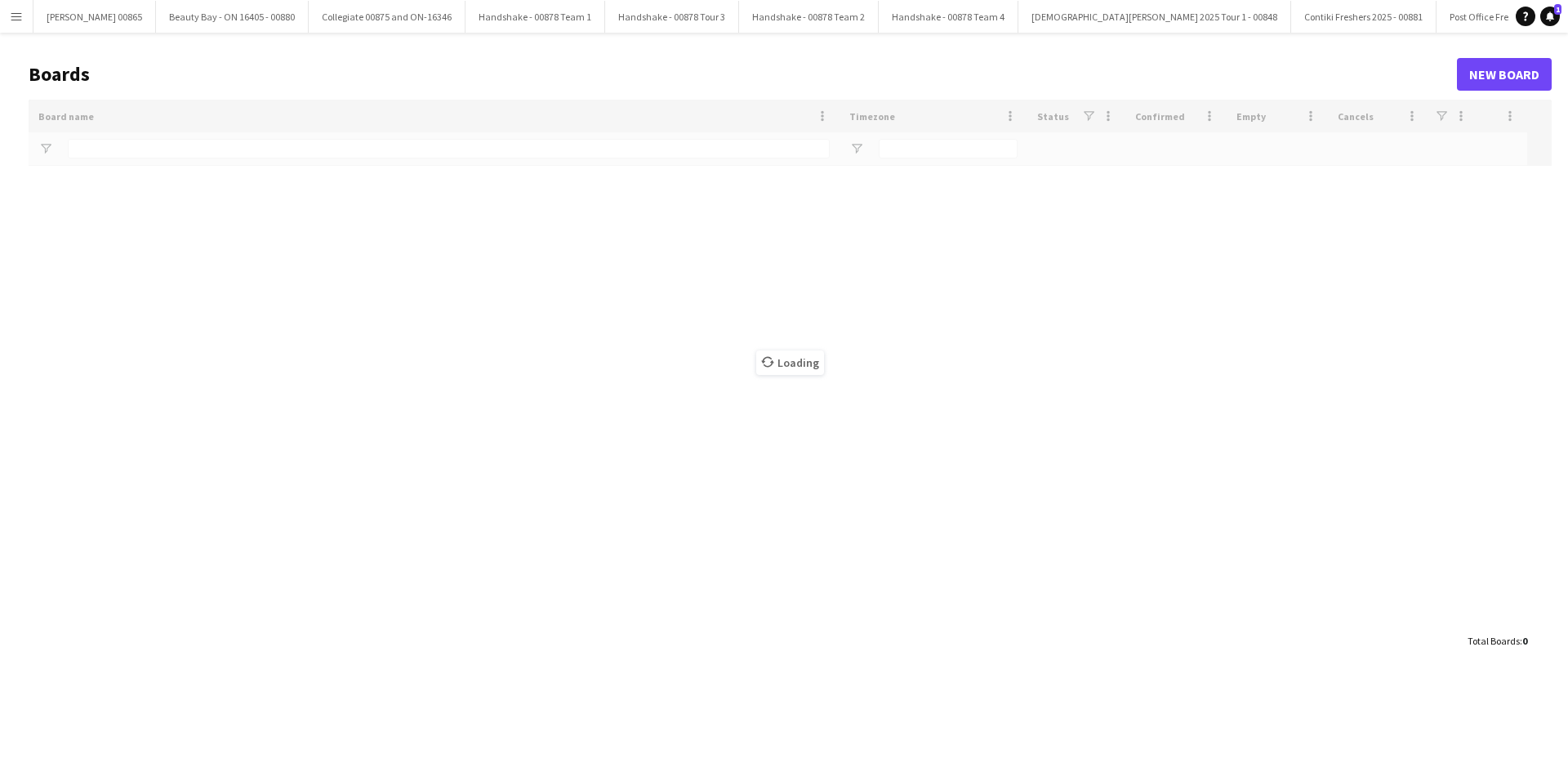
type input "*********"
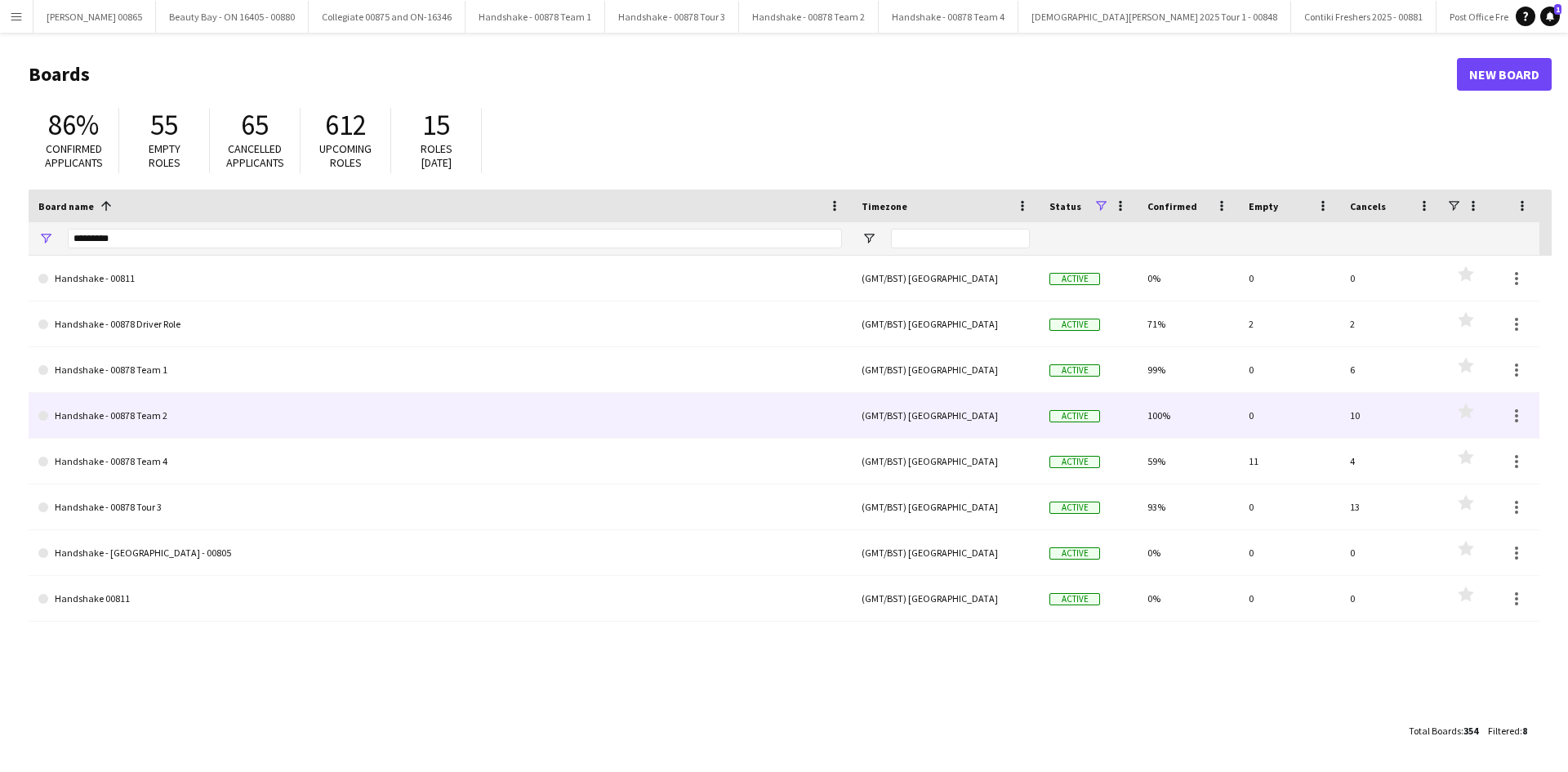
click at [151, 421] on link "Handshake - 00878 Team 2" at bounding box center [441, 415] width 803 height 46
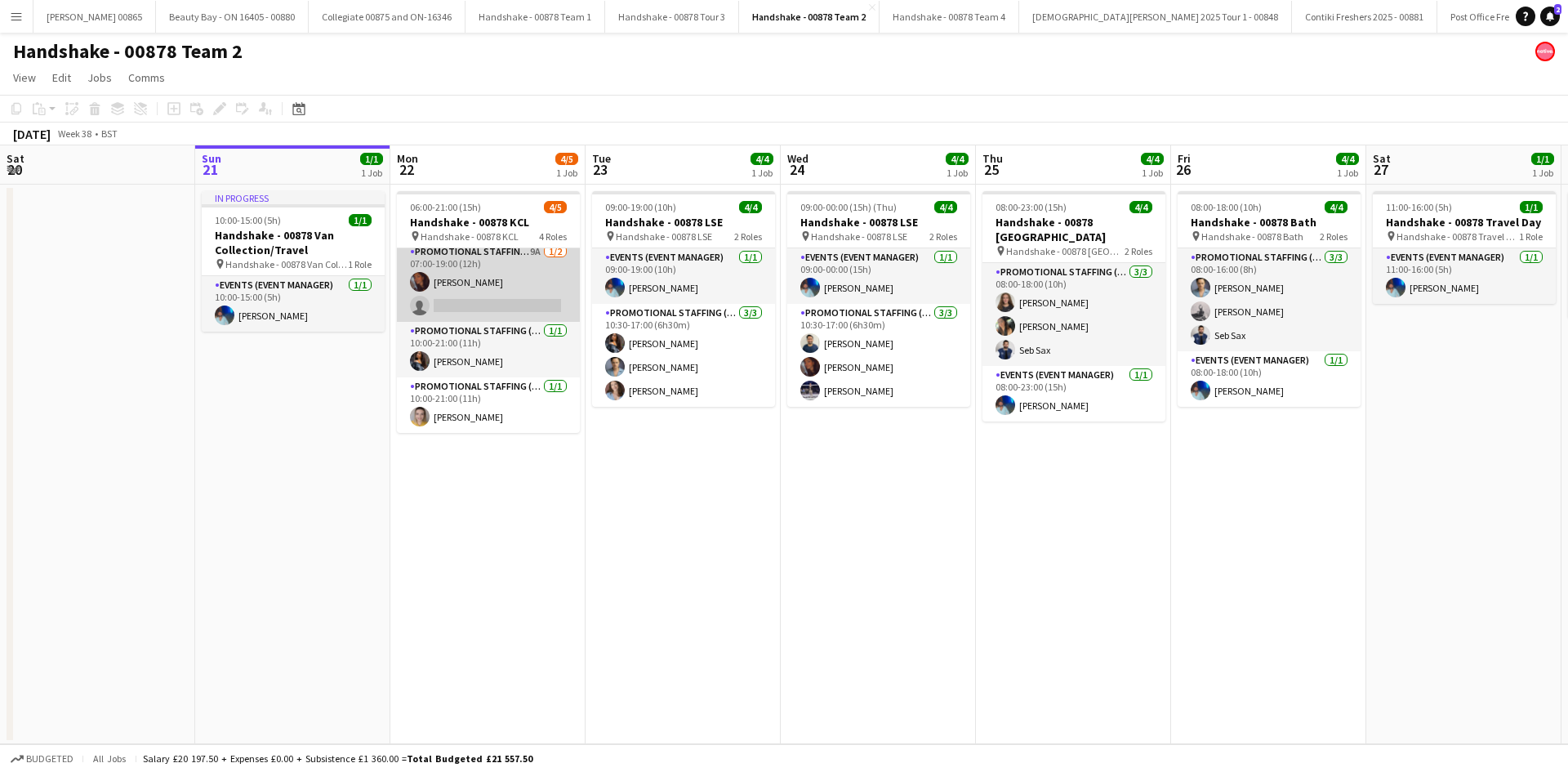
click at [471, 283] on app-card-role "Promotional Staffing (Brand Ambassadors) 9A [DATE] 07:00-19:00 (12h) [PERSON_NA…" at bounding box center [488, 282] width 183 height 80
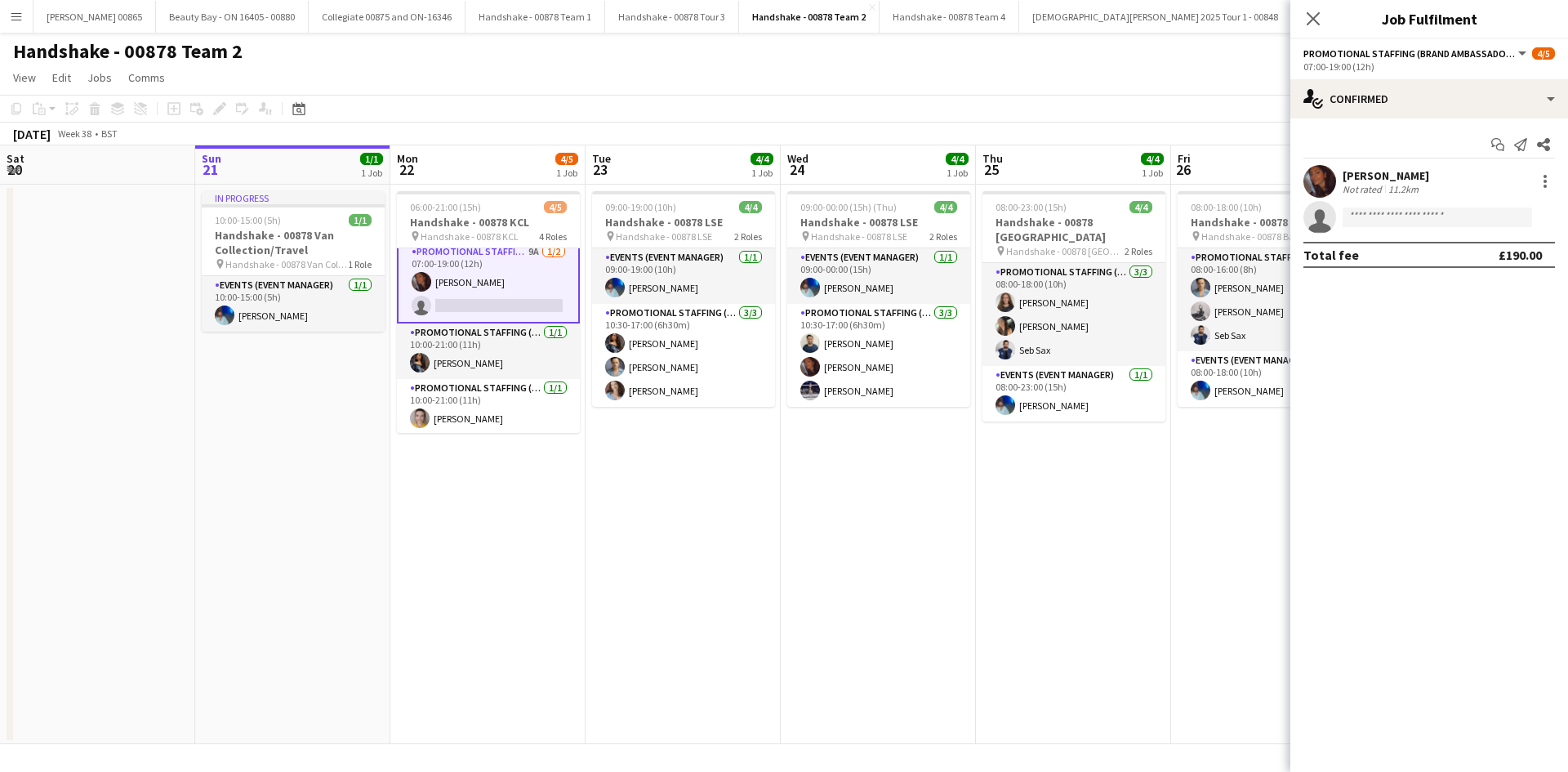
click at [1386, 183] on div "11.2km" at bounding box center [1404, 189] width 37 height 13
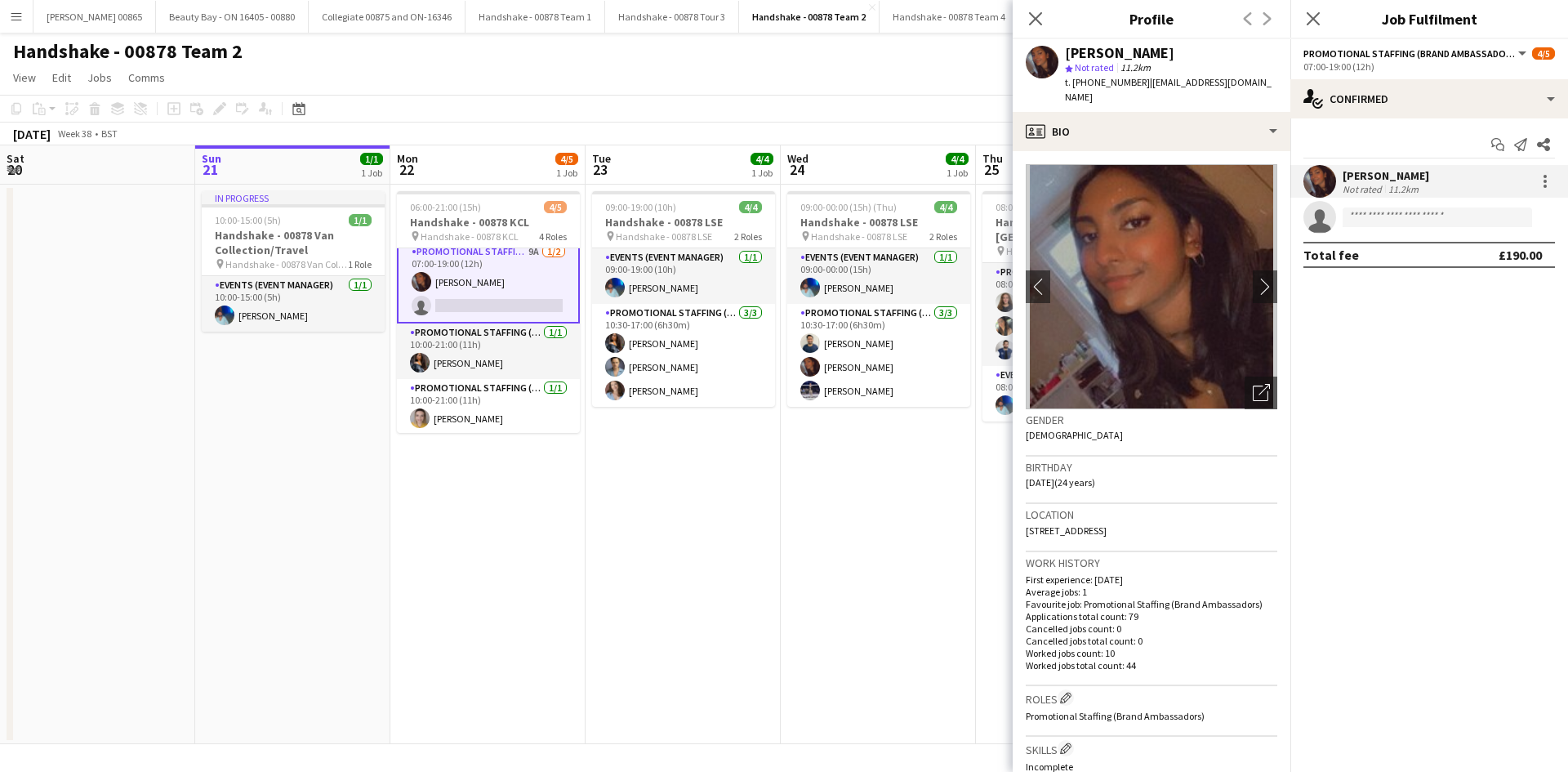
click at [1107, 85] on span "t. [PHONE_NUMBER]" at bounding box center [1108, 81] width 85 height 13
click at [1097, 84] on span "t. [PHONE_NUMBER]" at bounding box center [1108, 81] width 85 height 13
drag, startPoint x: 1092, startPoint y: 79, endPoint x: 1140, endPoint y: 83, distance: 48.2
click at [1140, 83] on span "t. [PHONE_NUMBER]" at bounding box center [1108, 81] width 85 height 13
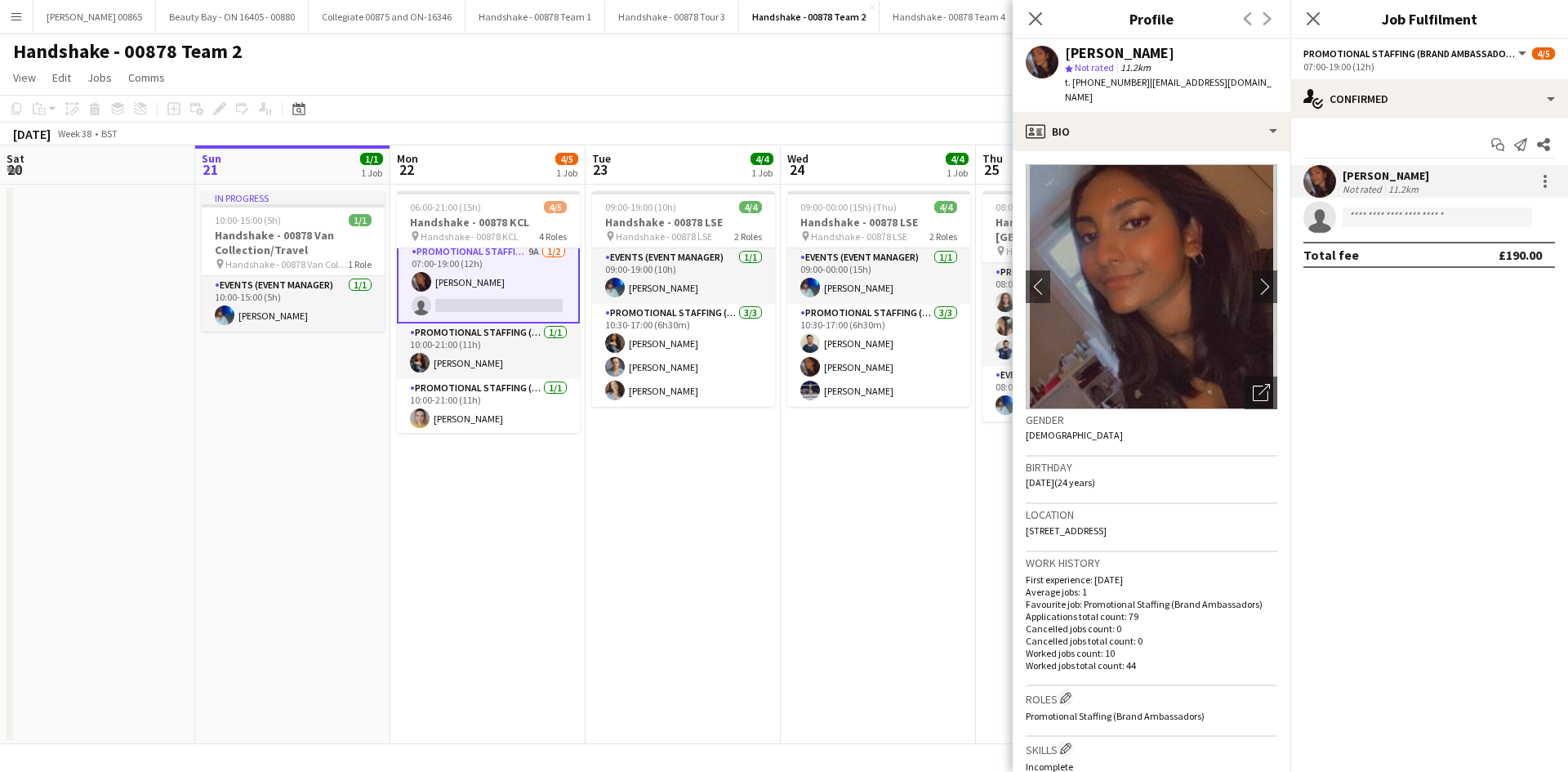
copy span "7506565160"
click at [438, 364] on app-card-role "Promotional Staffing (Brand Ambassadors) [DATE] 10:00-21:00 (11h) [PERSON_NAME]" at bounding box center [488, 350] width 183 height 55
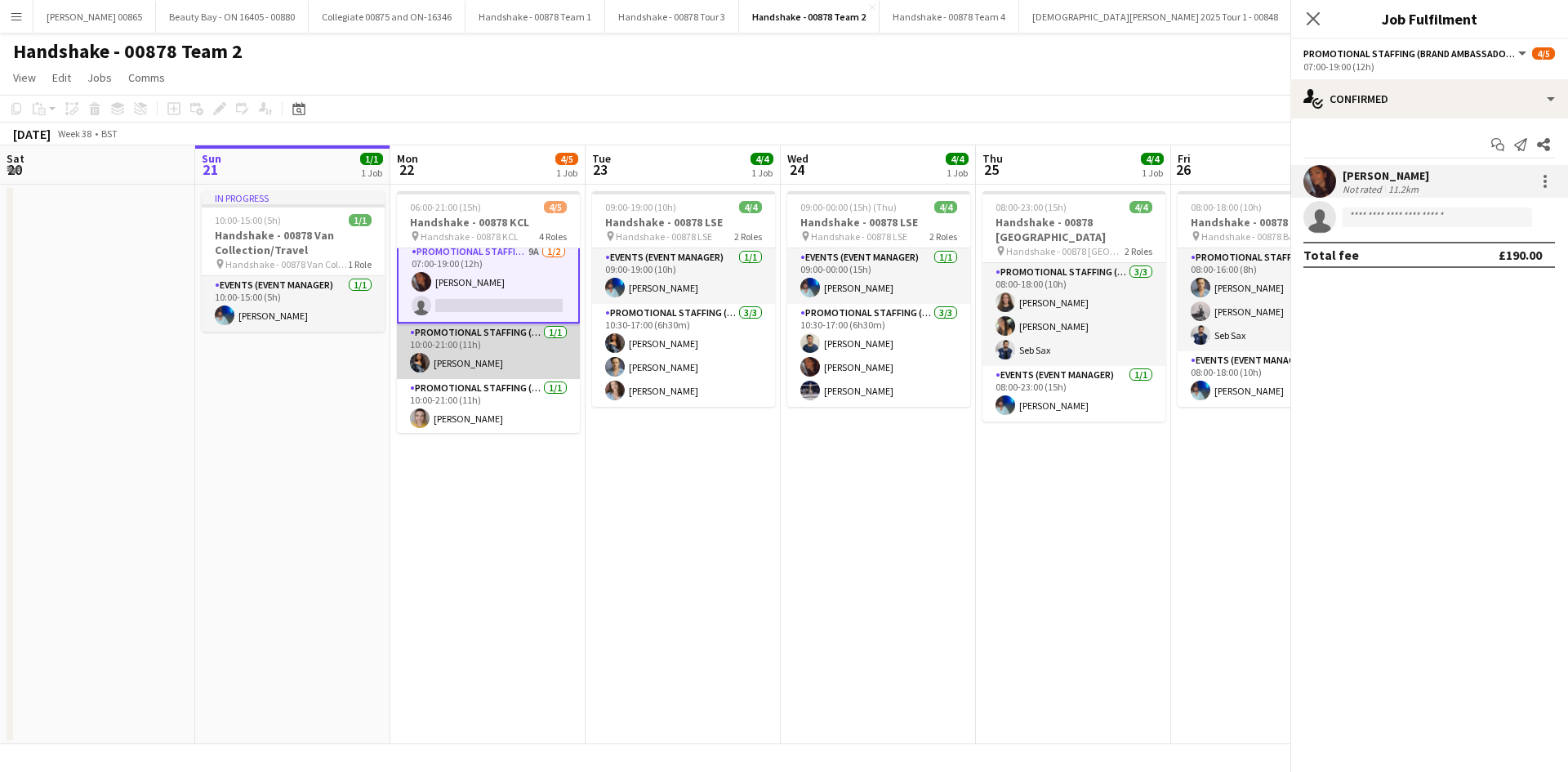
scroll to position [61, 0]
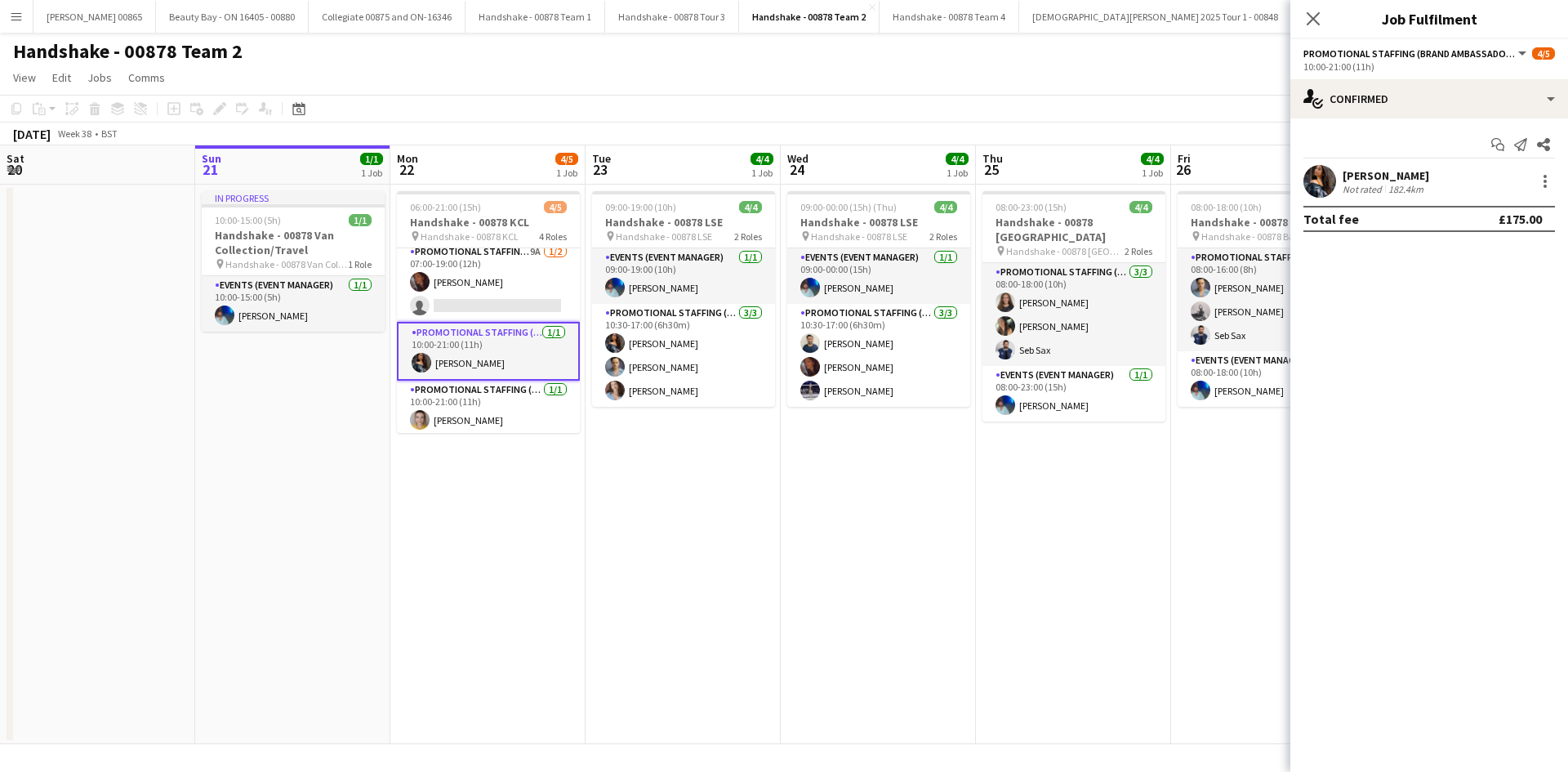
click at [452, 373] on app-card-role "Promotional Staffing (Brand Ambassadors) [DATE] 10:00-21:00 (11h) [PERSON_NAME]" at bounding box center [488, 351] width 183 height 59
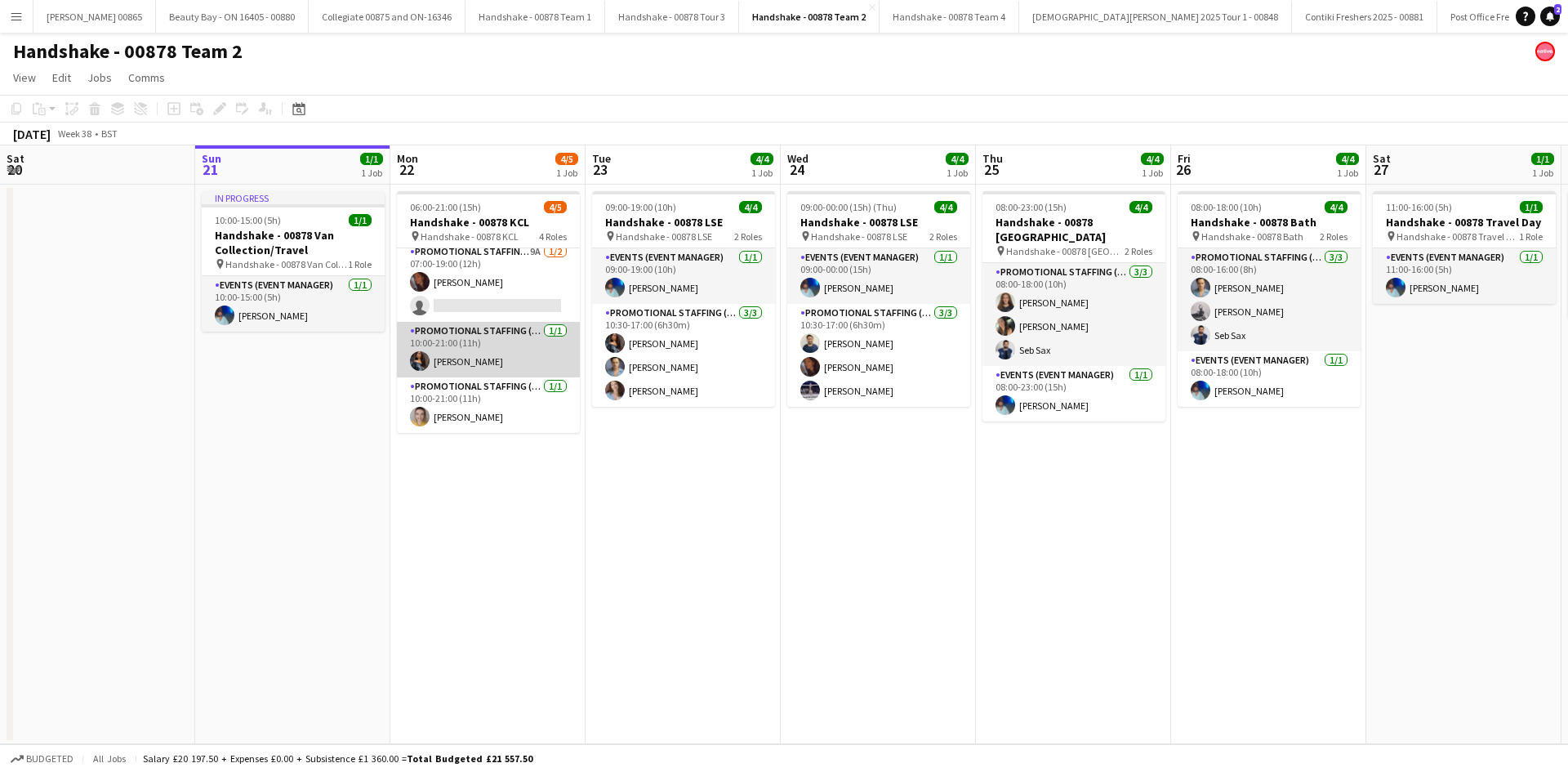
click at [475, 346] on app-card-role "Promotional Staffing (Brand Ambassadors) [DATE] 10:00-21:00 (11h) [PERSON_NAME]" at bounding box center [488, 349] width 183 height 55
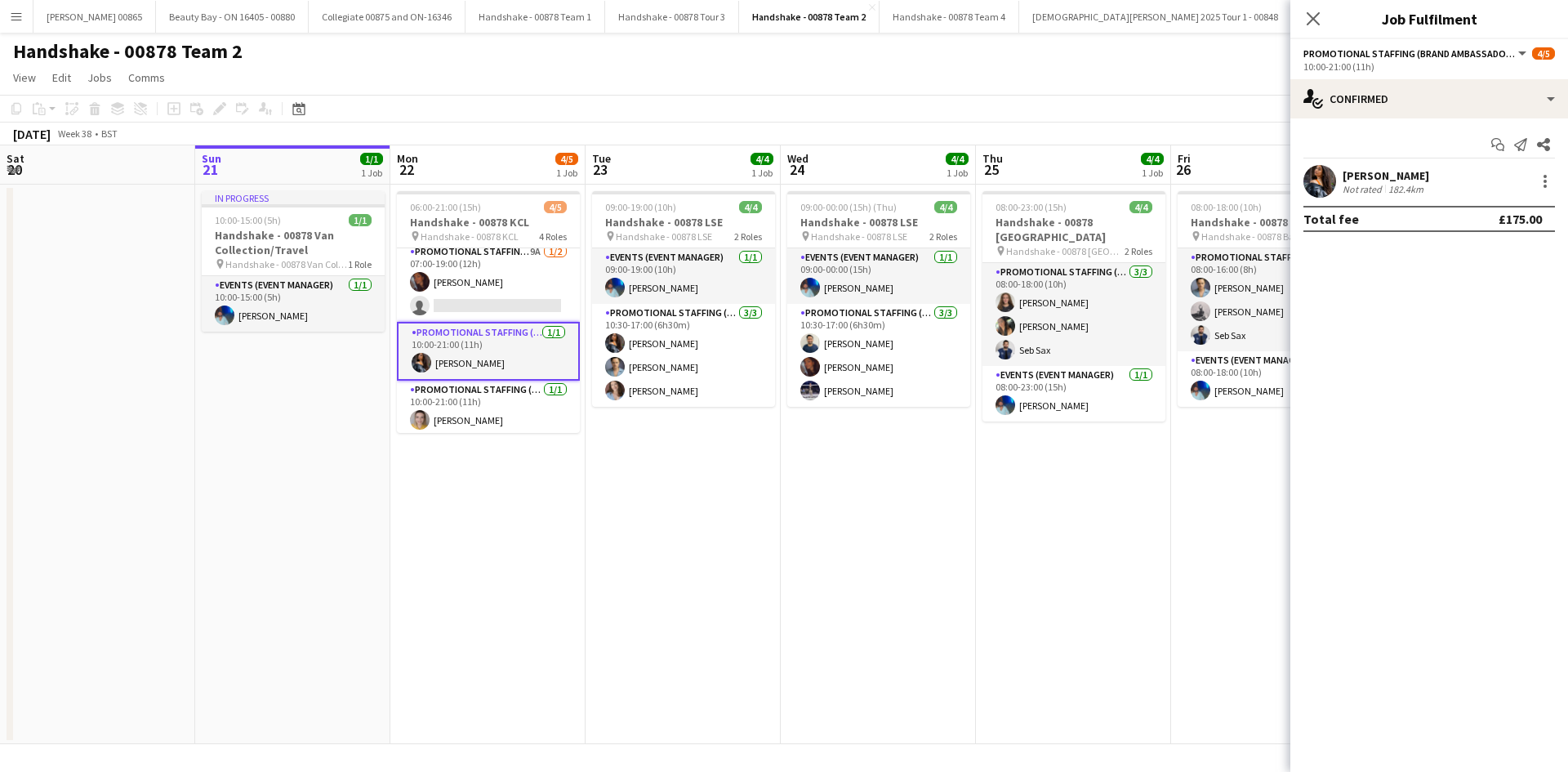
click at [1378, 177] on div "[PERSON_NAME]" at bounding box center [1386, 175] width 86 height 15
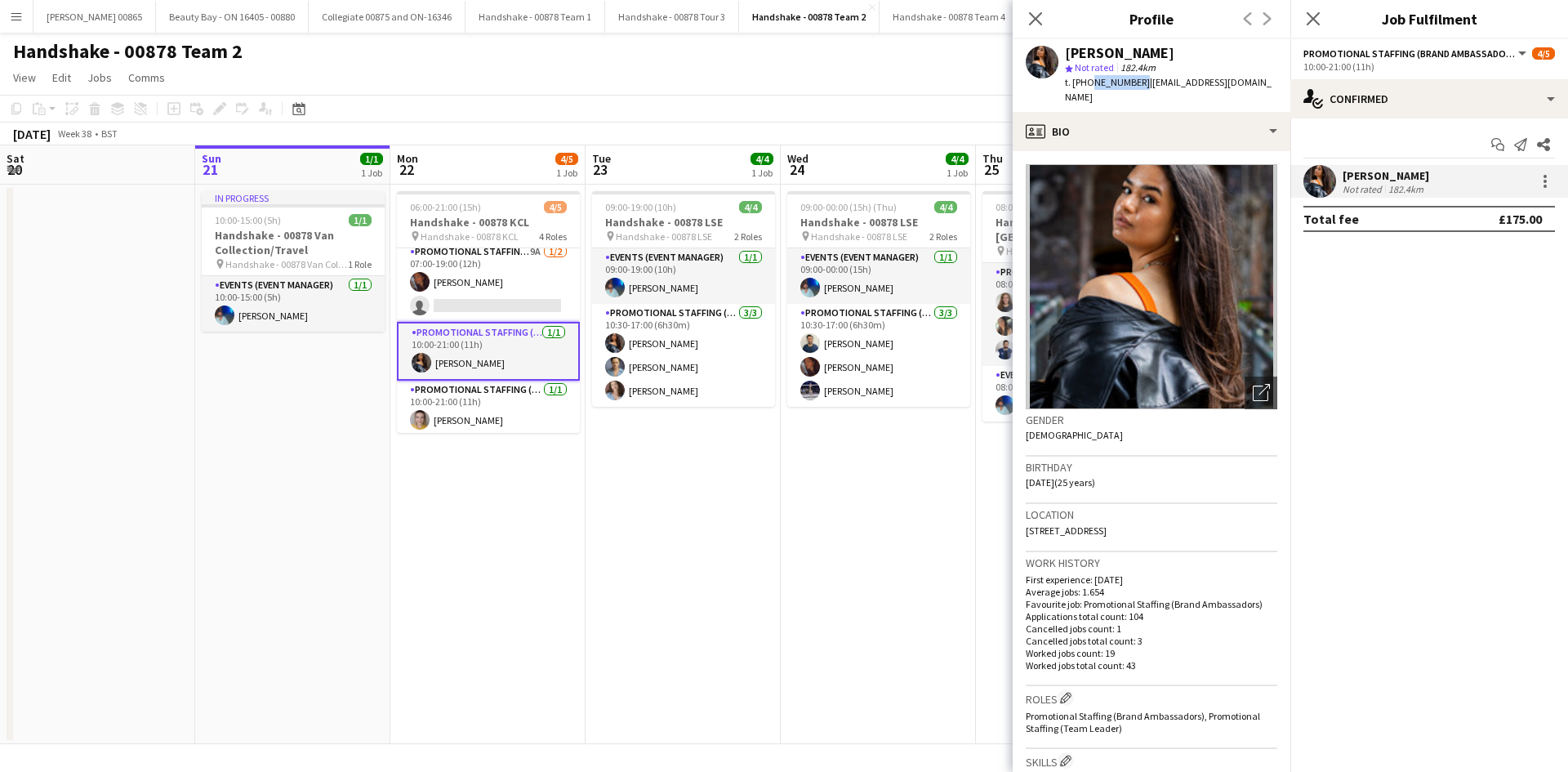
drag, startPoint x: 1088, startPoint y: 80, endPoint x: 1136, endPoint y: 87, distance: 48.5
click at [1136, 87] on span "t. [PHONE_NUMBER]" at bounding box center [1108, 81] width 85 height 13
copy span "7896127405"
click at [483, 405] on app-card-role "Promotional Staffing (Brand Ambassadors) [DATE] 10:00-21:00 (11h) [PERSON_NAME]" at bounding box center [488, 407] width 183 height 55
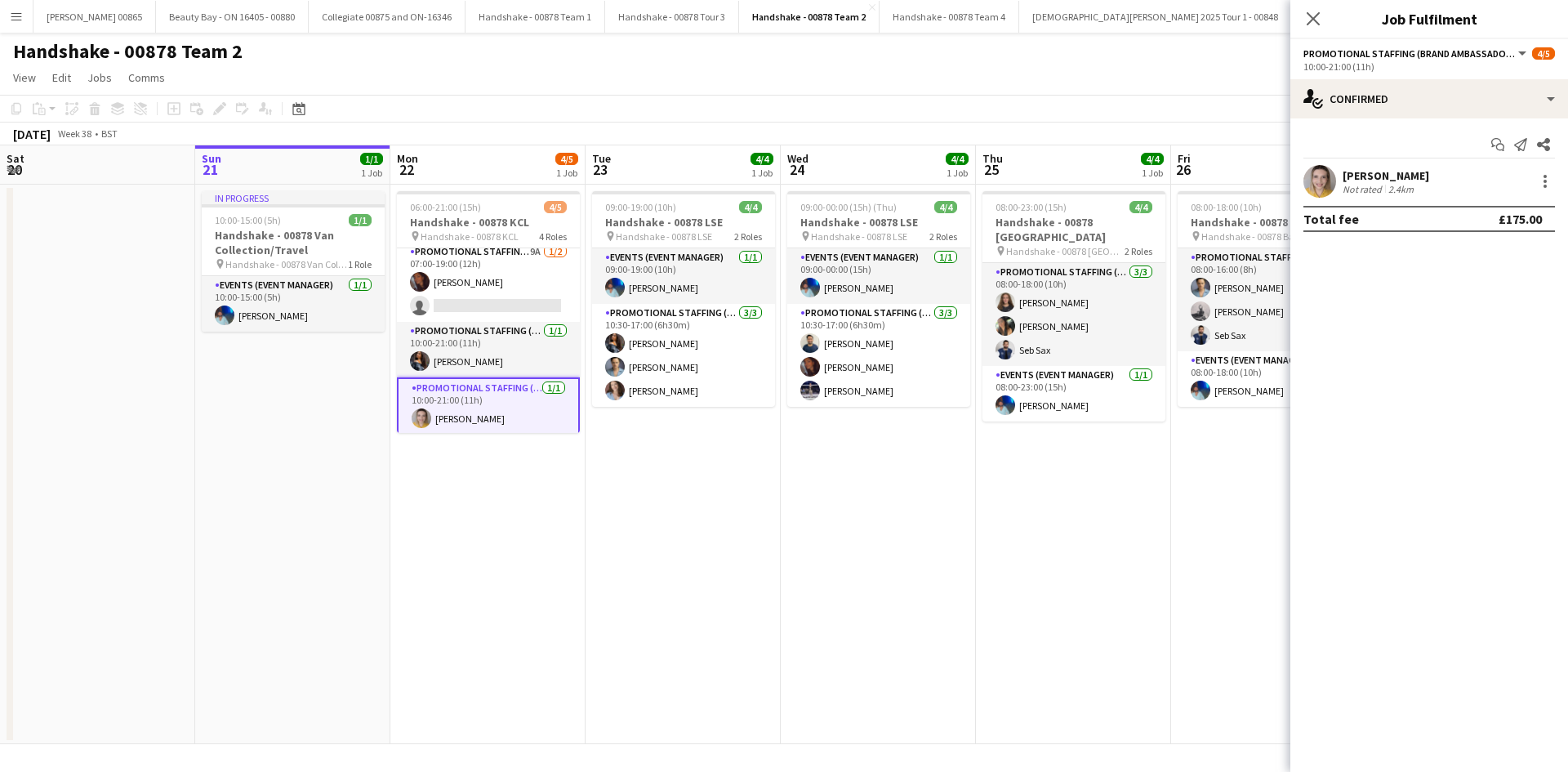
click at [496, 404] on app-card-role "Promotional Staffing (Brand Ambassadors) [DATE] 10:00-21:00 (11h) [PERSON_NAME]" at bounding box center [488, 406] width 183 height 59
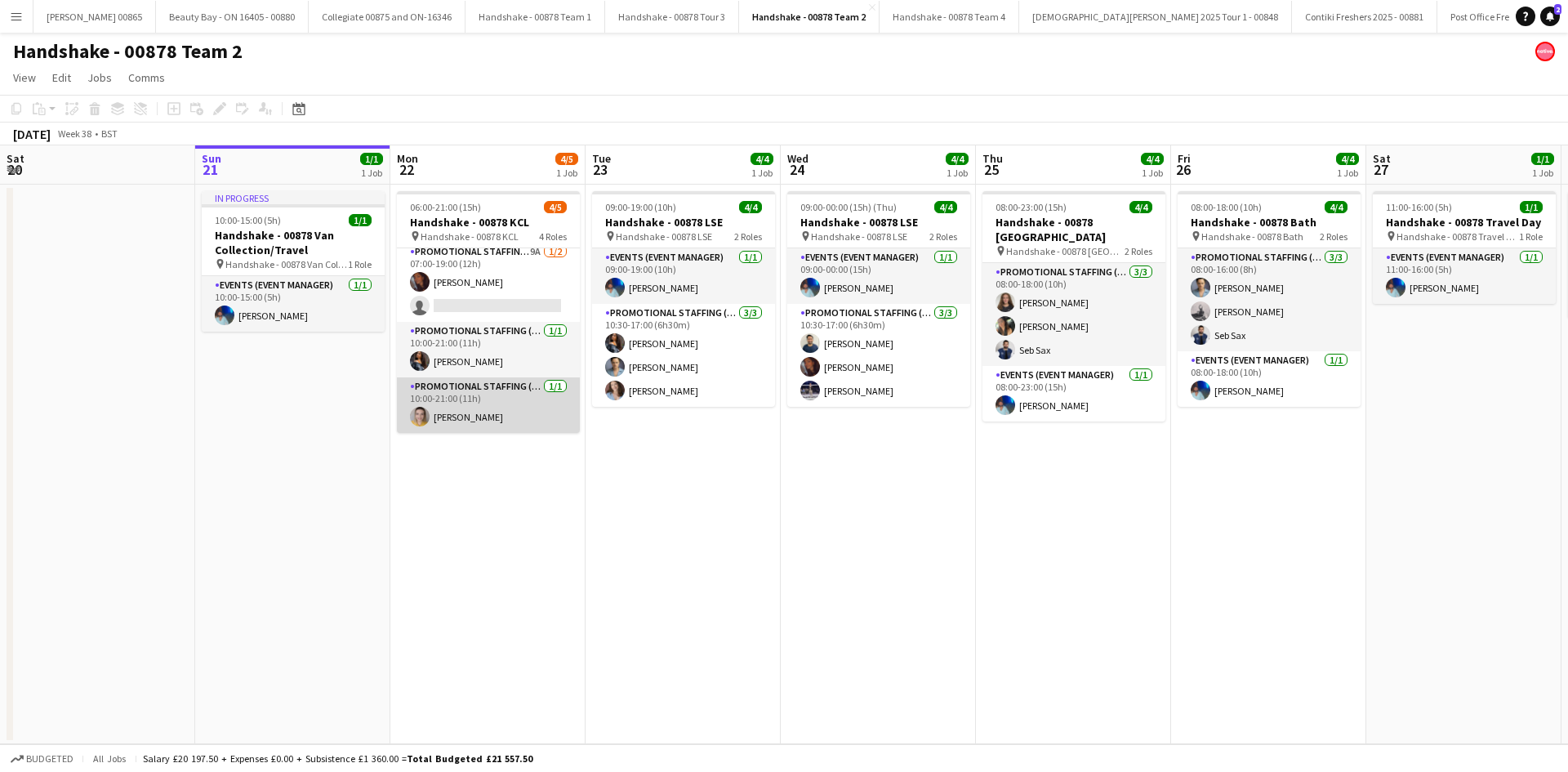
click at [422, 412] on app-user-avatar at bounding box center [420, 416] width 19 height 19
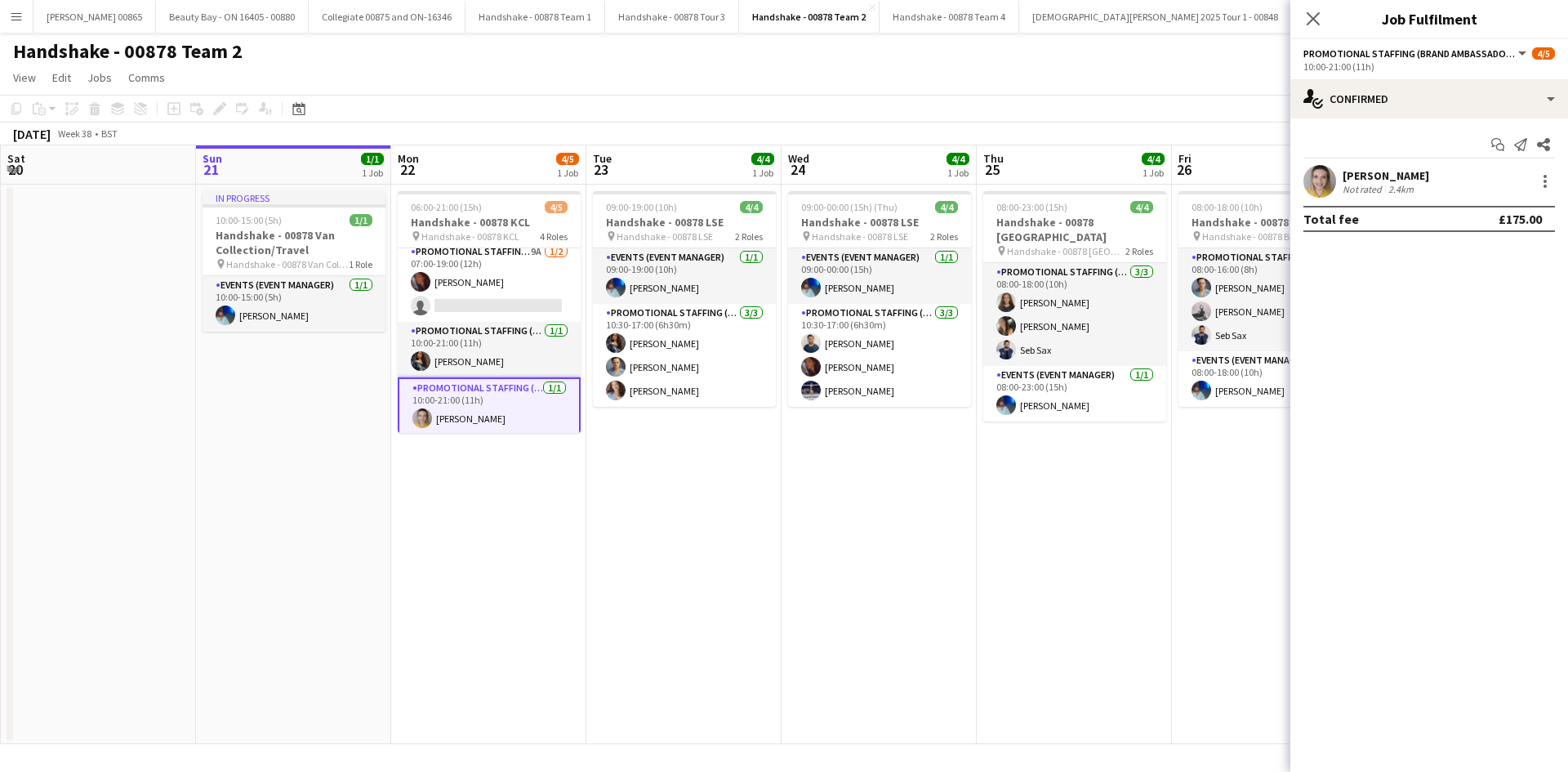
click at [1363, 188] on div "Not rated" at bounding box center [1364, 189] width 43 height 13
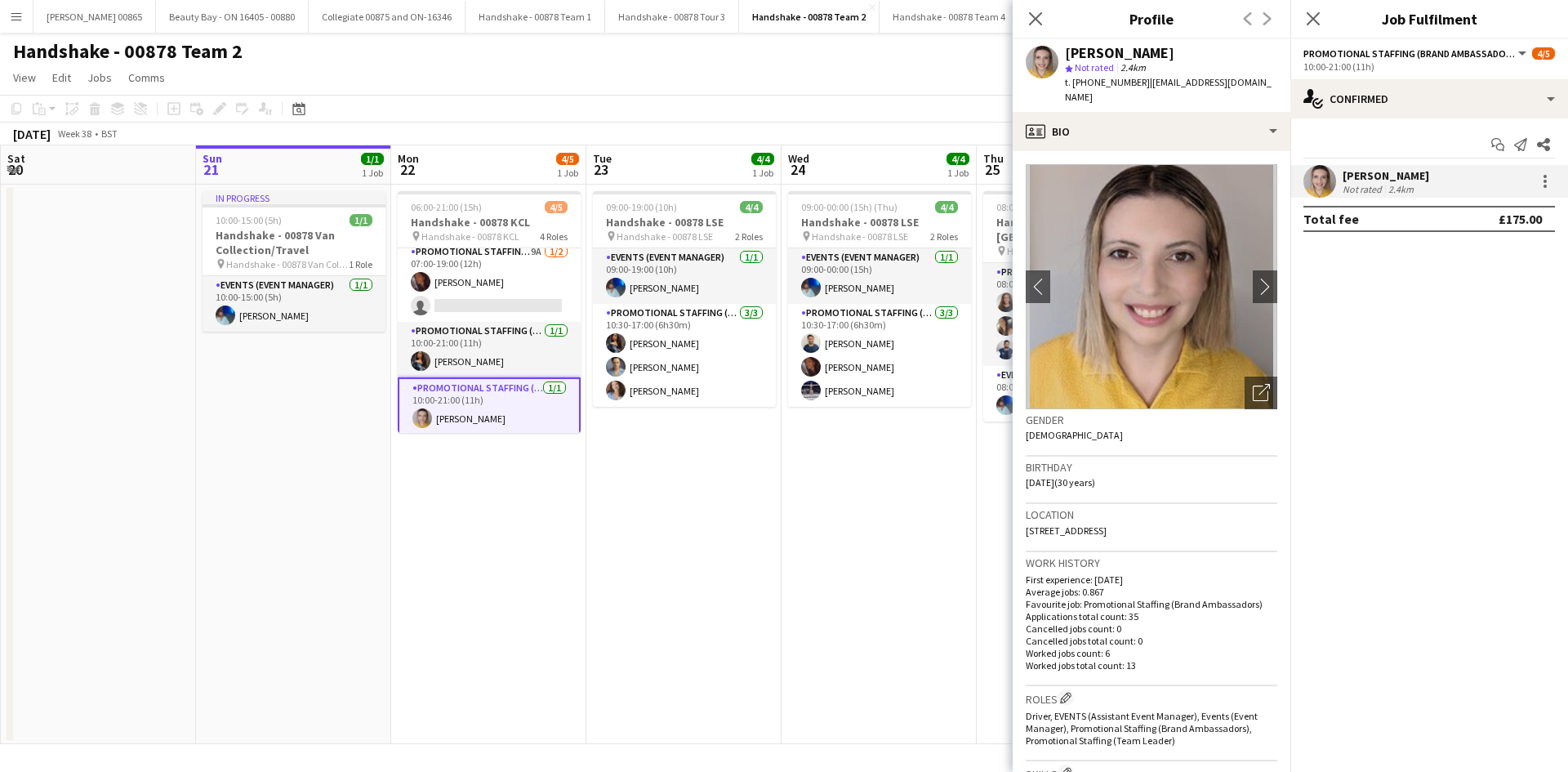
drag, startPoint x: 1089, startPoint y: 85, endPoint x: 1138, endPoint y: 88, distance: 49.1
click at [1138, 88] on div "t. [PHONE_NUMBER] | [EMAIL_ADDRESS][DOMAIN_NAME]" at bounding box center [1171, 89] width 212 height 29
click at [1135, 83] on span "t. [PHONE_NUMBER]" at bounding box center [1108, 81] width 85 height 13
drag, startPoint x: 1135, startPoint y: 80, endPoint x: 1088, endPoint y: 80, distance: 47.0
click at [1088, 80] on span "t. [PHONE_NUMBER]" at bounding box center [1108, 81] width 85 height 13
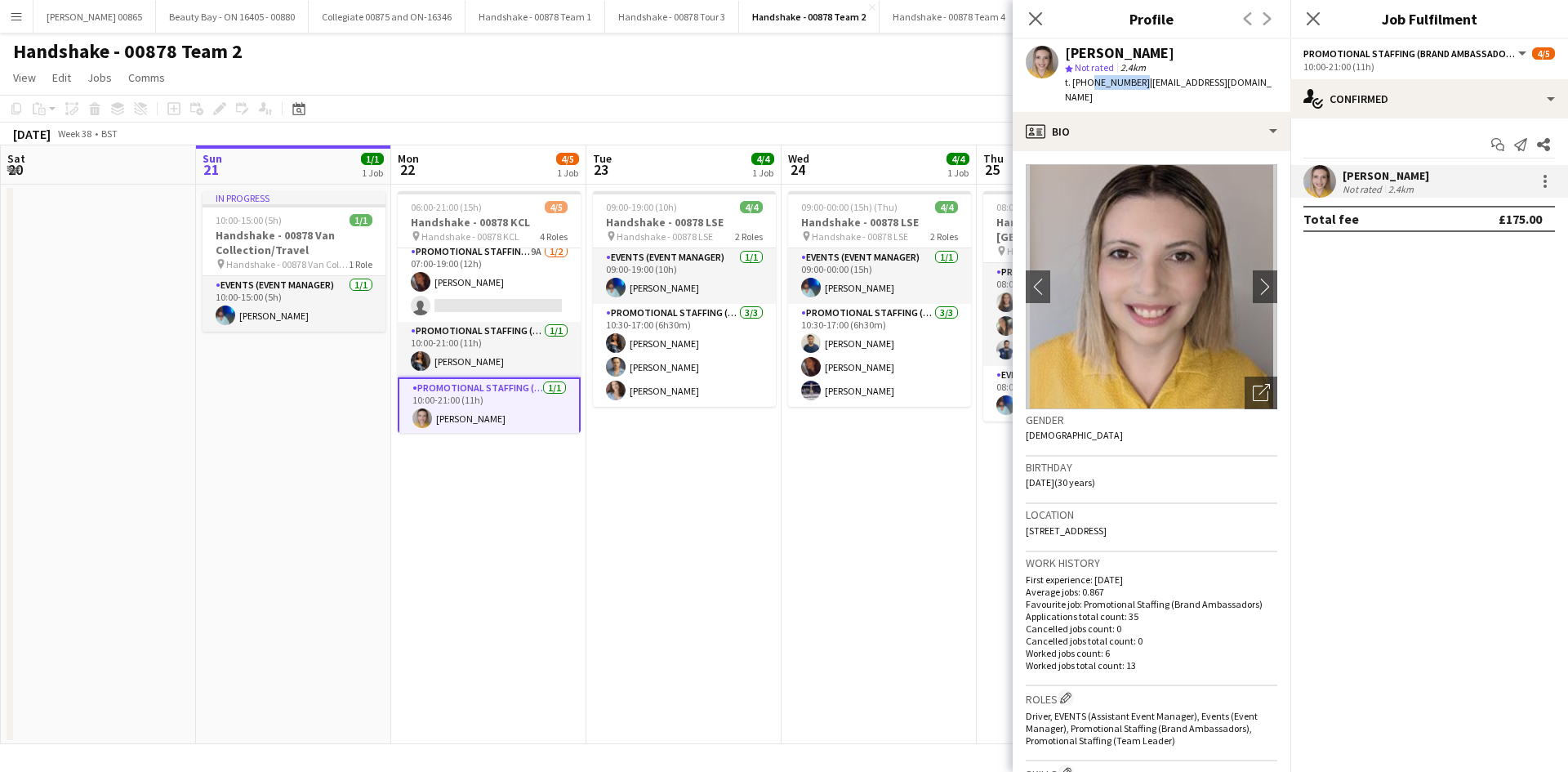
copy span "7478666760"
